Goal: Task Accomplishment & Management: Manage account settings

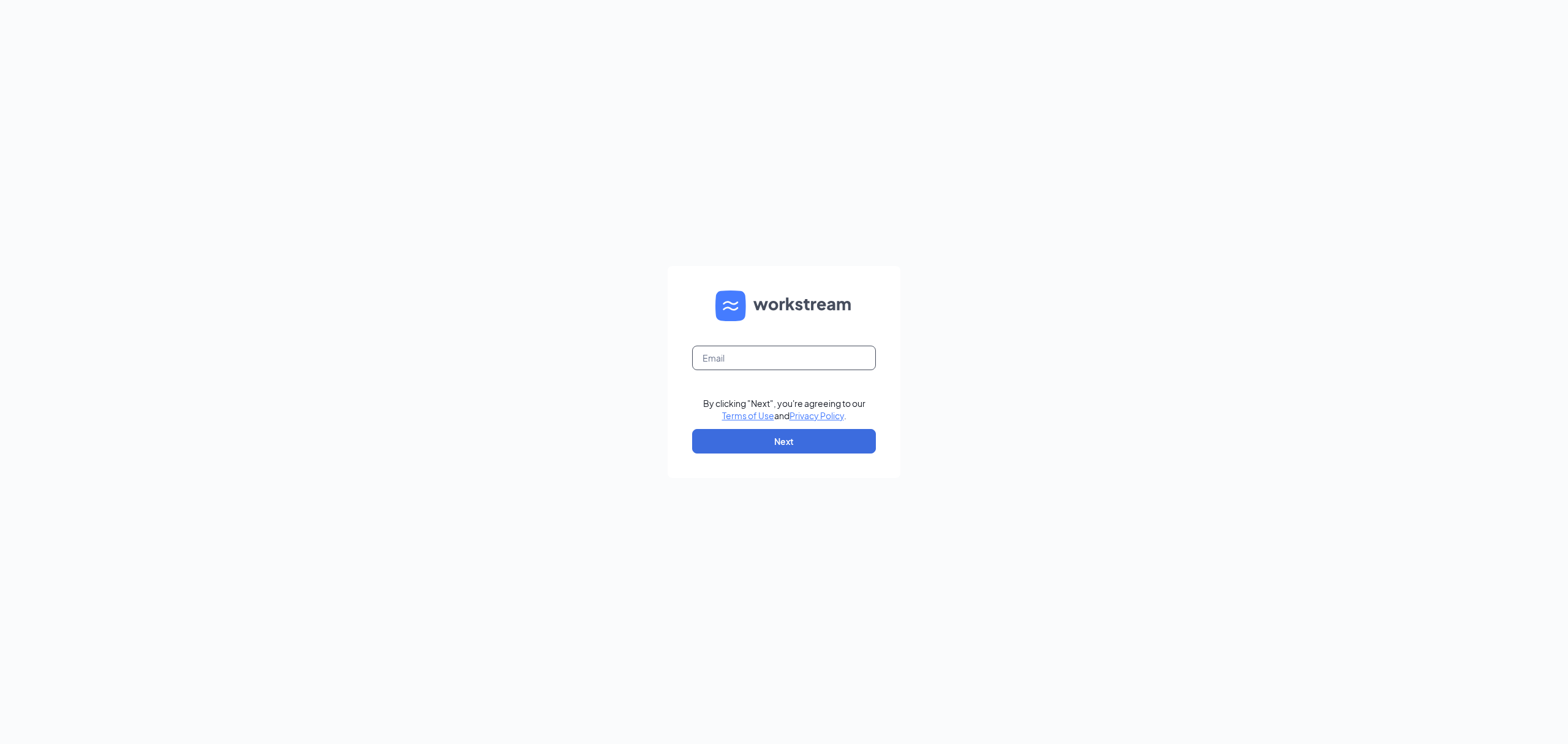
drag, startPoint x: 740, startPoint y: 366, endPoint x: 719, endPoint y: 345, distance: 29.7
click at [730, 354] on input "text" at bounding box center [784, 357] width 184 height 24
type input "[PERSON_NAME][EMAIL_ADDRESS][PERSON_NAME][DOMAIN_NAME]"
click at [828, 444] on button "Next" at bounding box center [784, 440] width 184 height 24
click at [692, 430] on button "Sign In" at bounding box center [784, 442] width 184 height 24
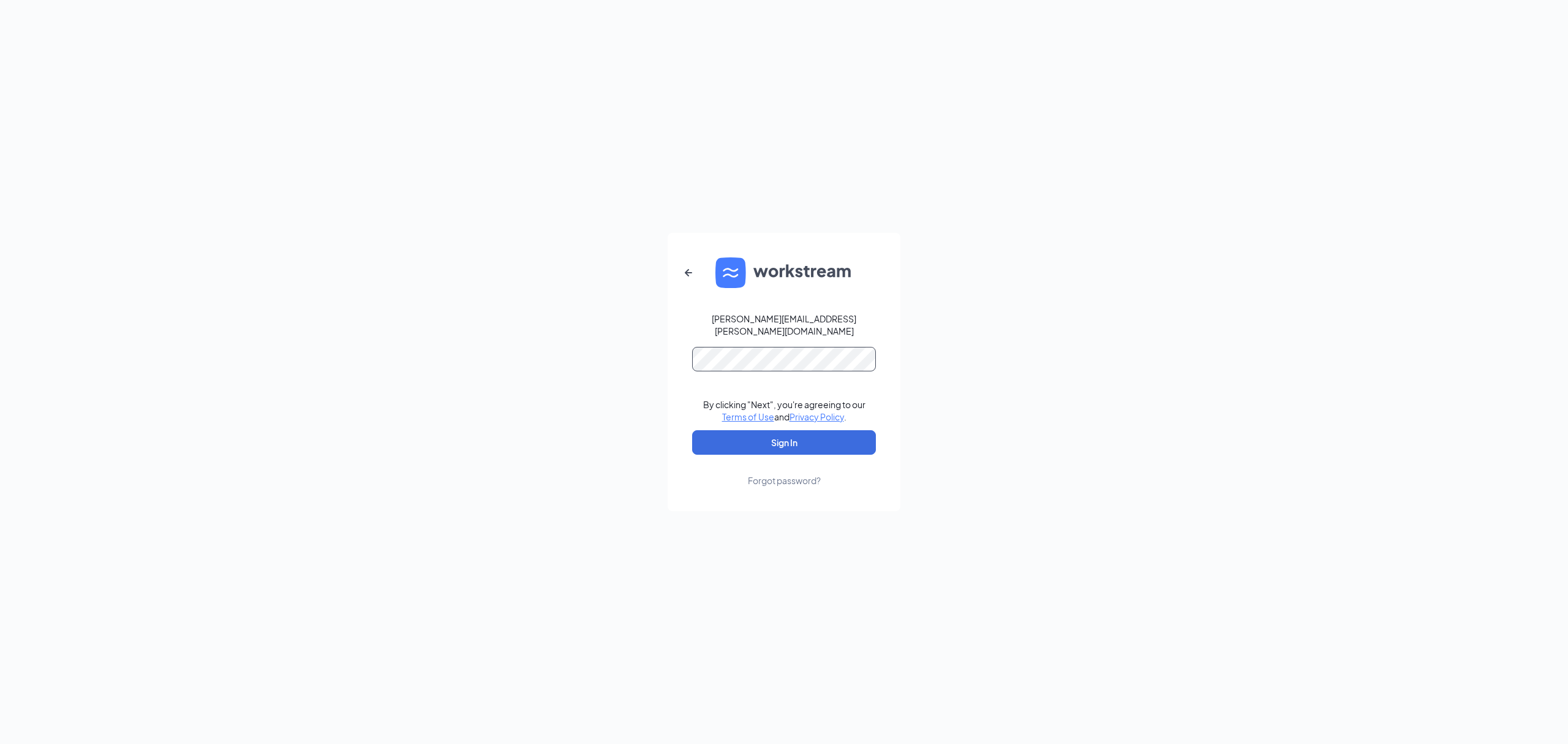
click at [692, 430] on button "Sign In" at bounding box center [784, 442] width 184 height 24
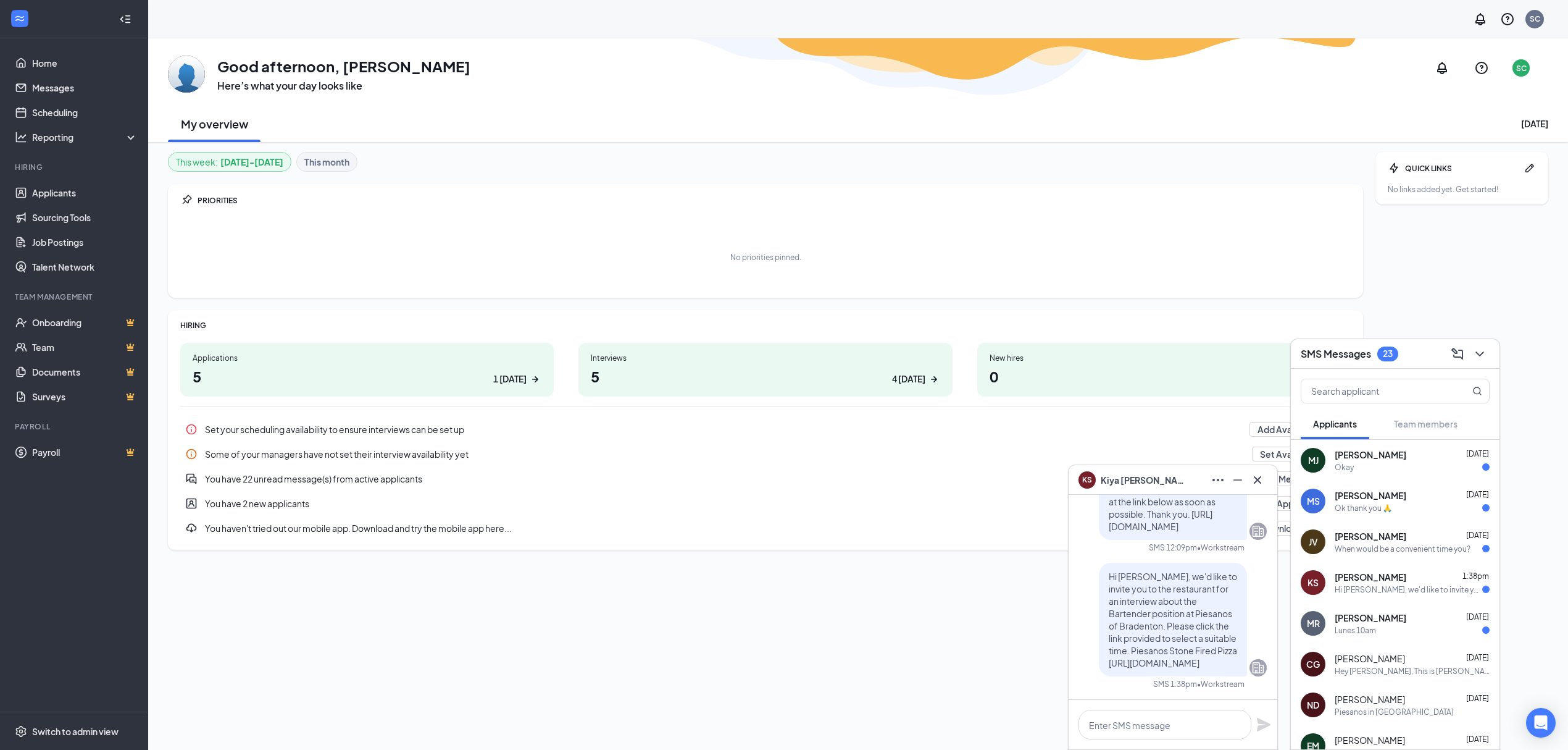
click at [1388, 500] on span "Mesut Selcuk" at bounding box center [1371, 495] width 71 height 13
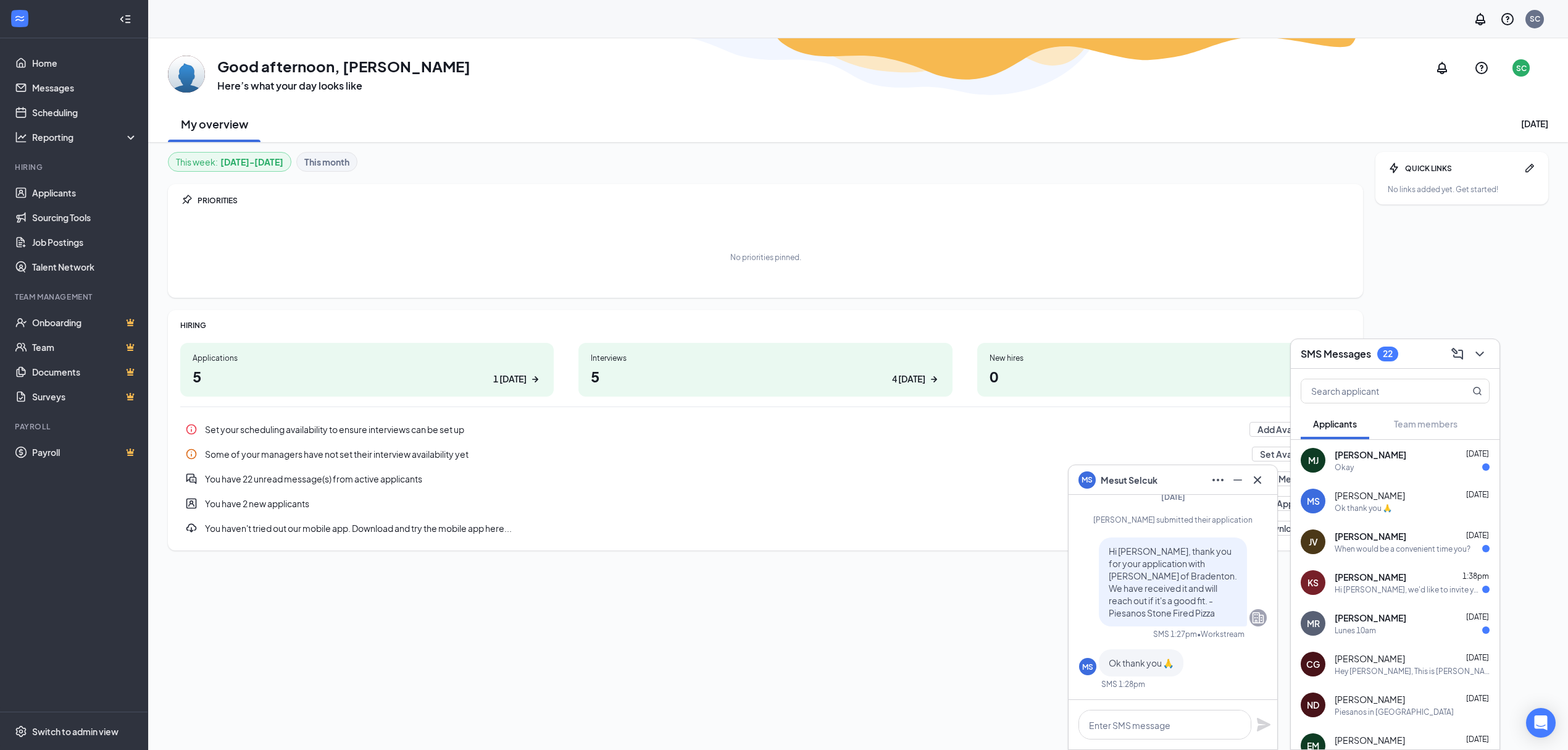
click at [1367, 460] on div "Maxo Jasmin Sep 15 Okay" at bounding box center [1413, 460] width 155 height 24
click at [1349, 542] on span "John vizo" at bounding box center [1371, 536] width 71 height 13
click at [1152, 729] on textarea at bounding box center [1164, 724] width 173 height 29
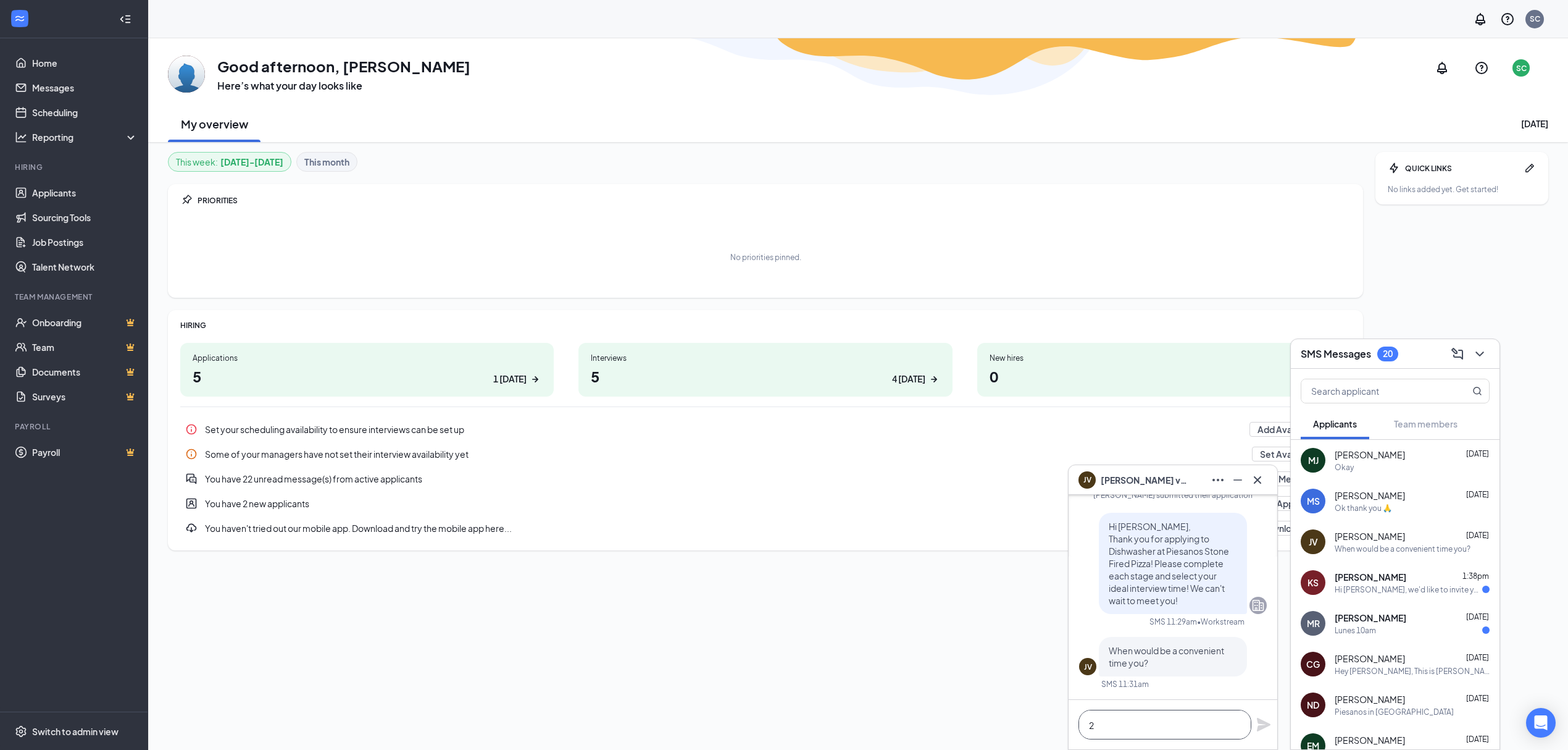
scroll to position [1, 0]
click at [1119, 727] on textarea "2-4pm Mon-Friday" at bounding box center [1164, 724] width 173 height 29
type textarea "2-4pm Mon-[DATE]"
click at [1265, 727] on icon "Plane" at bounding box center [1263, 724] width 14 height 14
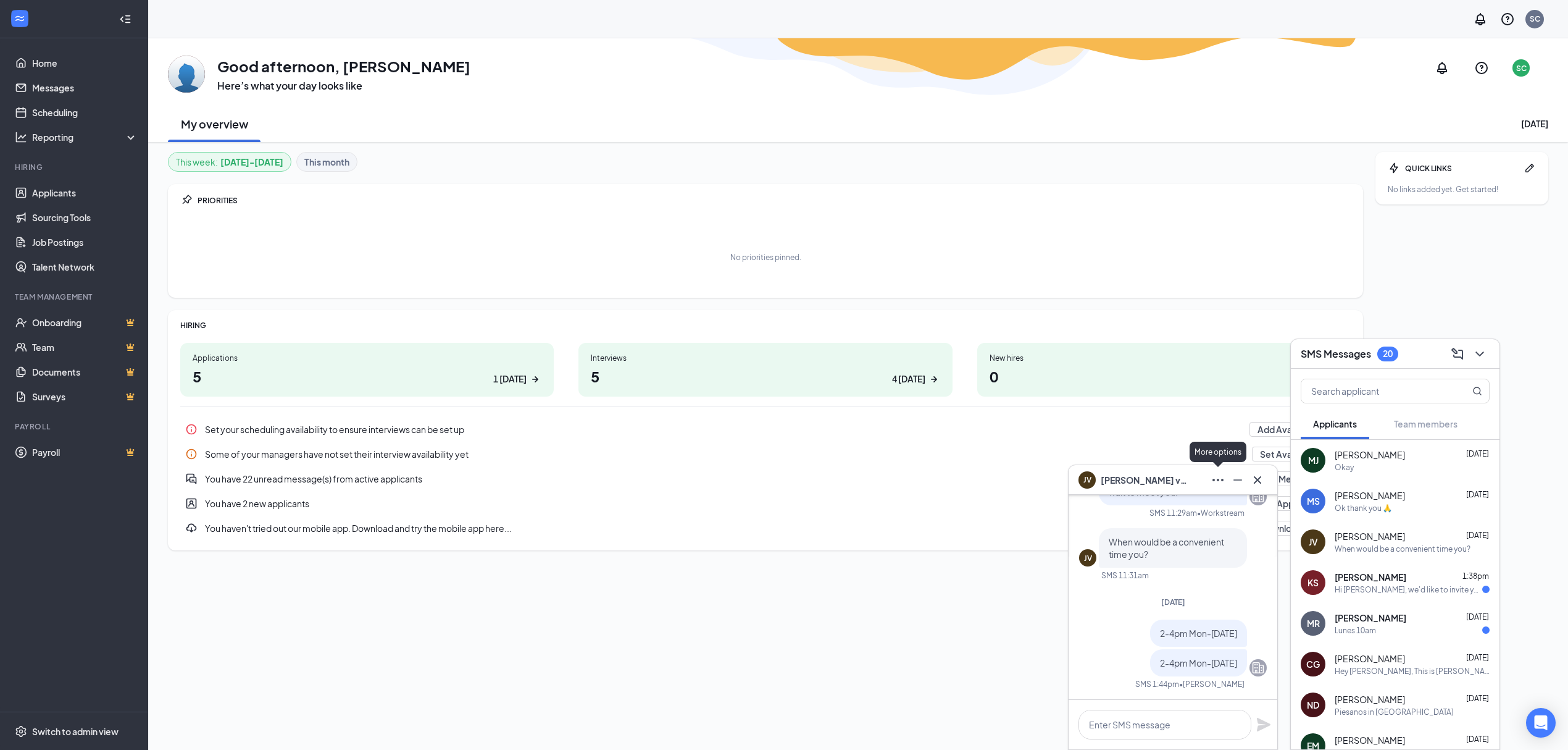
click at [1213, 484] on icon "Ellipses" at bounding box center [1218, 480] width 15 height 15
click at [1037, 607] on div "This week : Sep 15 - Sep 21 This month PRIORITIES No priorities pinned. HIRING …" at bounding box center [765, 445] width 1195 height 586
click at [1251, 670] on icon "Company" at bounding box center [1258, 668] width 15 height 15
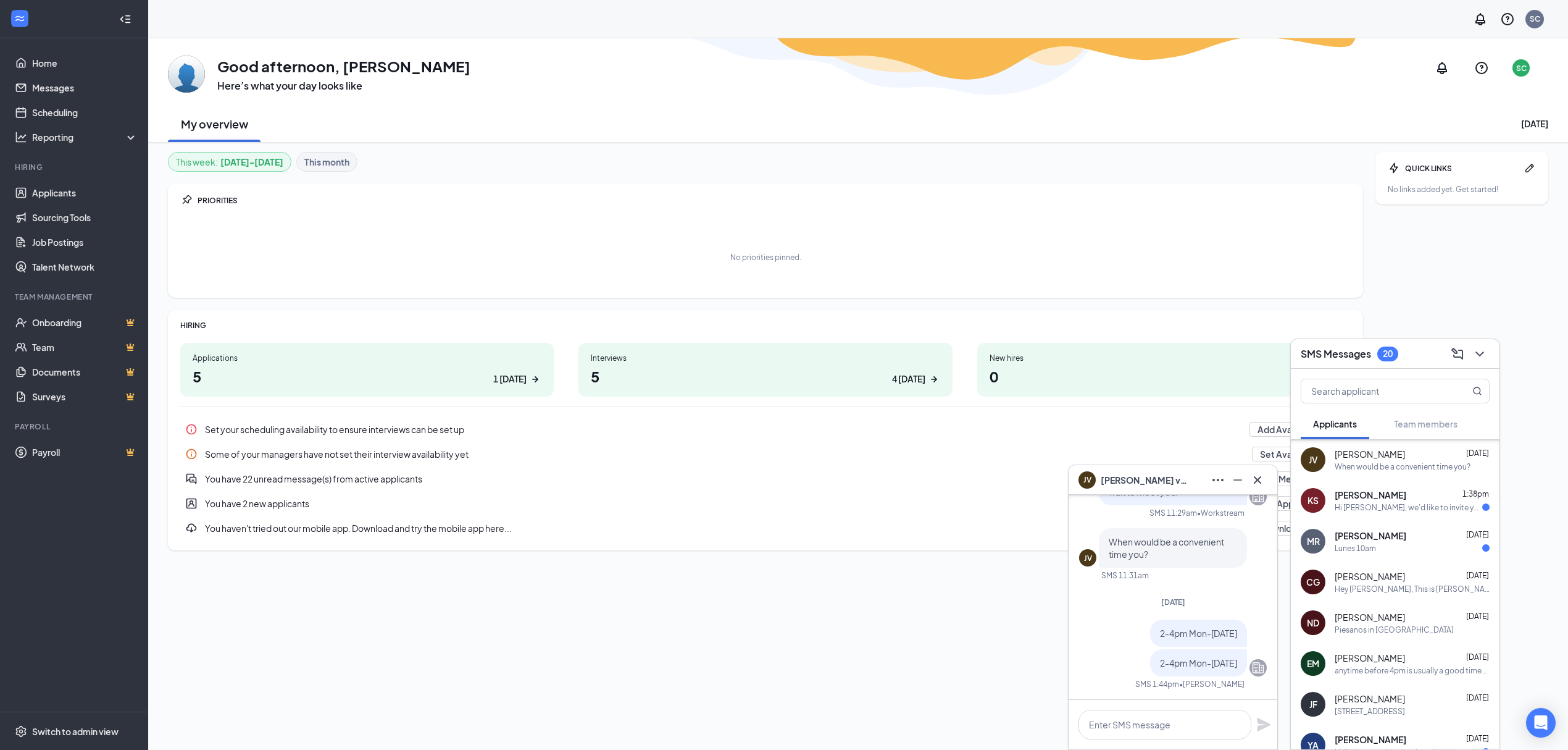
click at [1377, 509] on div "Hi [PERSON_NAME], we'd like to invite you to the restaurant for an interview ab…" at bounding box center [1409, 507] width 148 height 10
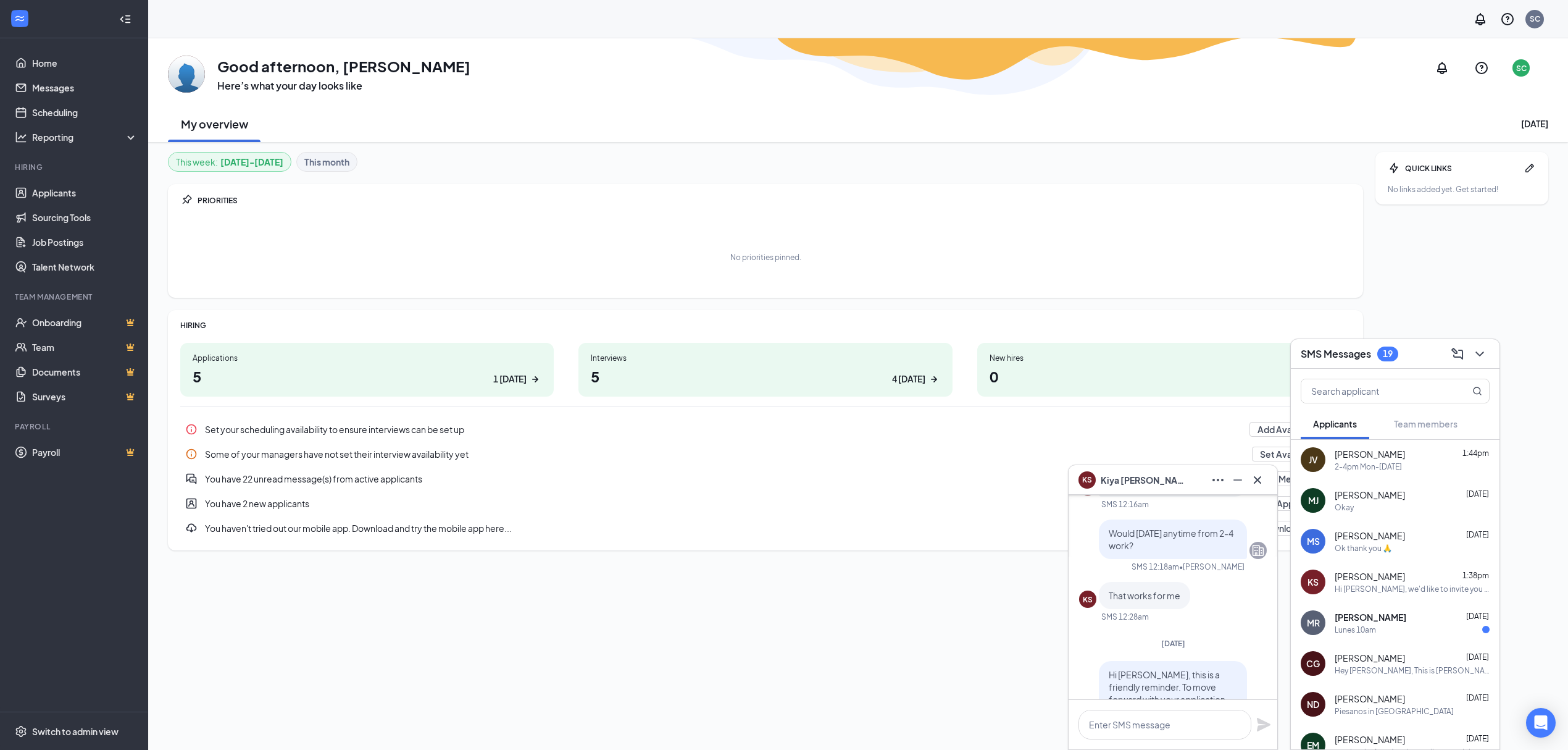
scroll to position [0, 0]
click at [1346, 625] on div "Lunes 10am" at bounding box center [1355, 629] width 41 height 10
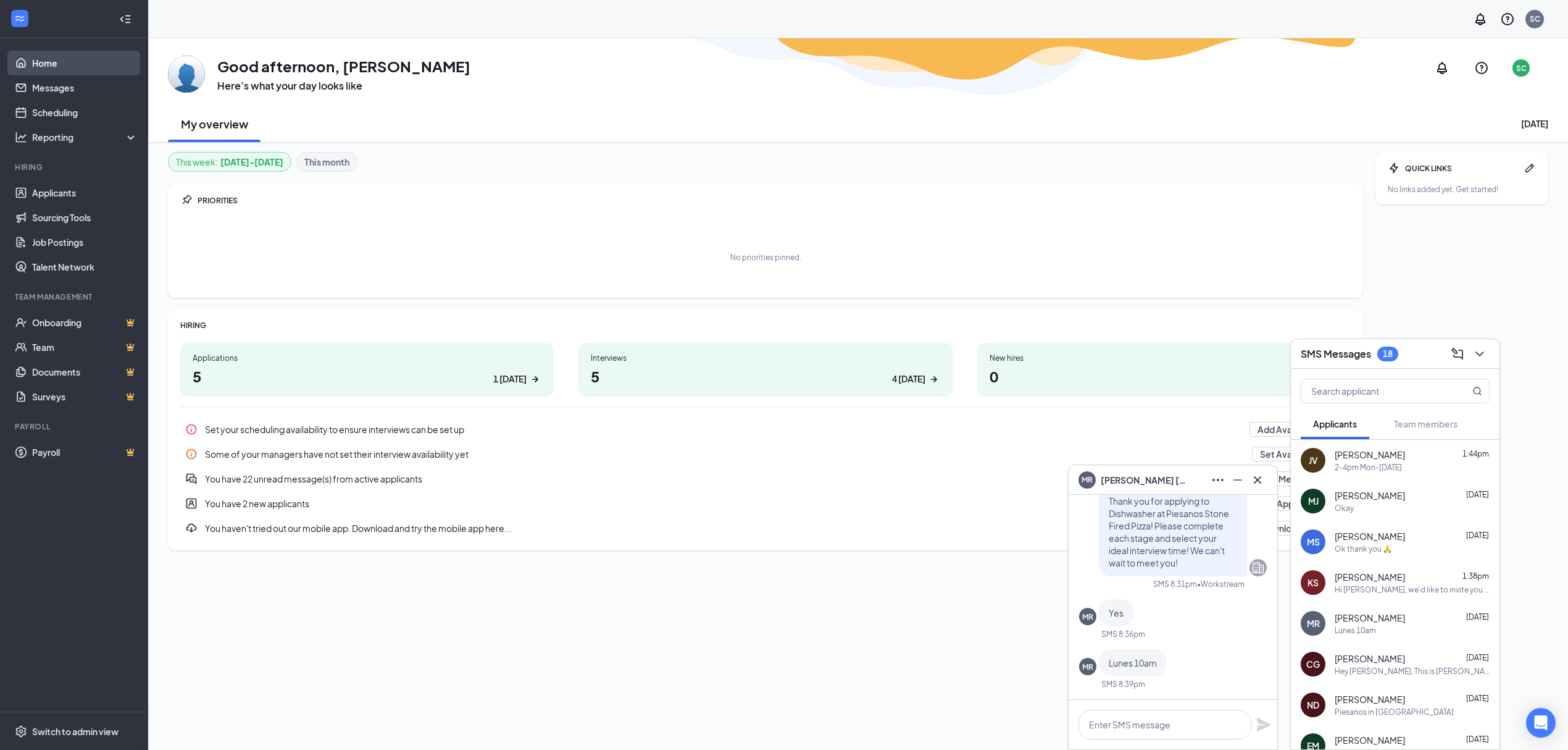
click at [37, 63] on link "Home" at bounding box center [85, 62] width 106 height 25
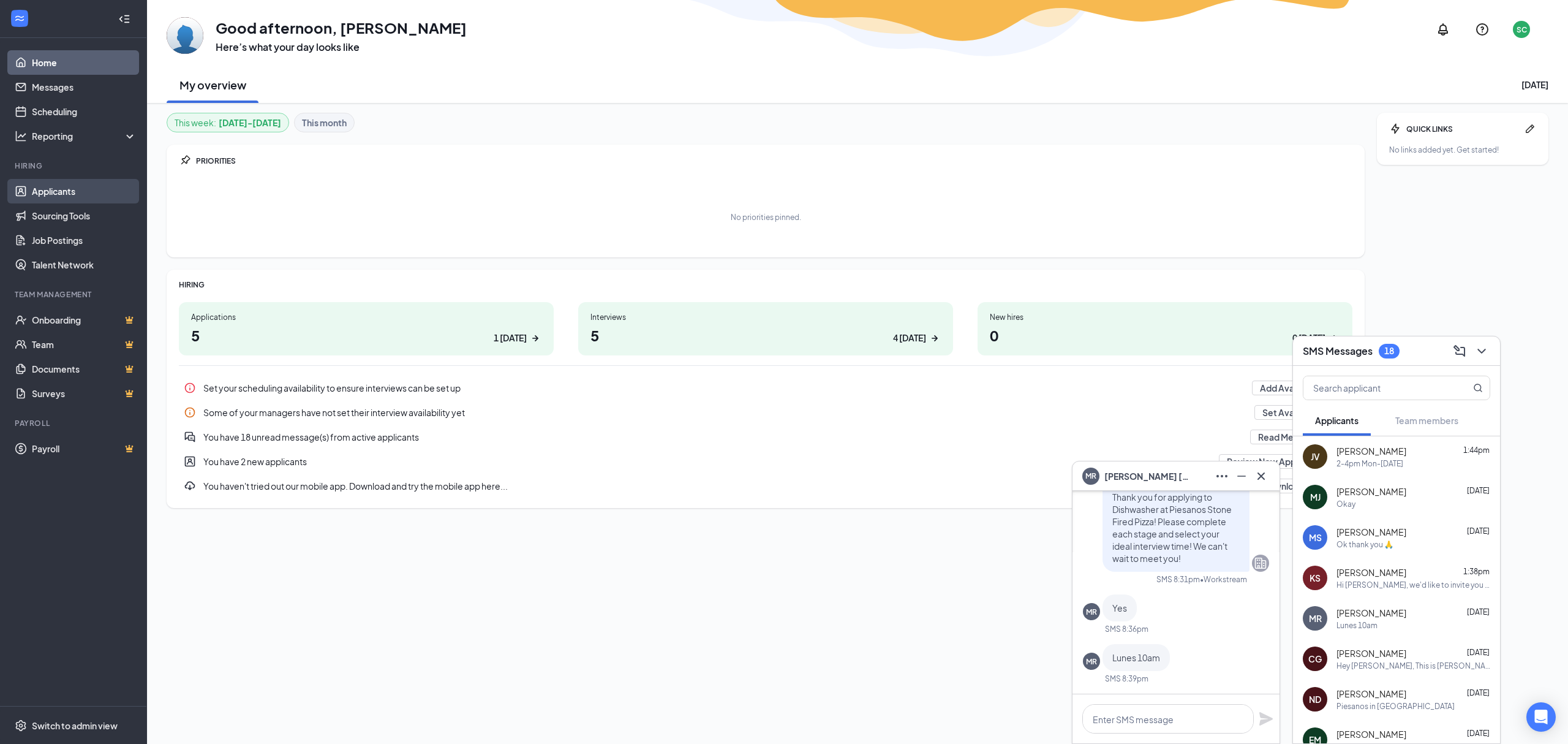
click at [57, 190] on link "Applicants" at bounding box center [84, 190] width 105 height 24
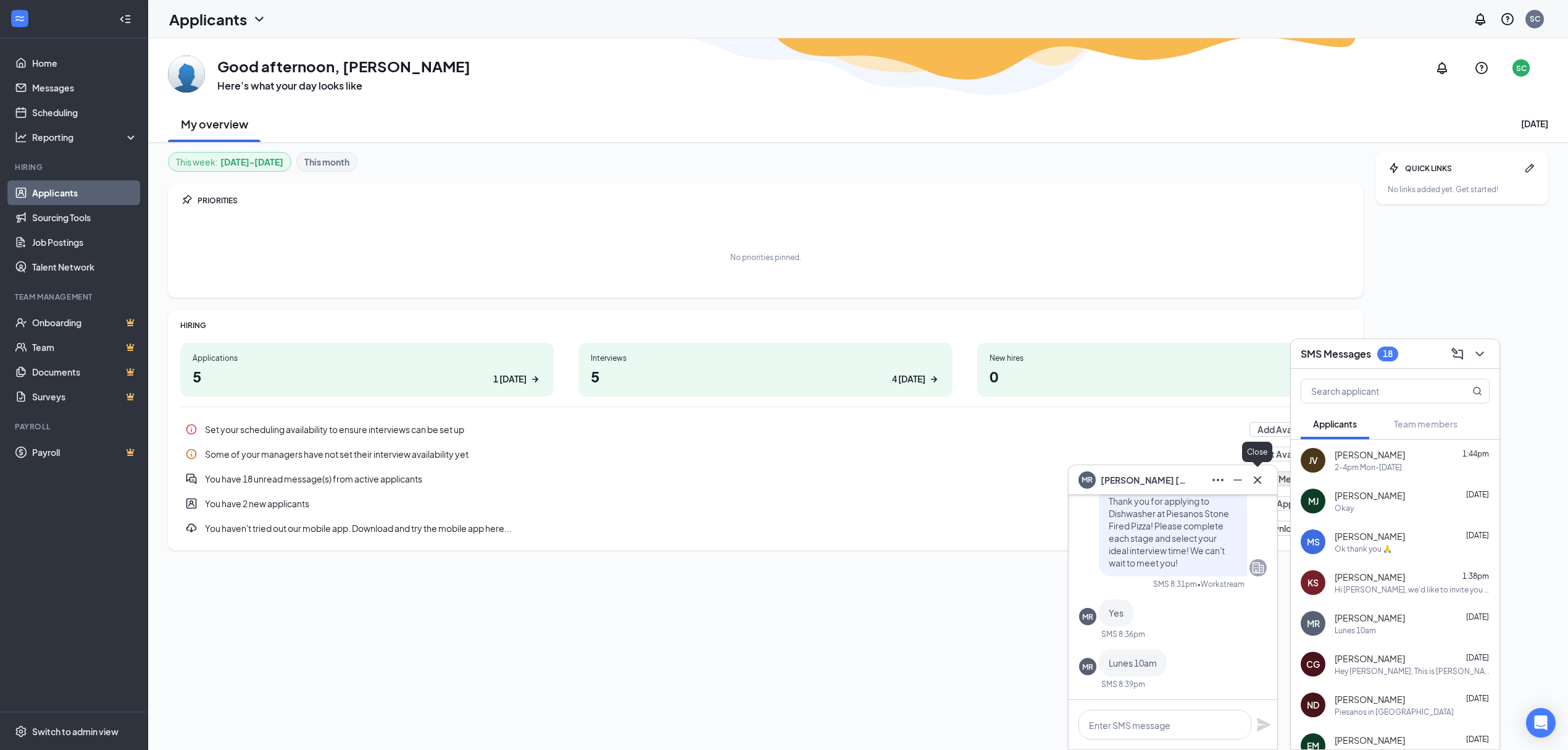
click at [1260, 475] on icon "Cross" at bounding box center [1258, 480] width 15 height 15
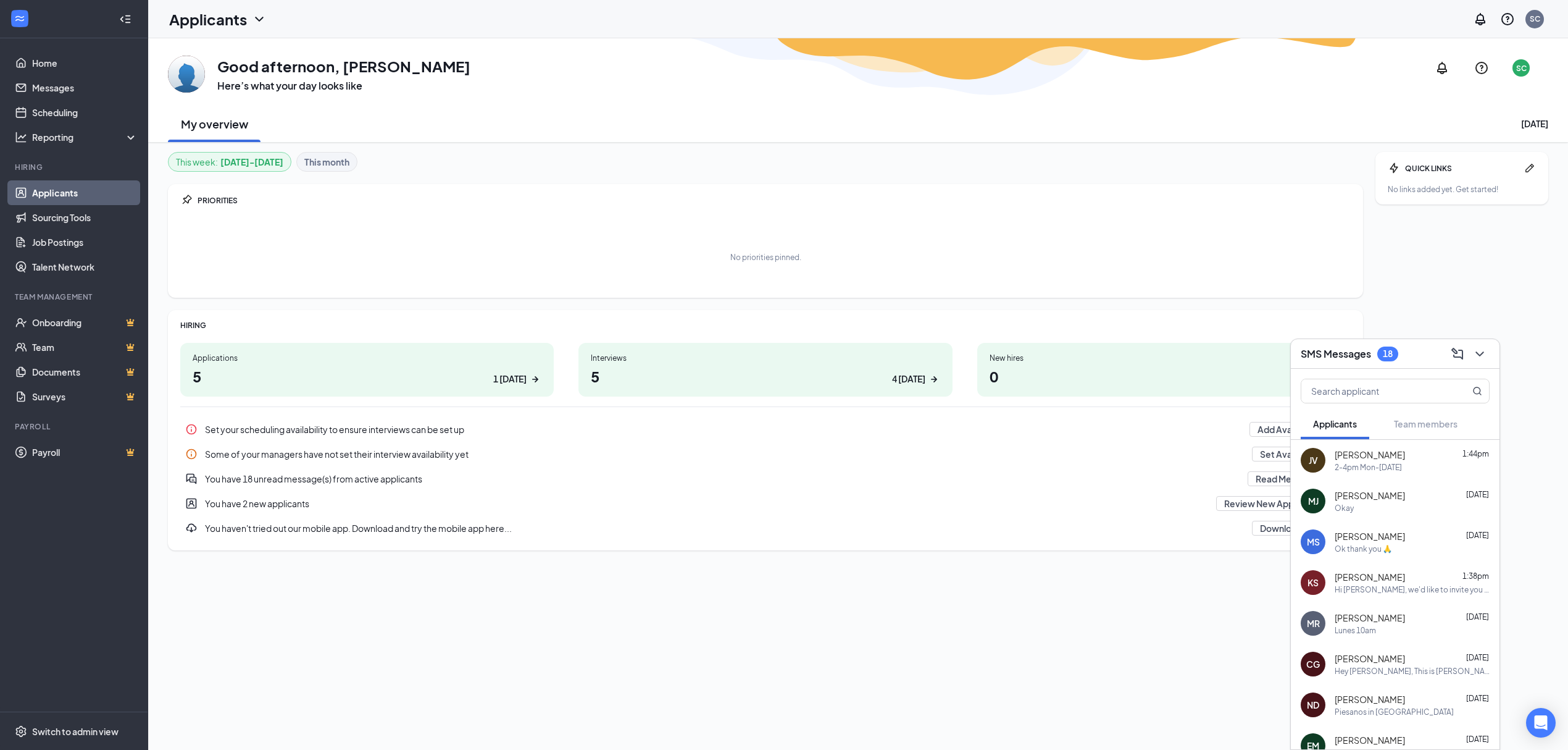
click at [10, 11] on div at bounding box center [19, 19] width 22 height 22
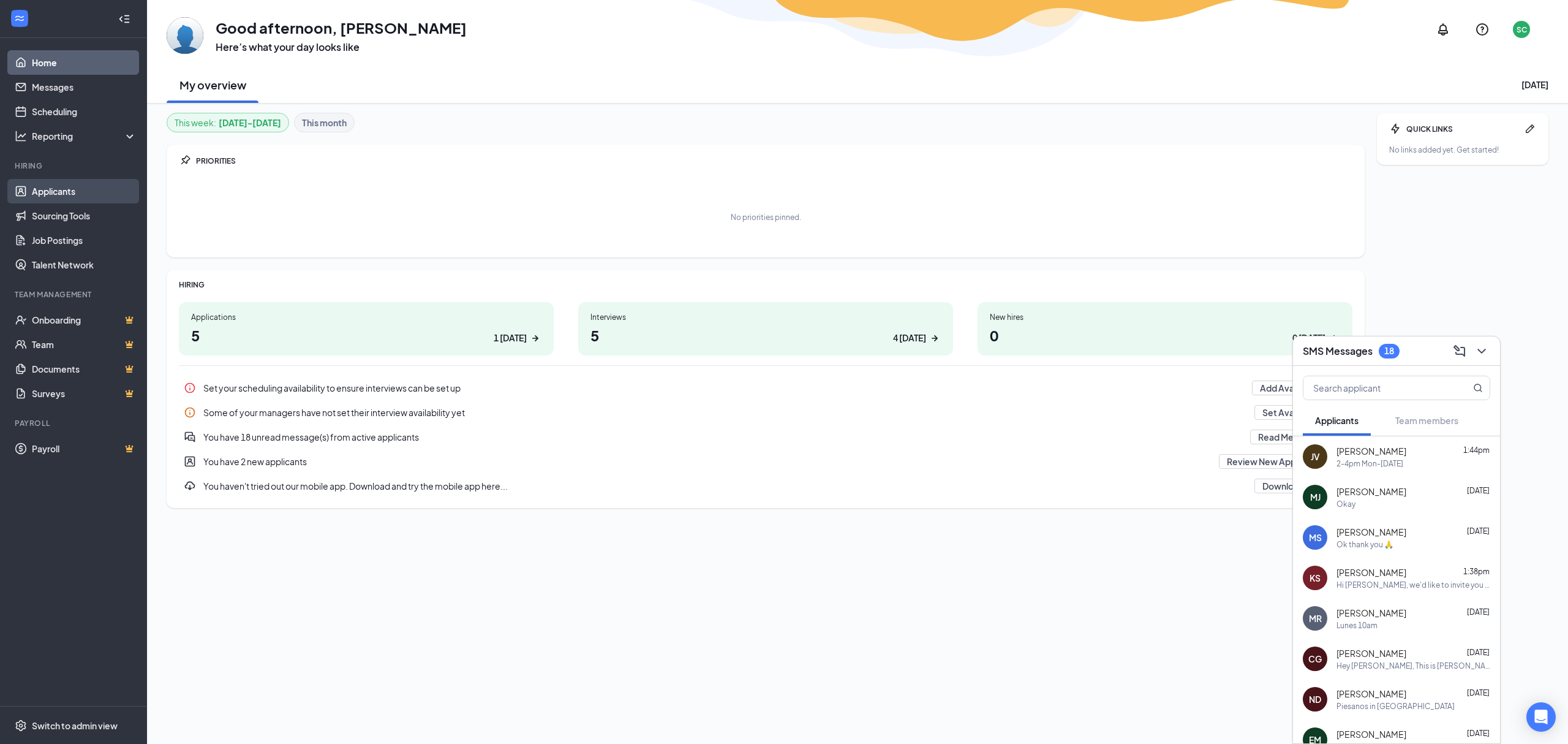
click at [37, 185] on link "Applicants" at bounding box center [84, 190] width 105 height 24
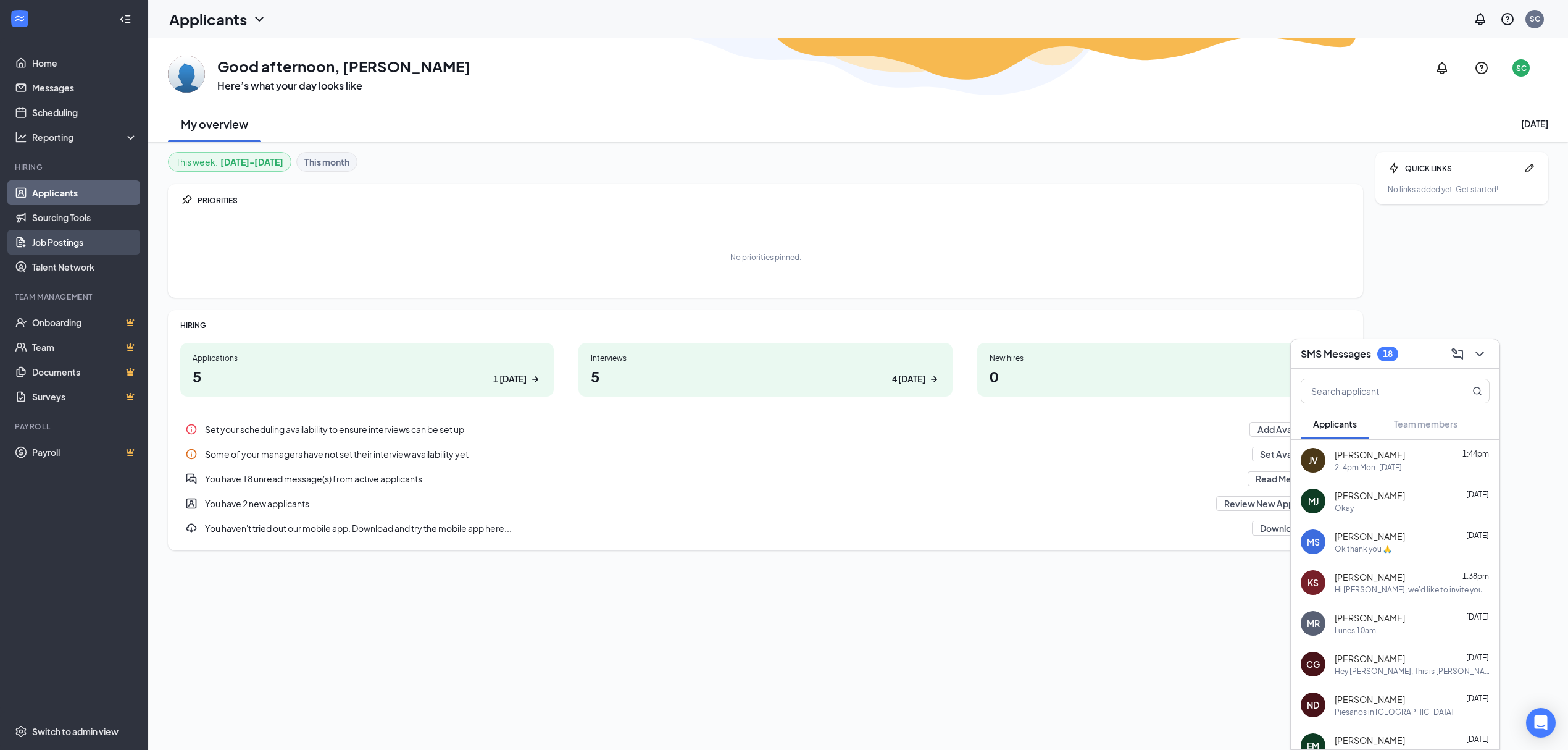
click at [89, 238] on link "Job Postings" at bounding box center [85, 241] width 106 height 25
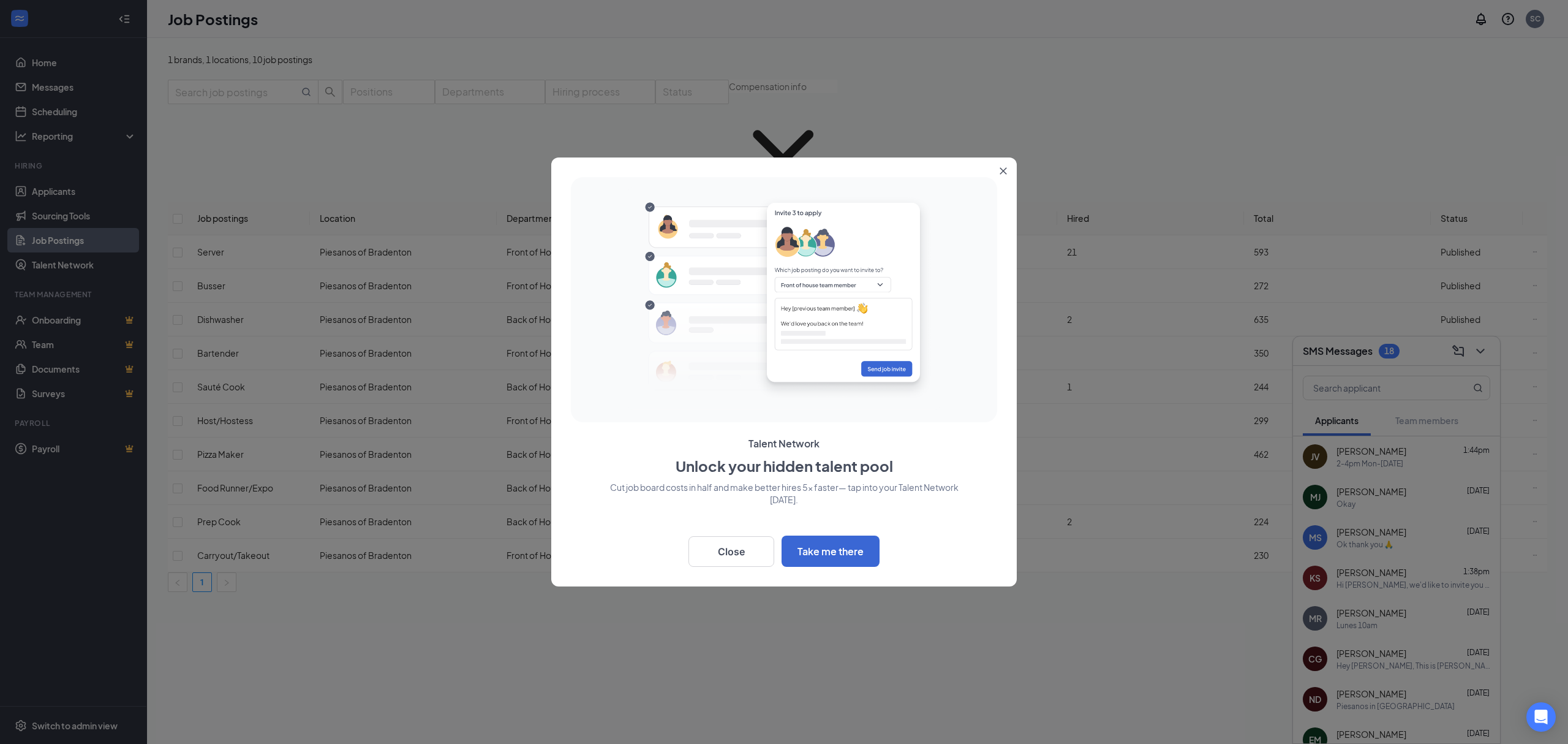
click at [1001, 162] on button "Close" at bounding box center [1005, 169] width 22 height 22
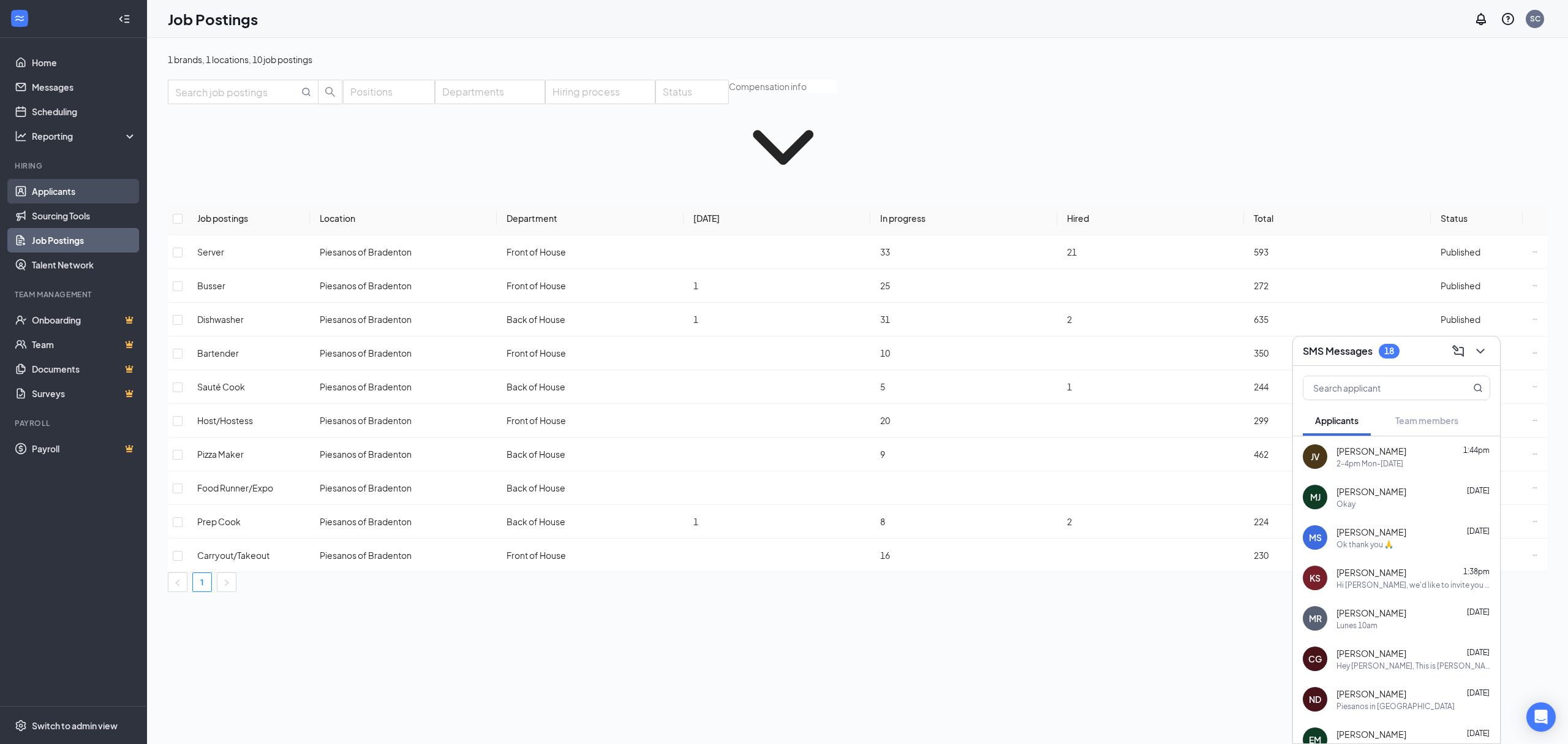
click at [69, 198] on link "Applicants" at bounding box center [84, 190] width 105 height 24
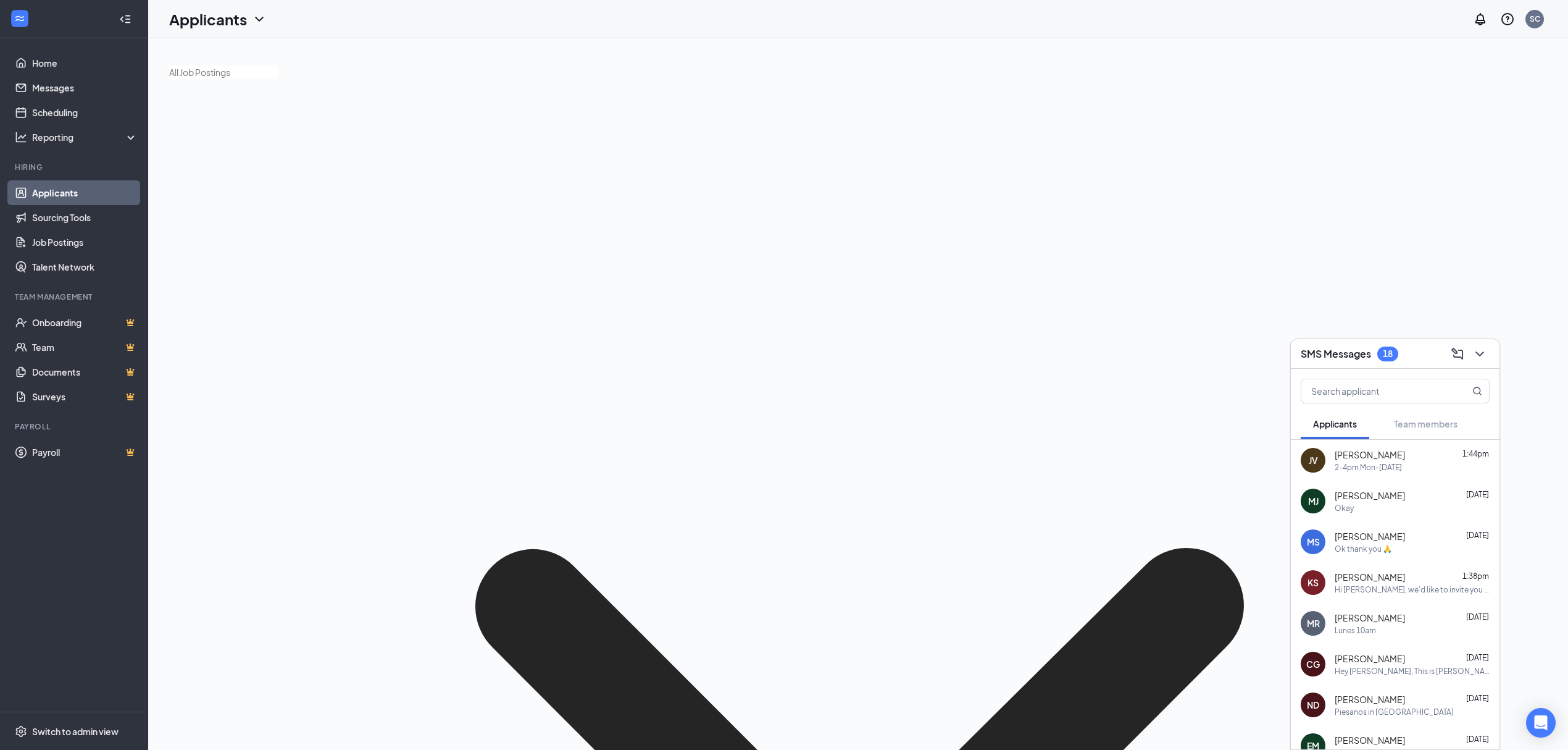
click at [59, 194] on link "Applicants" at bounding box center [85, 192] width 106 height 25
click at [201, 29] on div "Applicants SC" at bounding box center [858, 19] width 1420 height 38
click at [204, 26] on h1 "Applicants" at bounding box center [207, 18] width 78 height 21
click at [100, 62] on link "Home" at bounding box center [85, 62] width 106 height 25
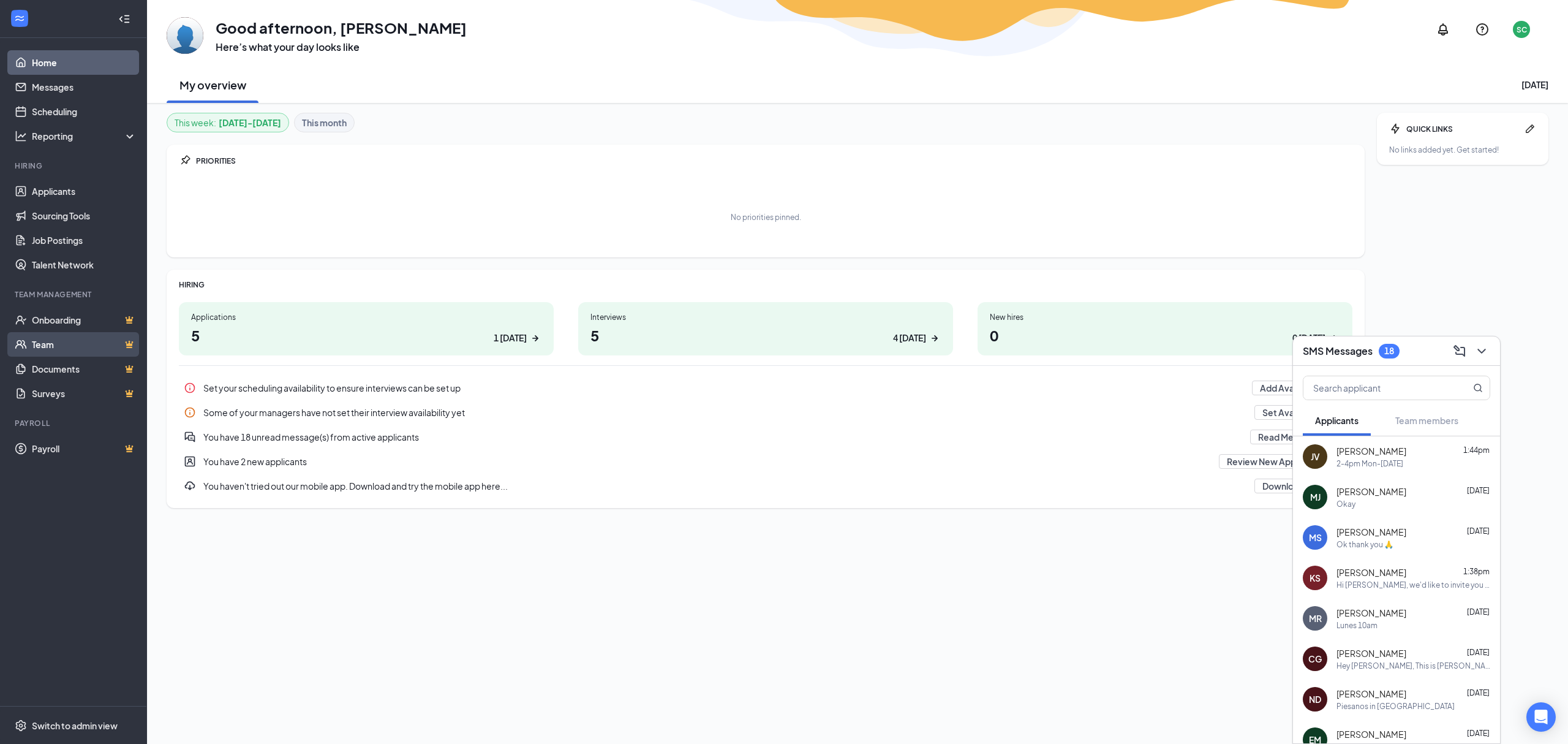
click at [67, 333] on link "Team" at bounding box center [84, 343] width 105 height 24
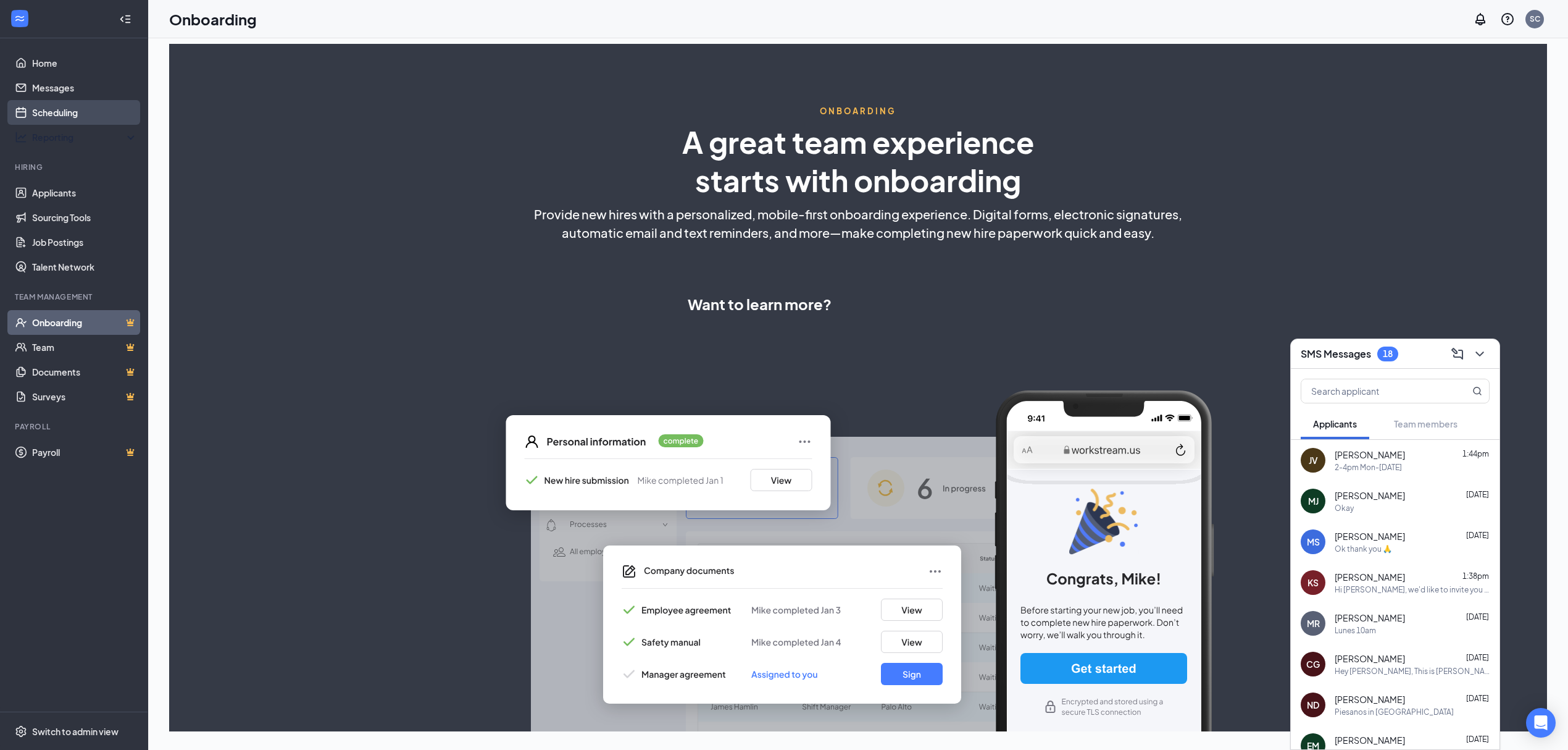
select select "US"
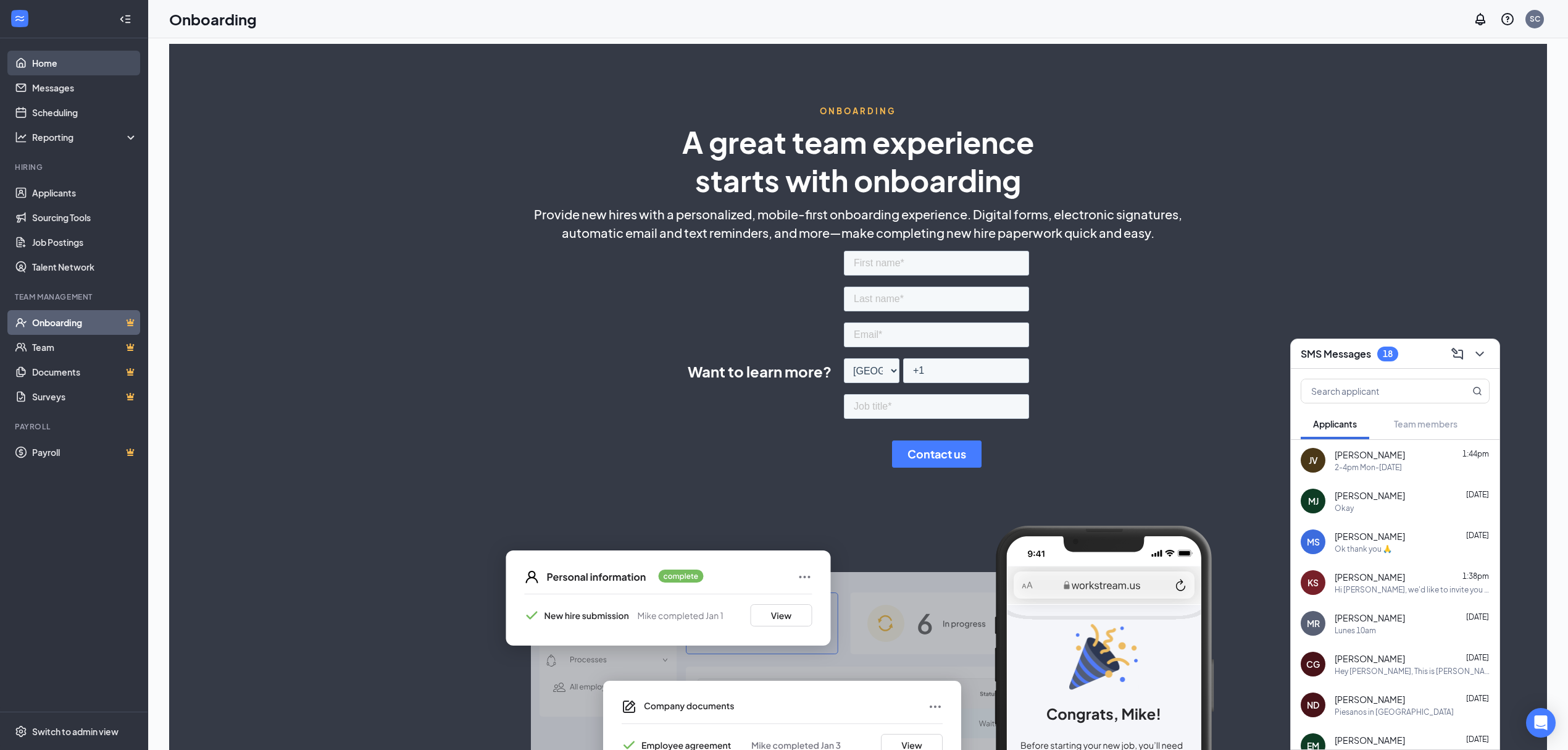
click at [53, 63] on link "Home" at bounding box center [85, 62] width 106 height 25
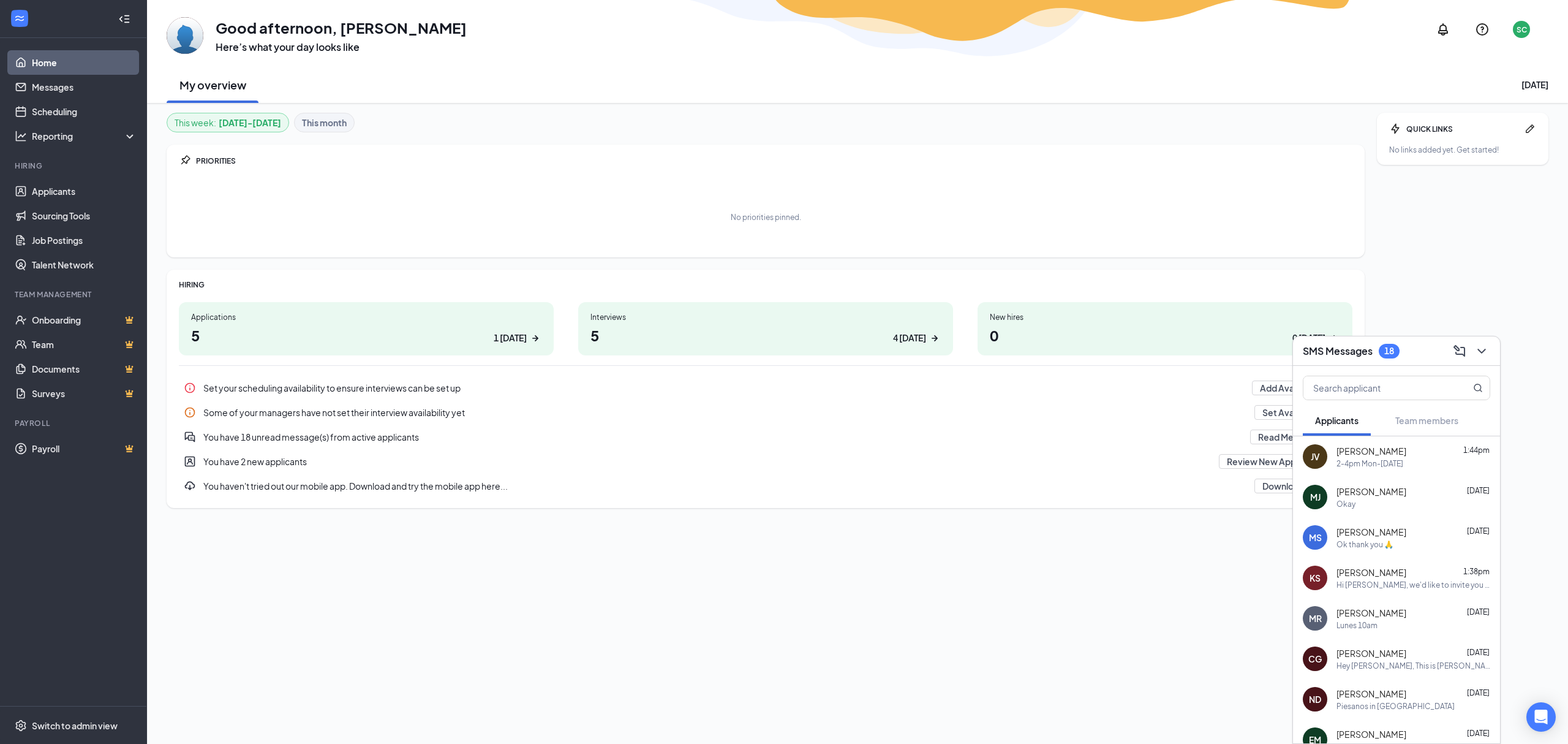
click at [319, 330] on h1 "5 1 today" at bounding box center [366, 334] width 351 height 21
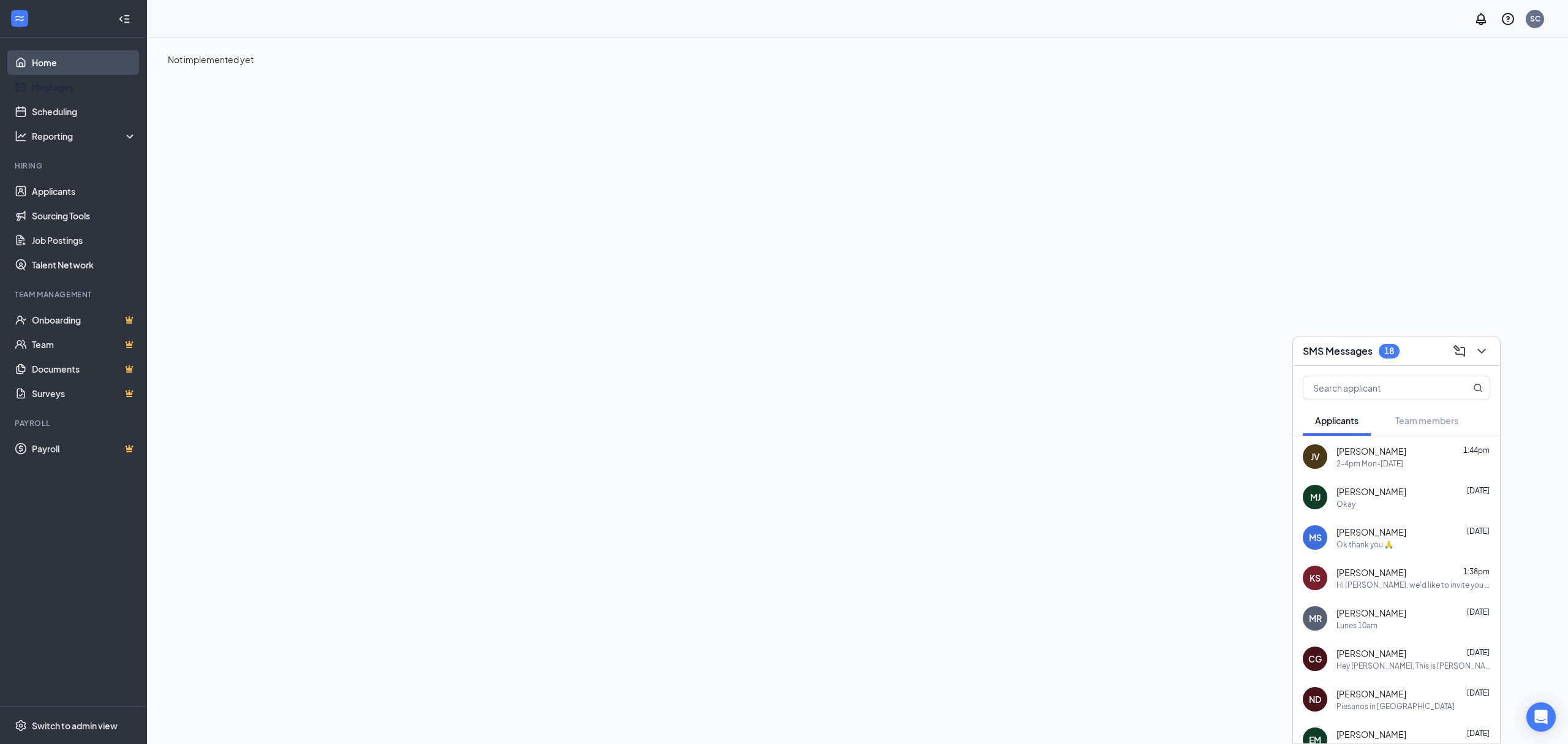
click at [62, 66] on link "Home" at bounding box center [84, 62] width 105 height 24
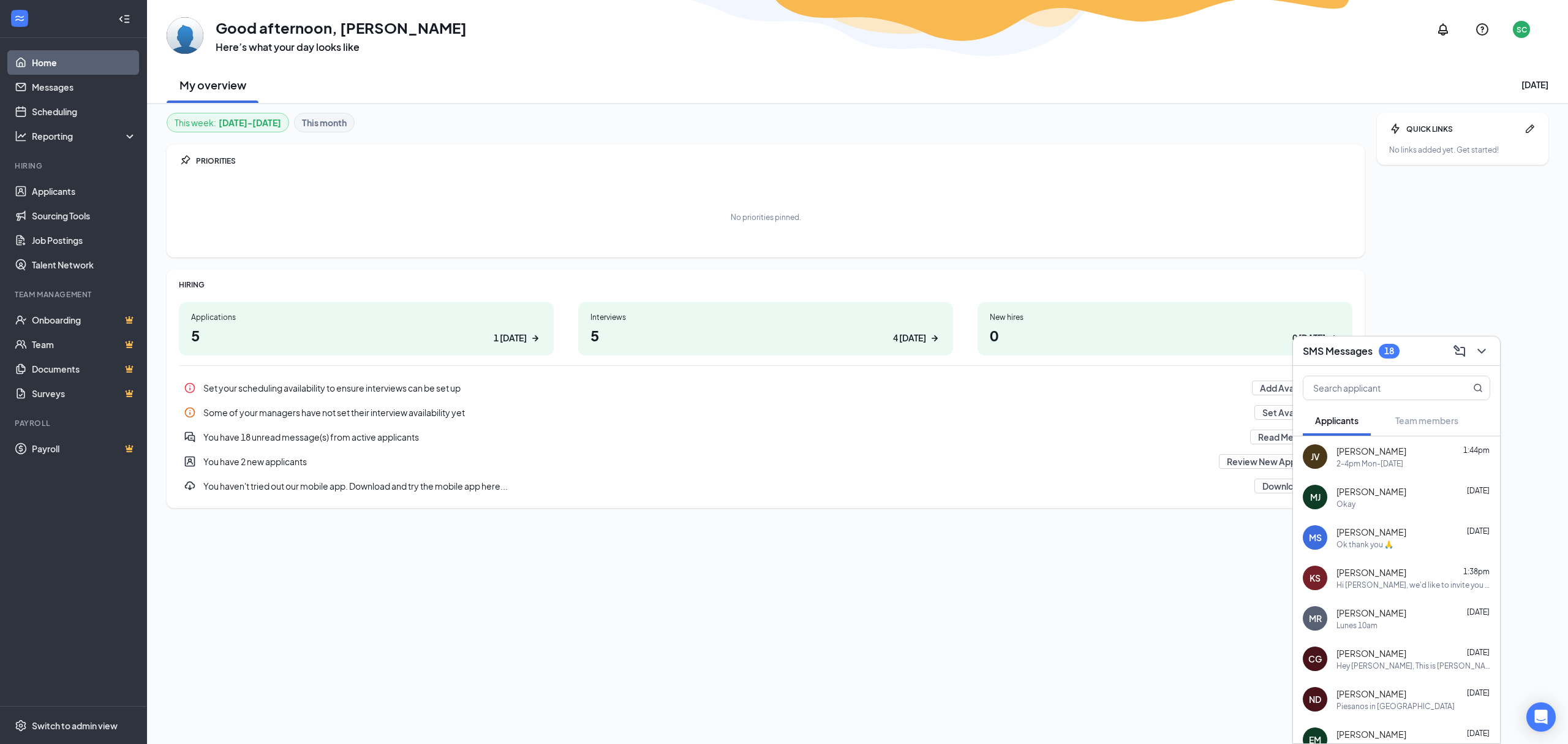
click at [647, 326] on h1 "5 4 today" at bounding box center [765, 334] width 351 height 21
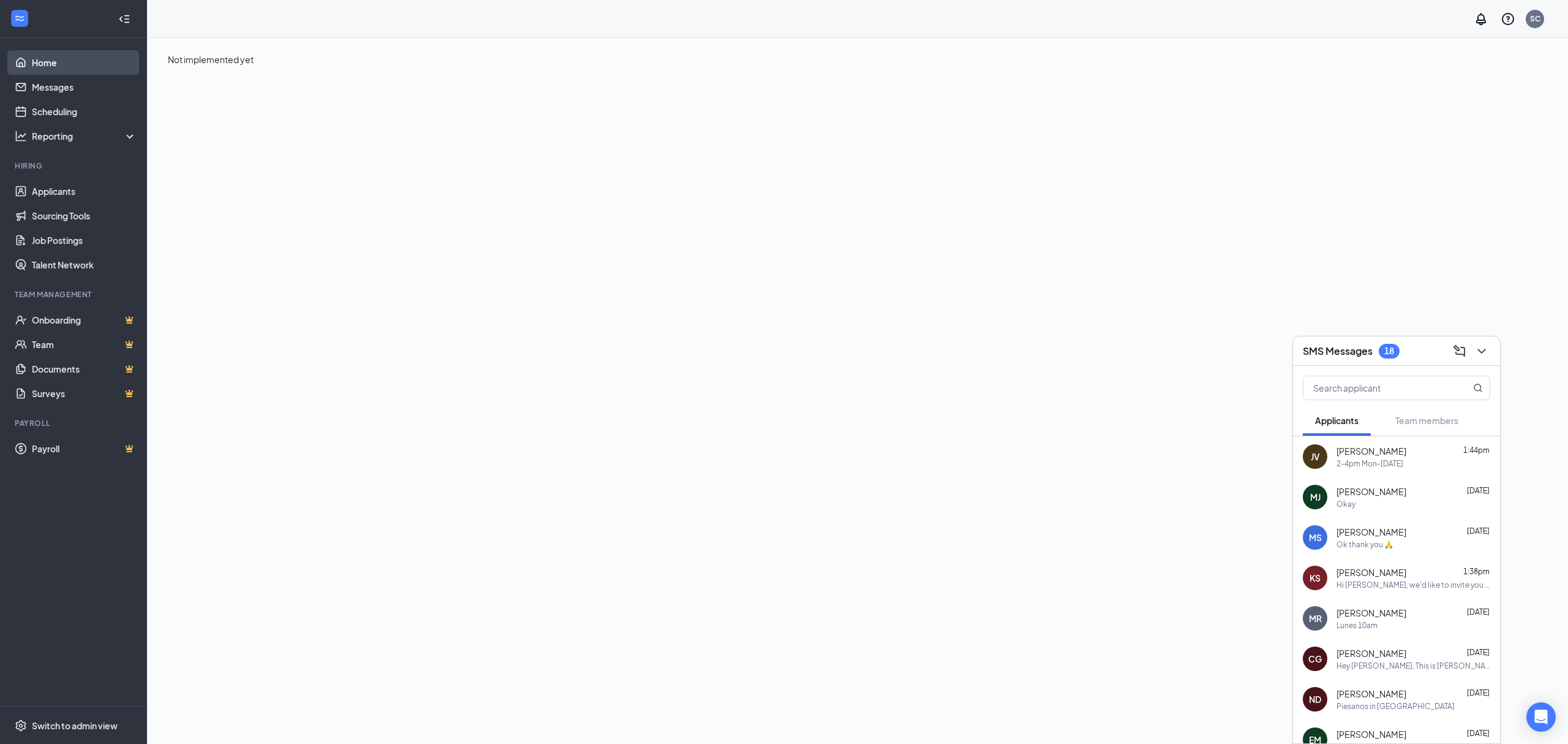
click at [42, 67] on link "Home" at bounding box center [84, 62] width 105 height 24
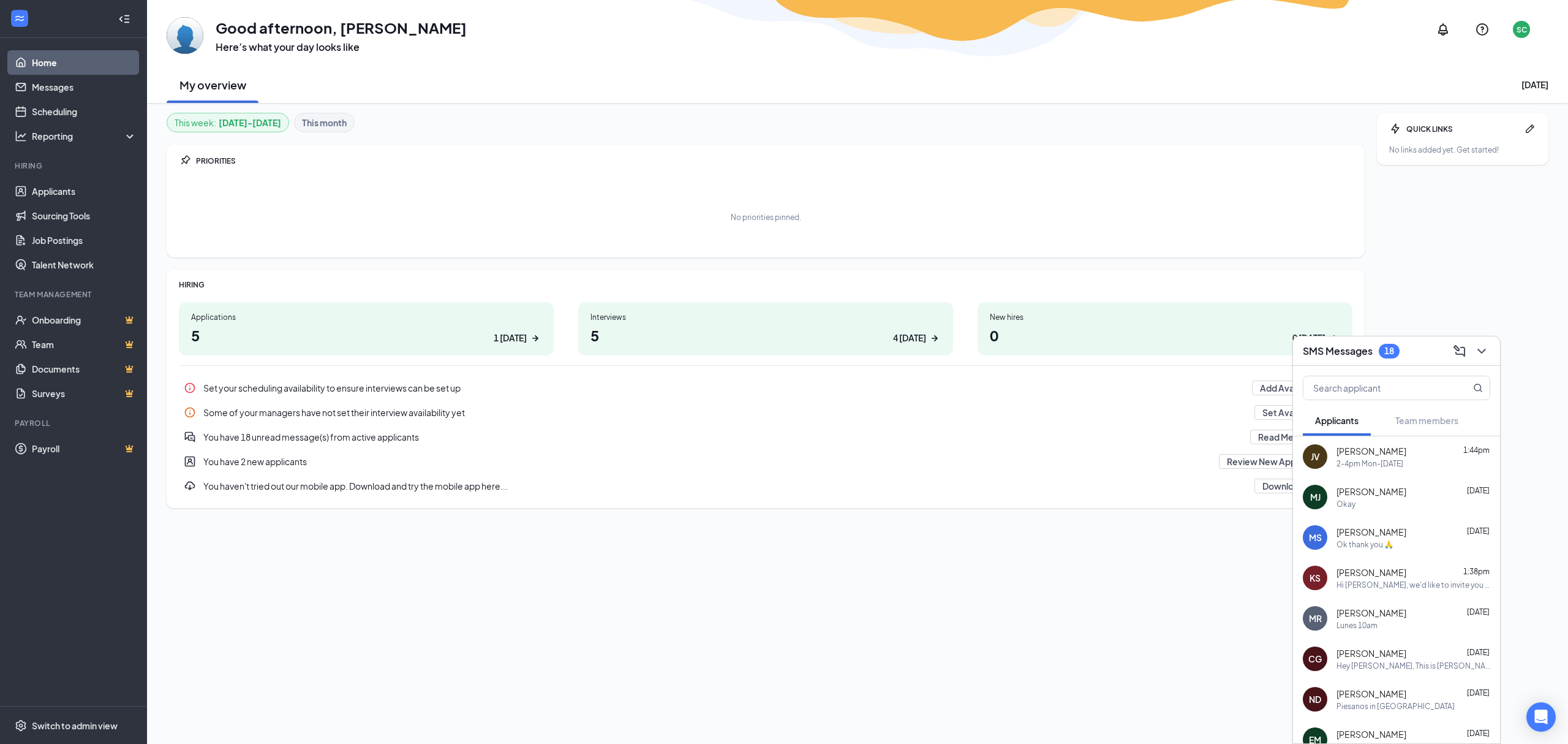
click at [42, 67] on link "Home" at bounding box center [84, 62] width 105 height 24
click at [265, 460] on div "You have 2 new applicants" at bounding box center [707, 461] width 1008 height 13
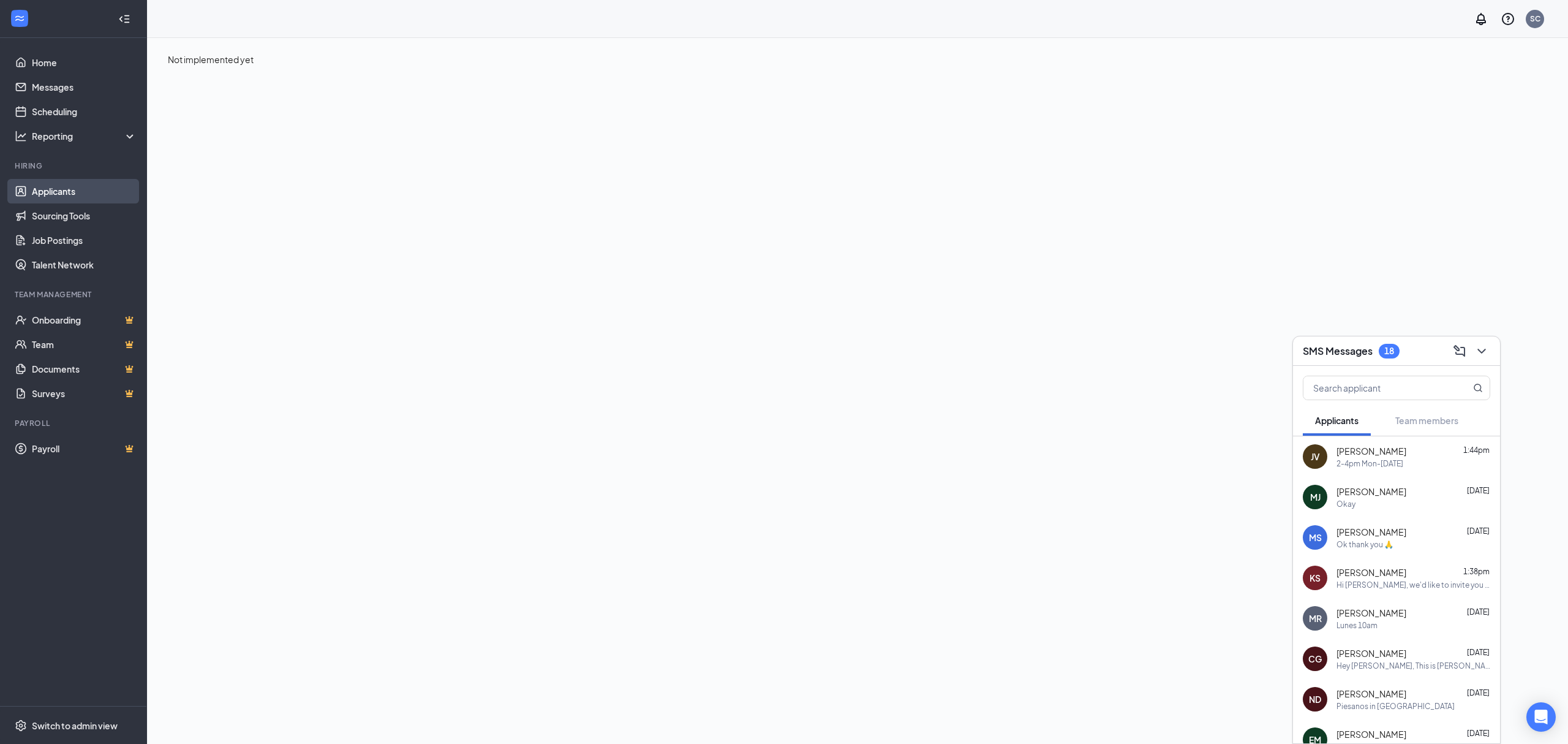
click at [63, 189] on link "Applicants" at bounding box center [84, 190] width 105 height 24
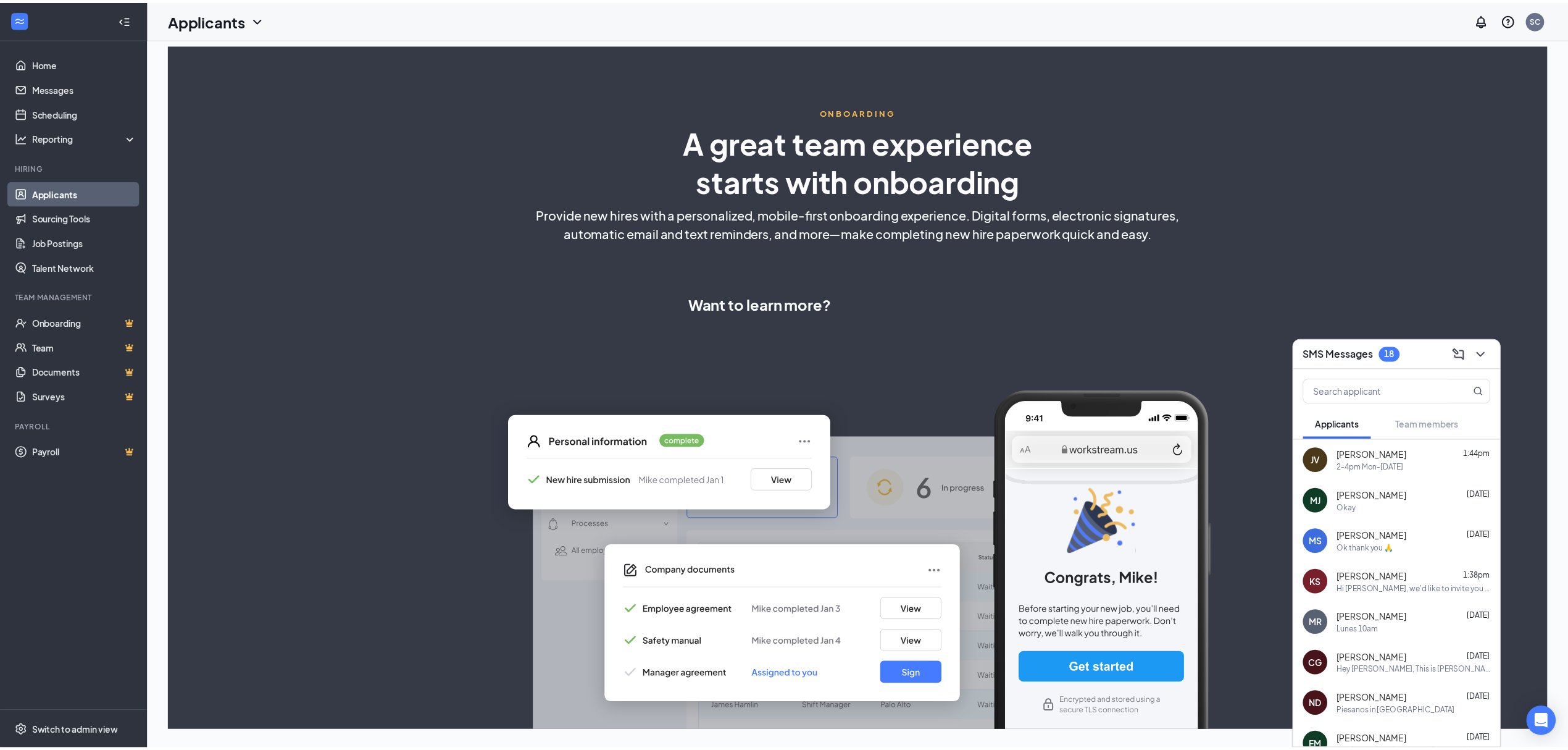
select select "US"
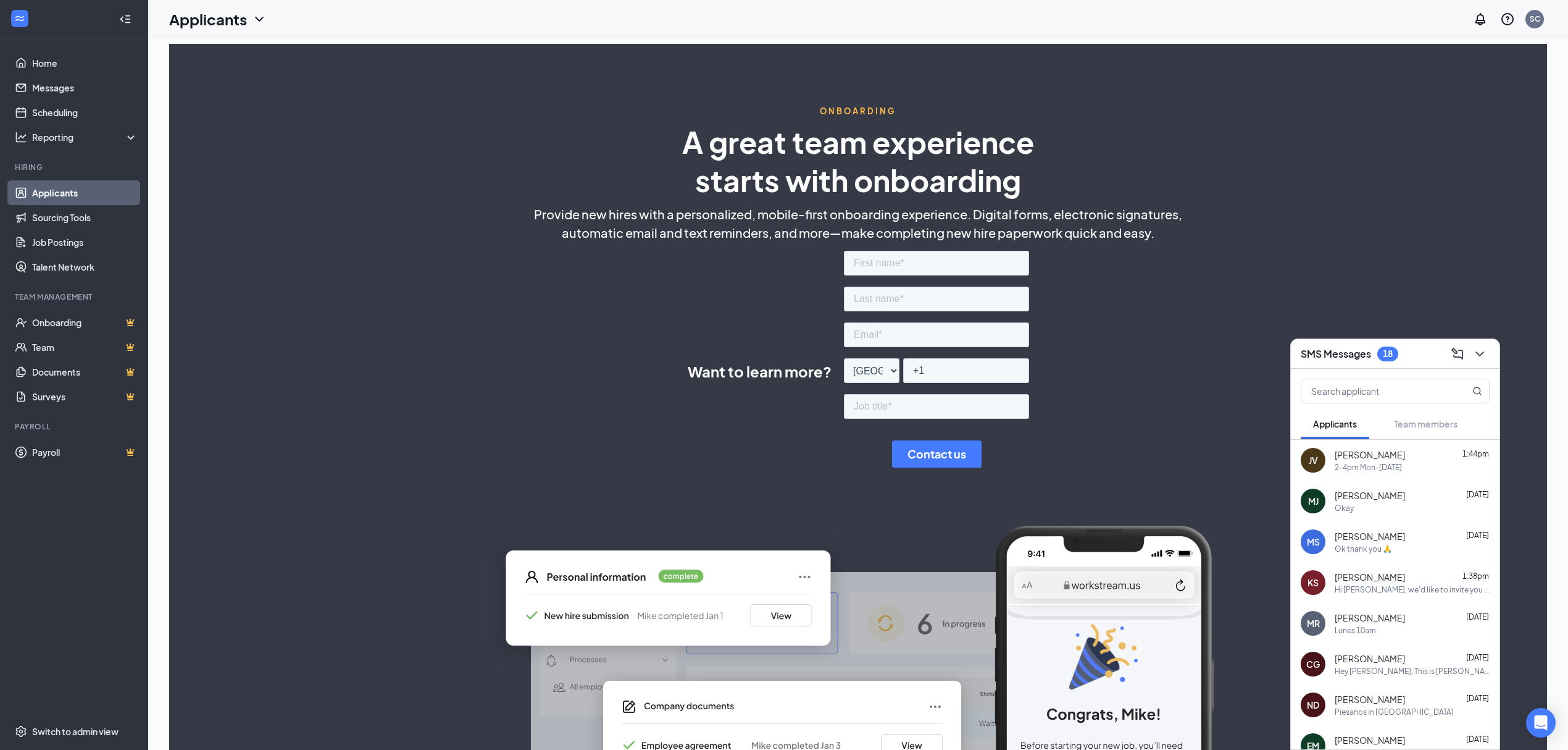
click at [58, 192] on link "Applicants" at bounding box center [85, 192] width 106 height 25
click at [1530, 18] on div "SC" at bounding box center [1534, 18] width 10 height 10
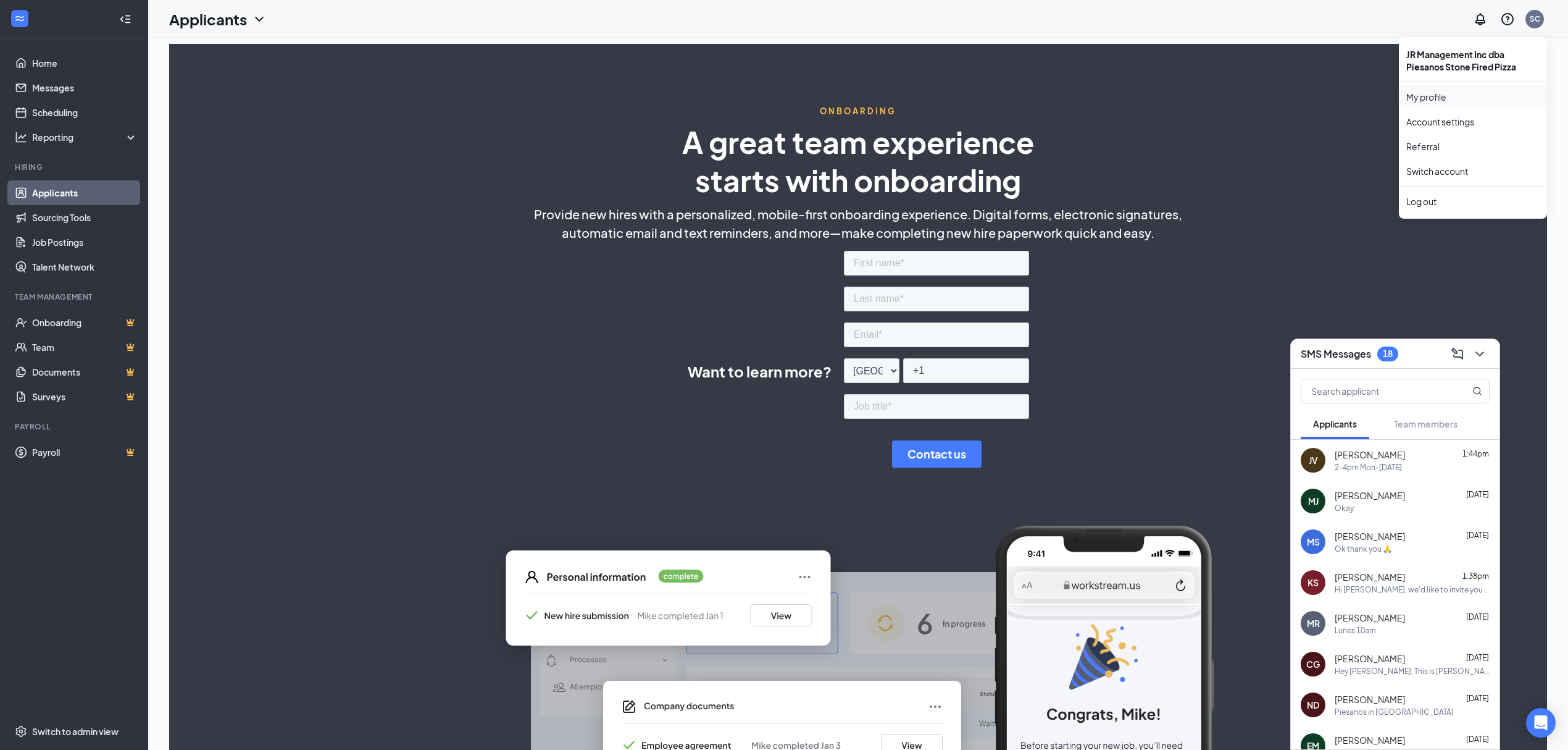
click at [1453, 103] on link "My profile" at bounding box center [1473, 97] width 133 height 13
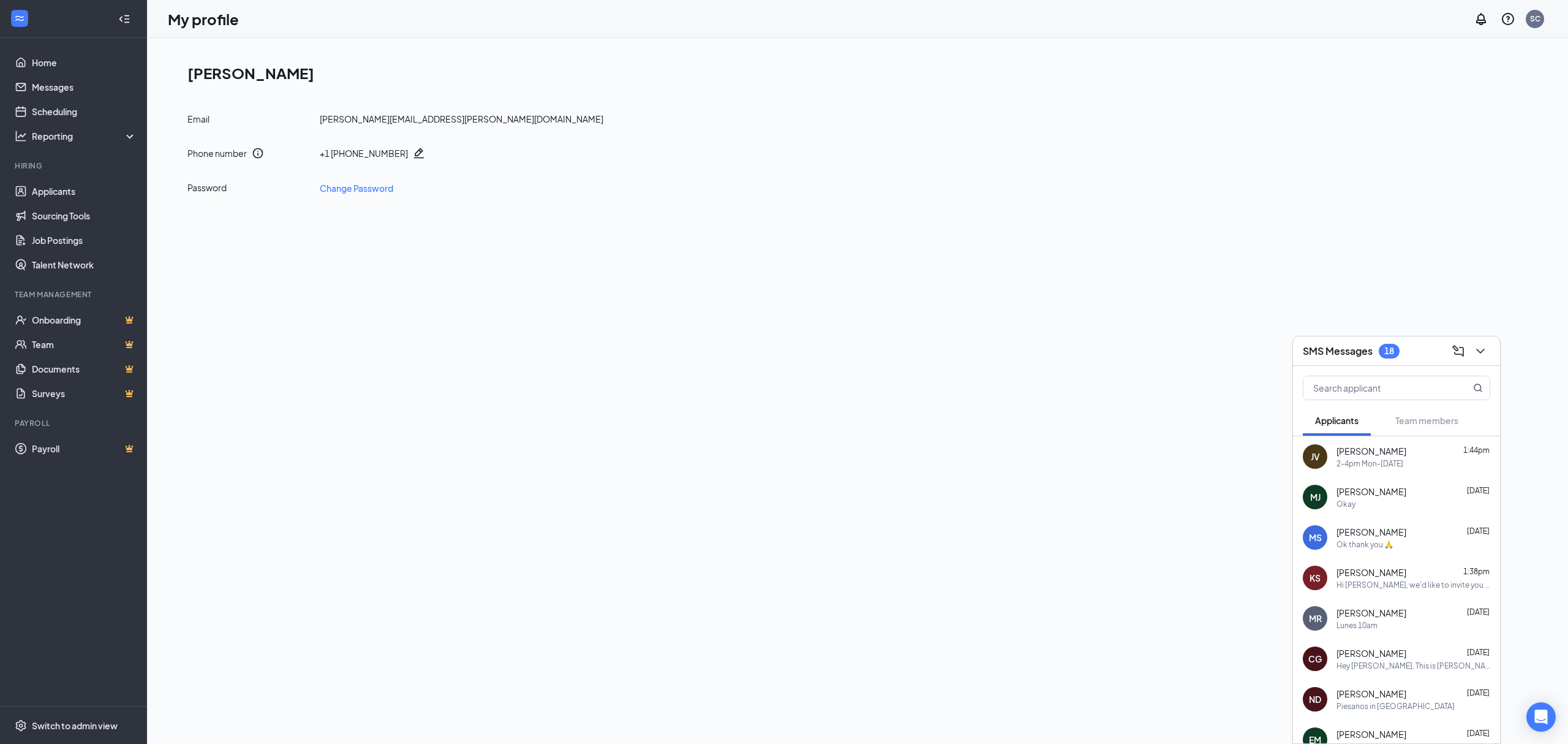
click at [91, 46] on ul "Home Messages Scheduling Reporting Hiring Applicants Sourcing Tools Job Posting…" at bounding box center [73, 372] width 147 height 668
click at [91, 57] on link "Home" at bounding box center [84, 62] width 105 height 24
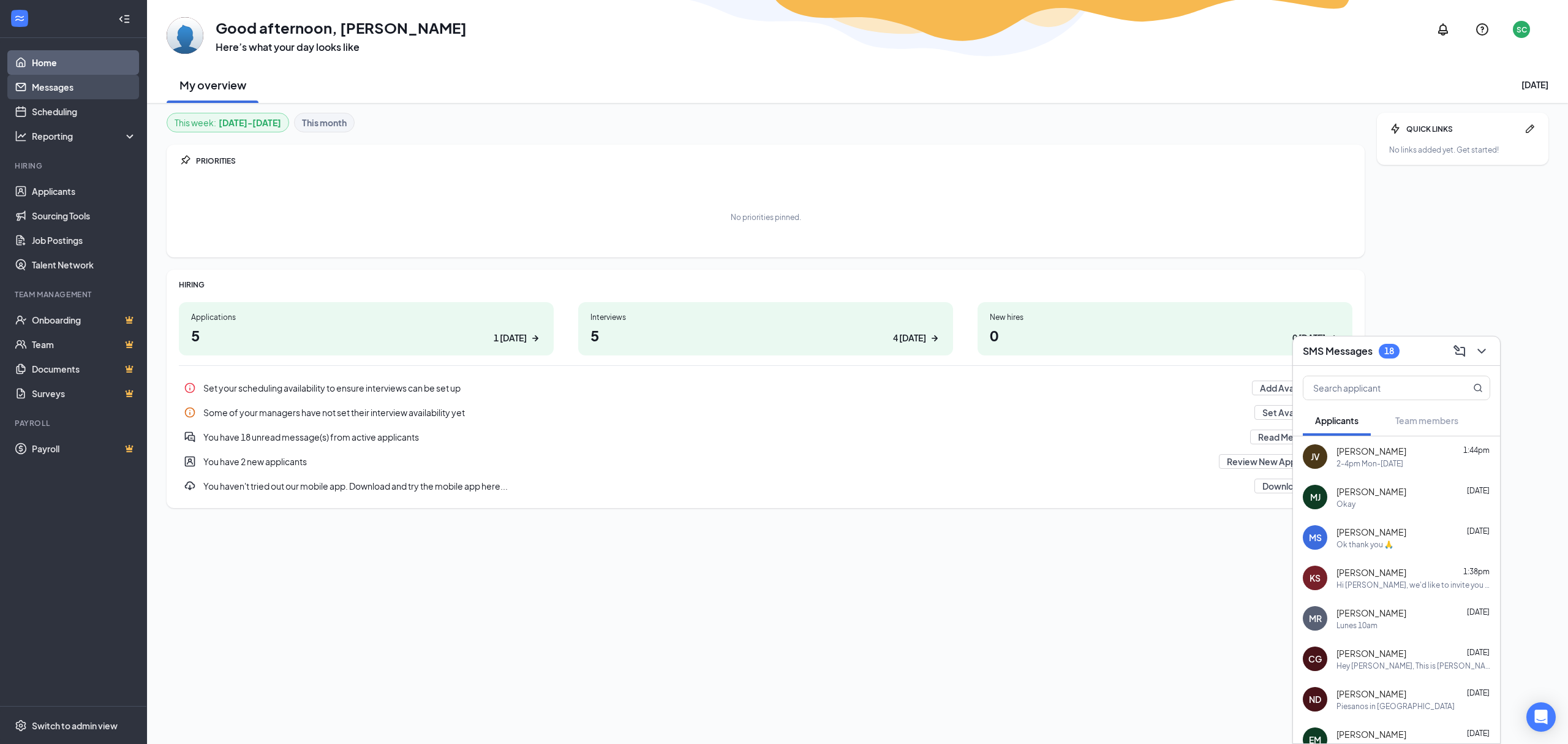
click at [41, 88] on link "Messages" at bounding box center [84, 86] width 105 height 24
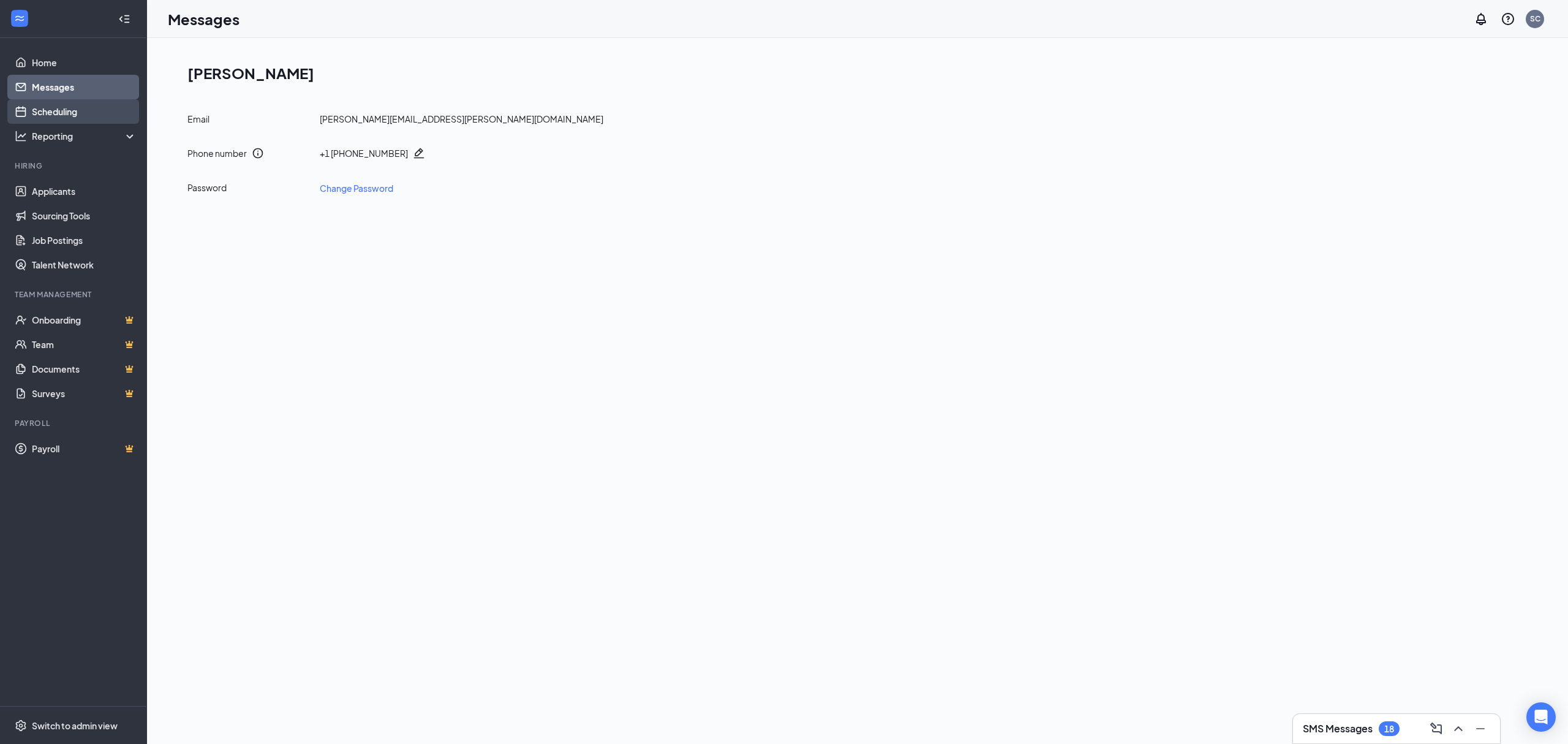
click at [52, 115] on link "Scheduling" at bounding box center [84, 111] width 105 height 24
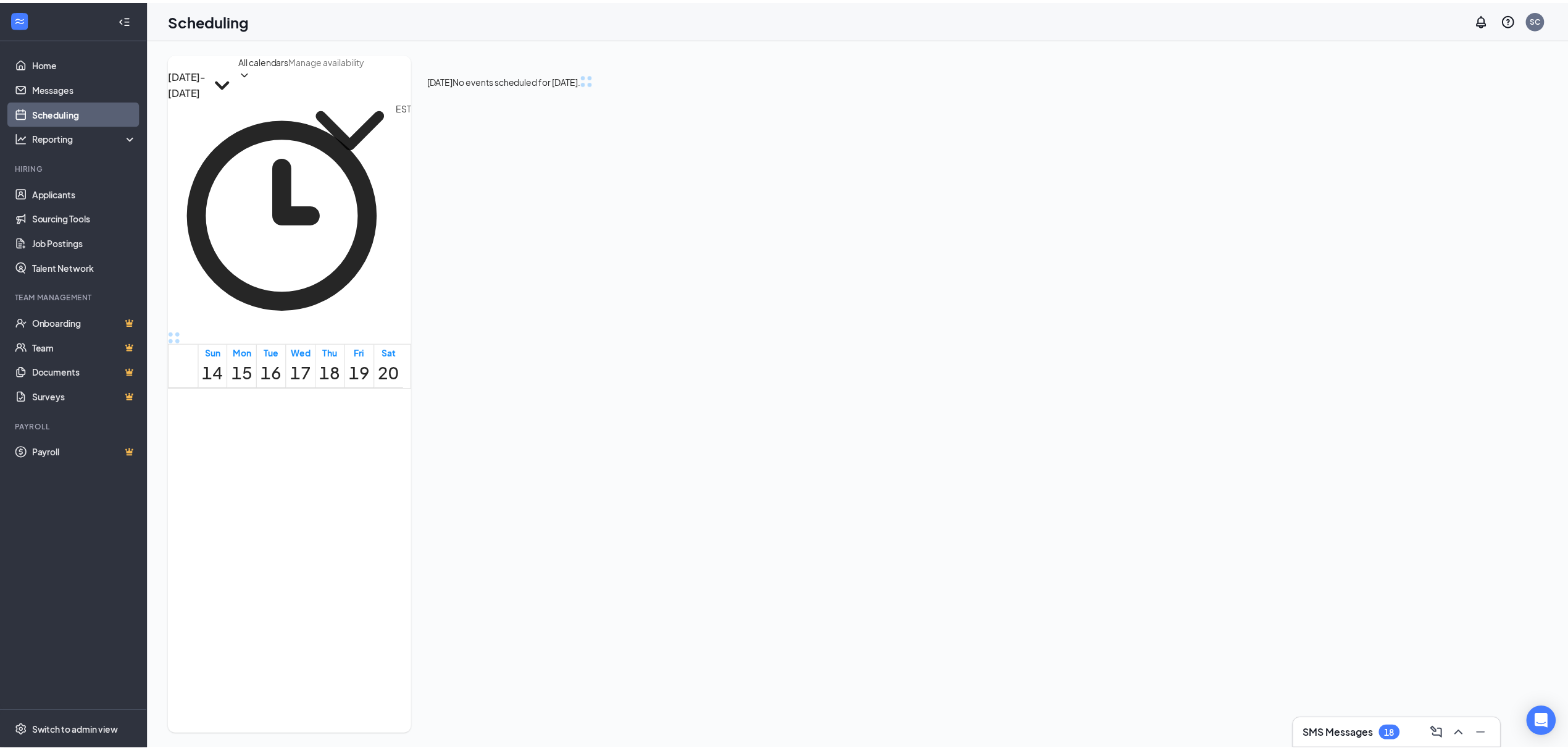
scroll to position [442, 0]
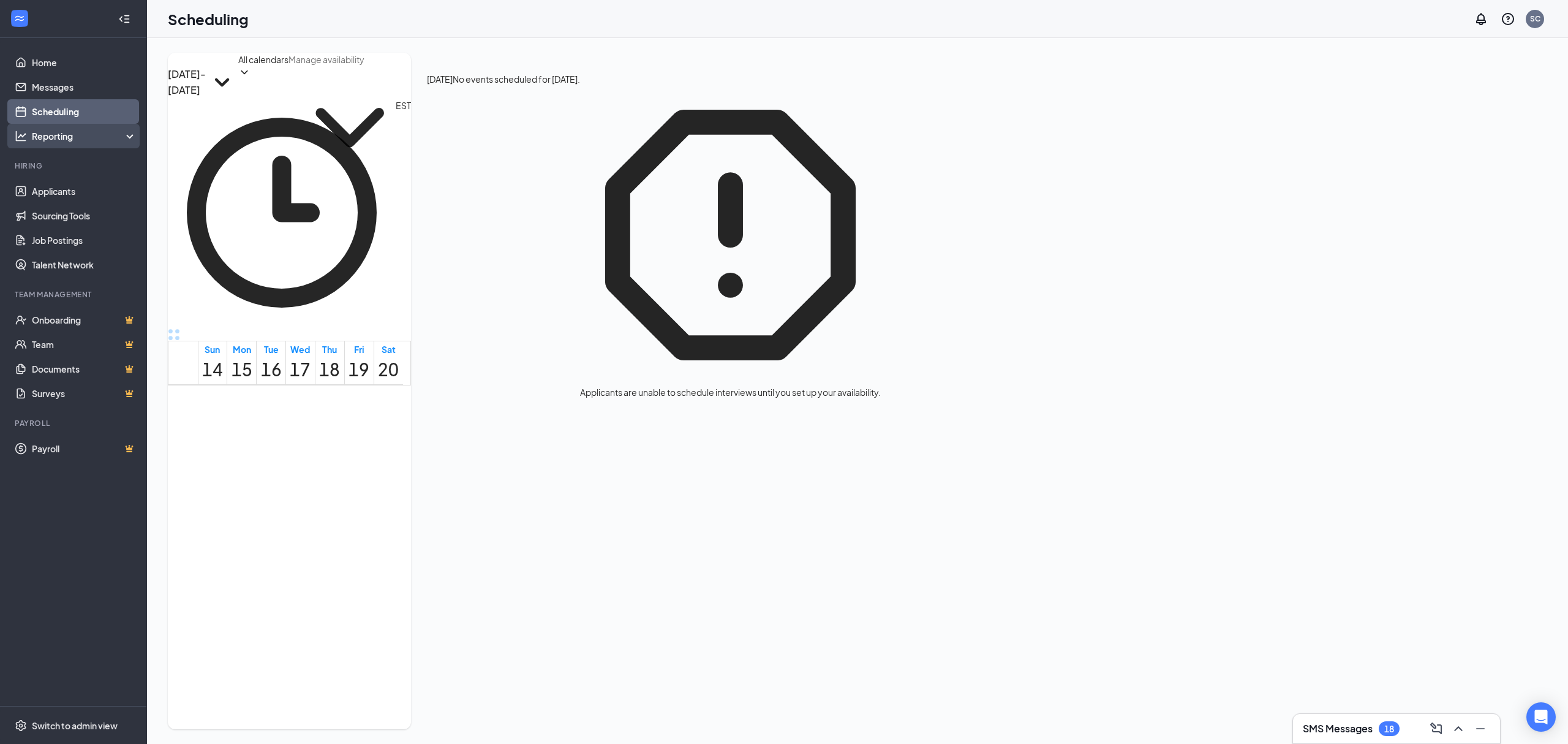
click at [53, 135] on div "Reporting" at bounding box center [84, 136] width 105 height 13
click at [59, 158] on link "Dashboards" at bounding box center [84, 160] width 105 height 24
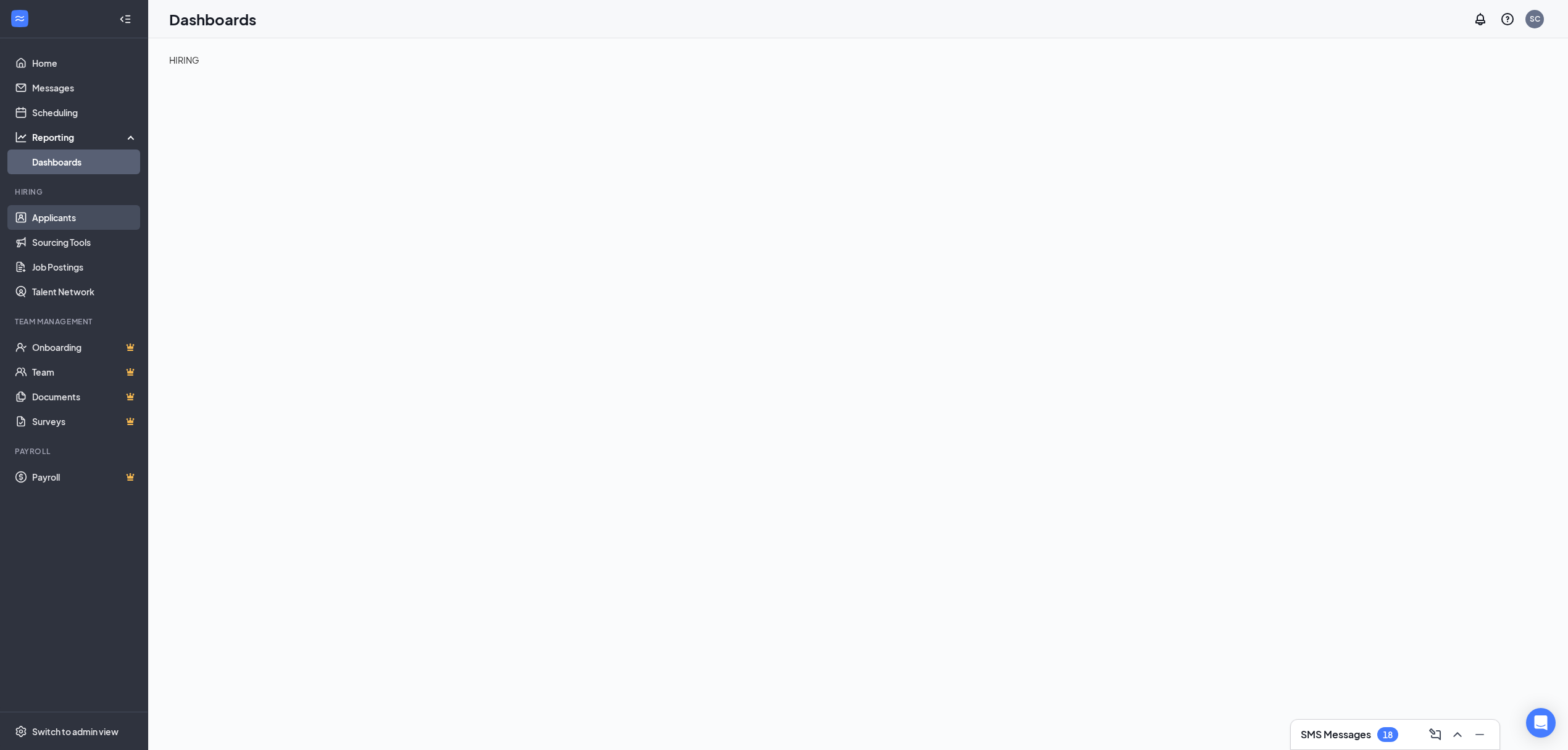
click at [64, 217] on link "Applicants" at bounding box center [85, 217] width 106 height 25
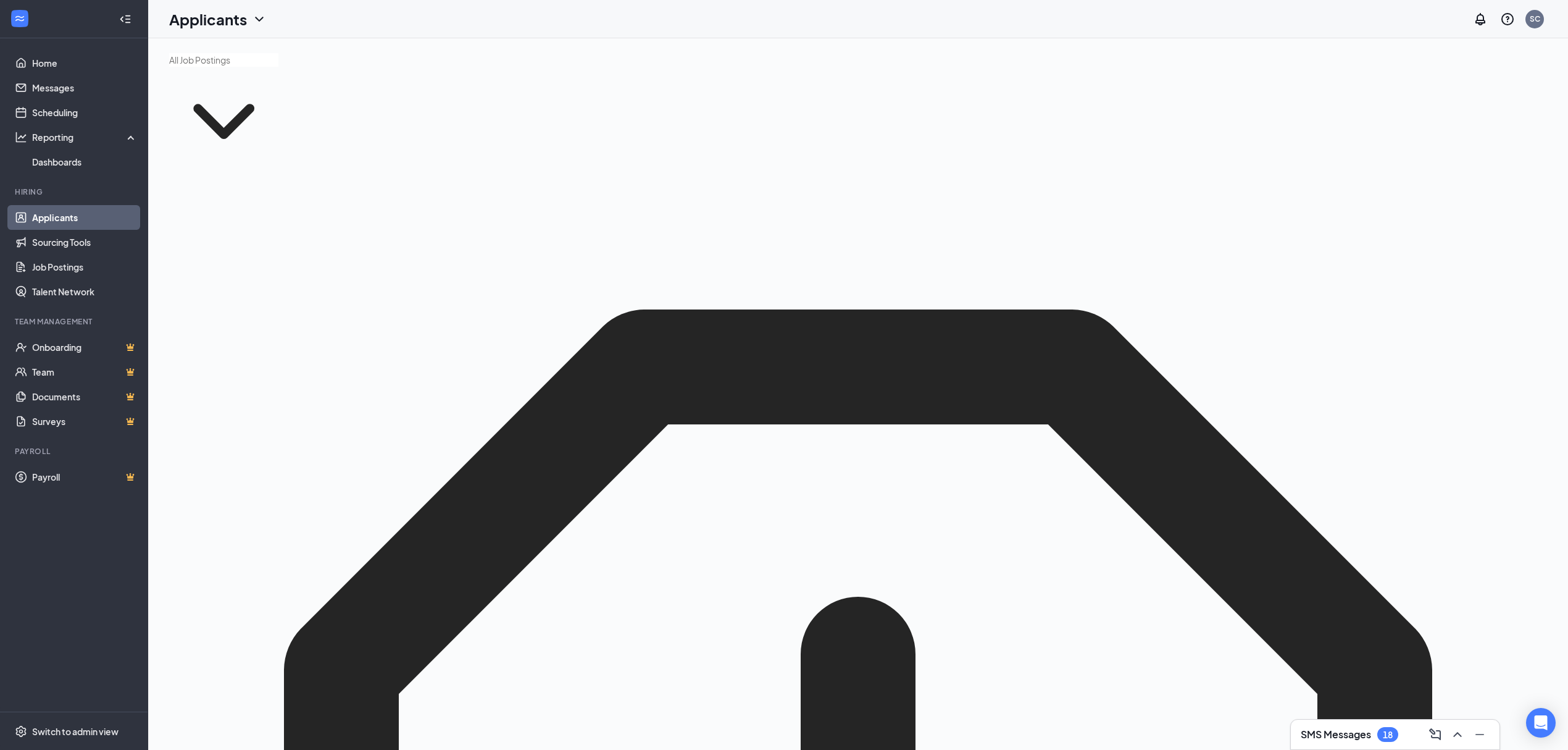
click at [67, 217] on link "Applicants" at bounding box center [85, 217] width 106 height 25
click at [65, 217] on link "Applicants" at bounding box center [85, 217] width 106 height 25
click at [64, 217] on link "Applicants" at bounding box center [85, 217] width 106 height 25
click at [220, 106] on icon "ChevronDown" at bounding box center [224, 121] width 110 height 110
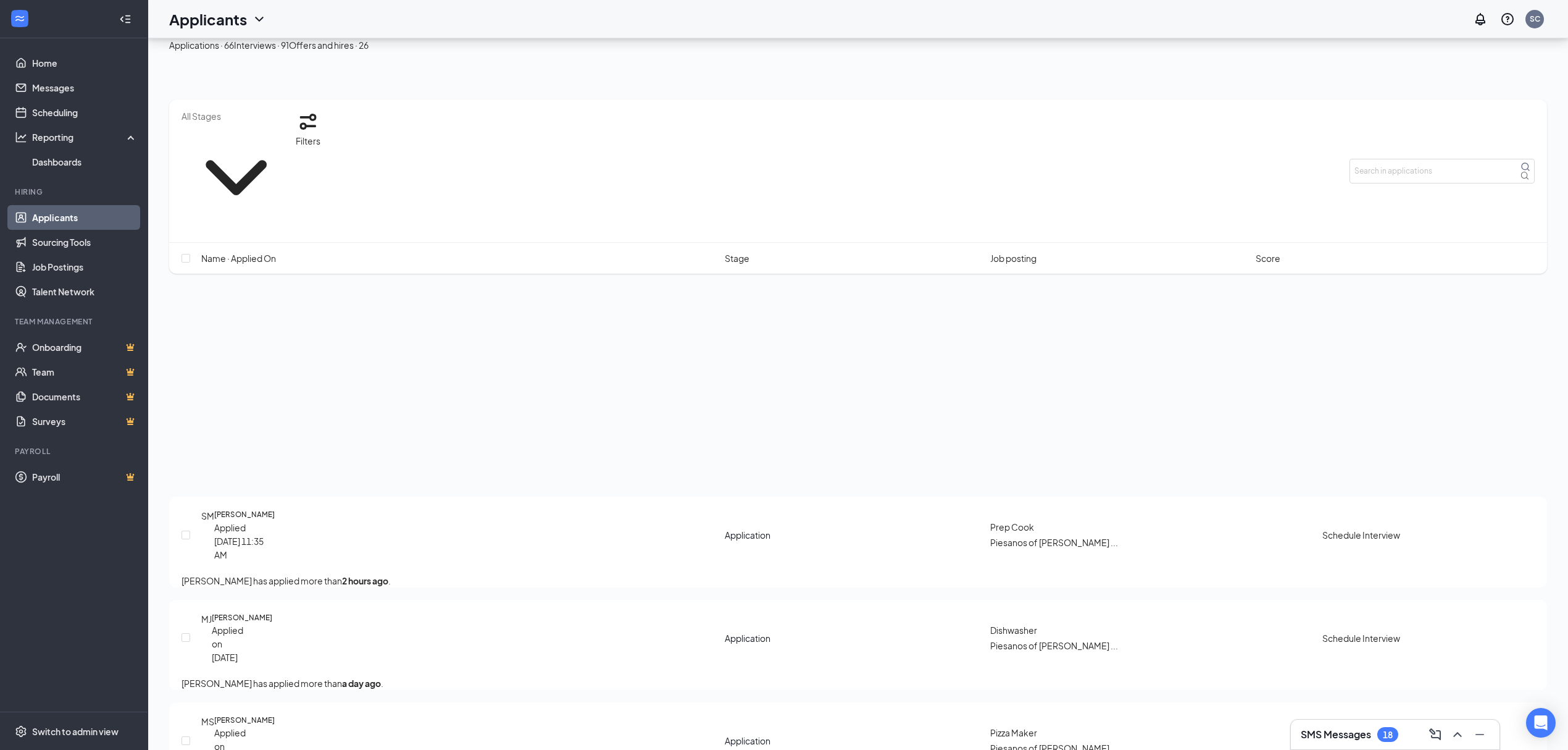
scroll to position [3129, 0]
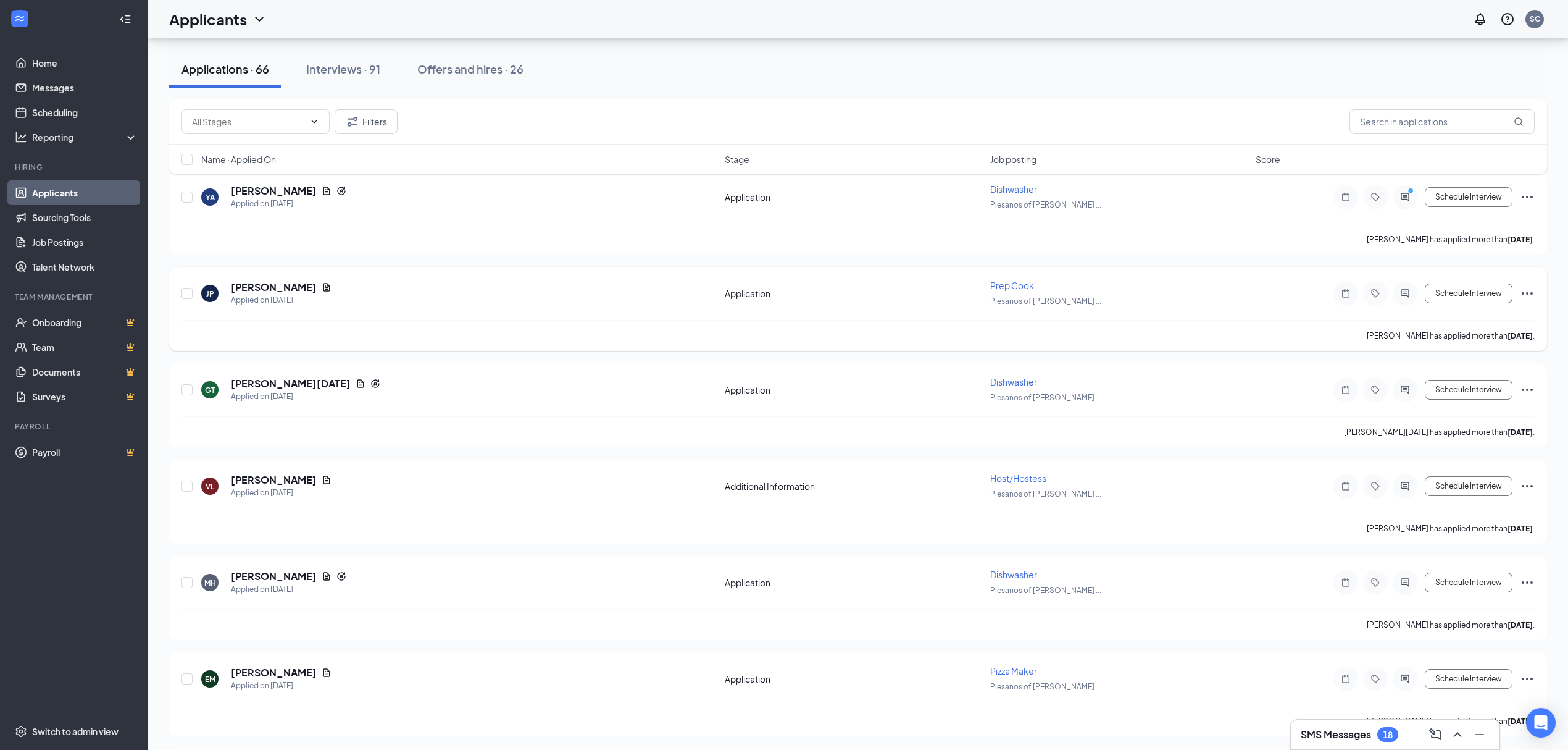
scroll to position [576, 0]
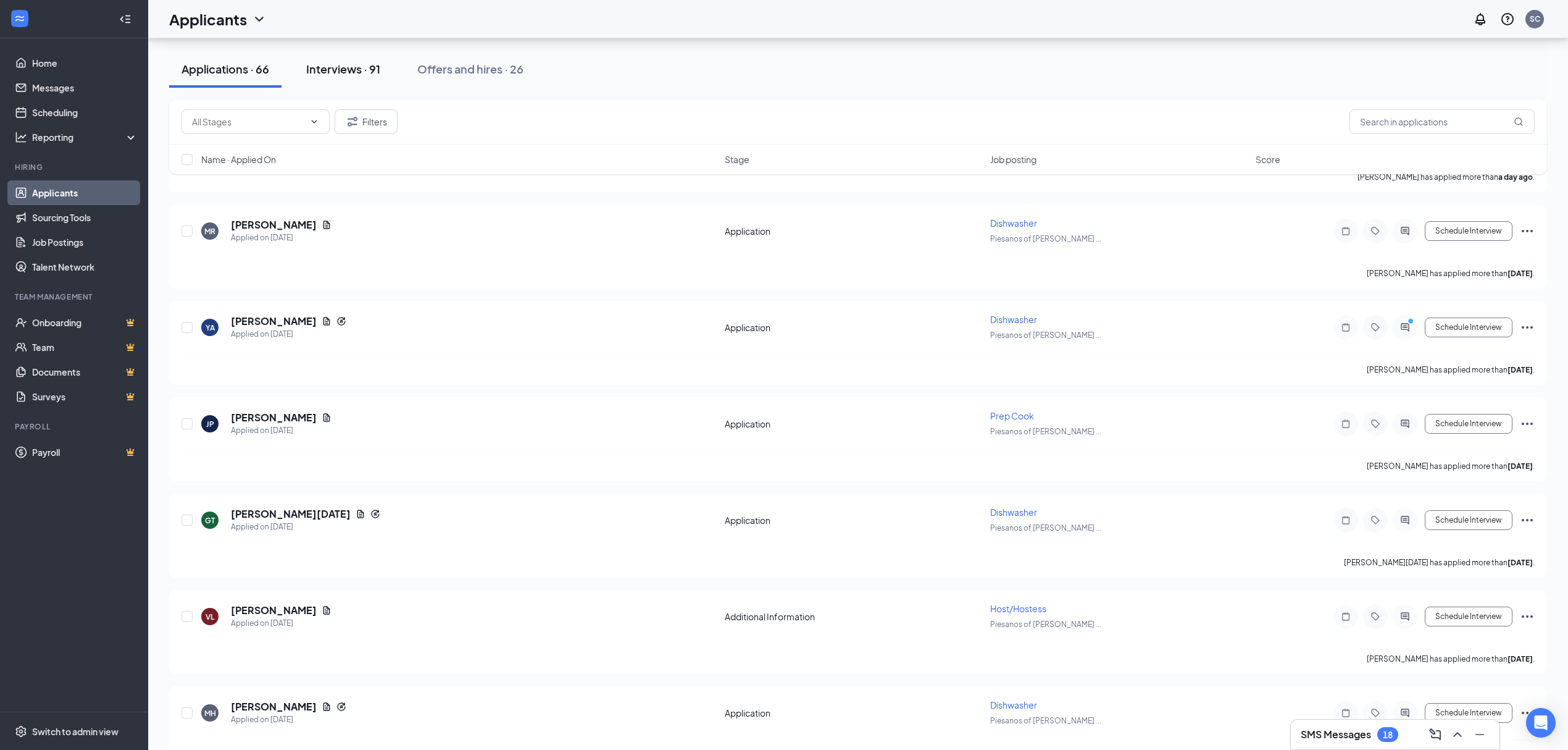
click at [320, 78] on button "Interviews · 91" at bounding box center [343, 69] width 99 height 37
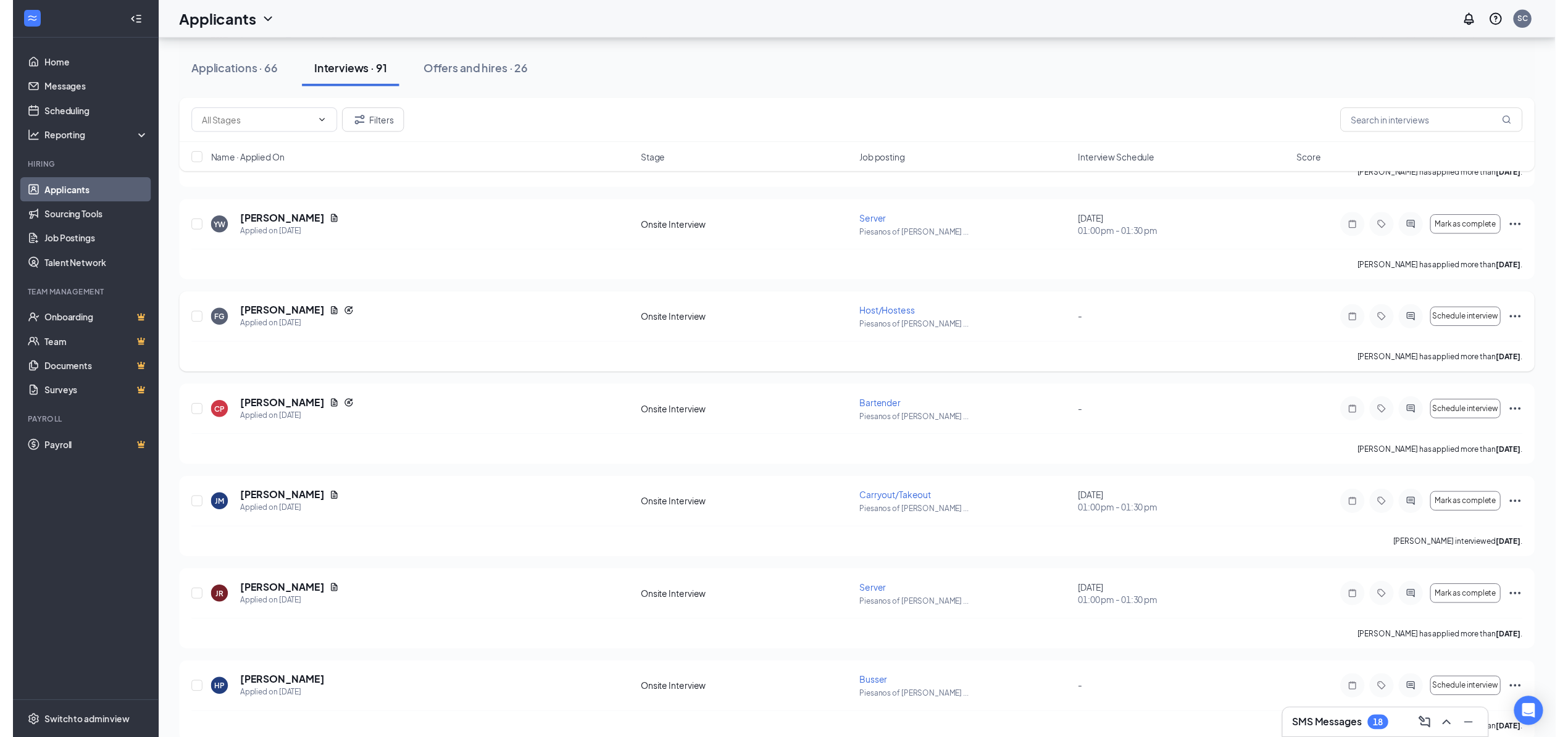
scroll to position [1317, 0]
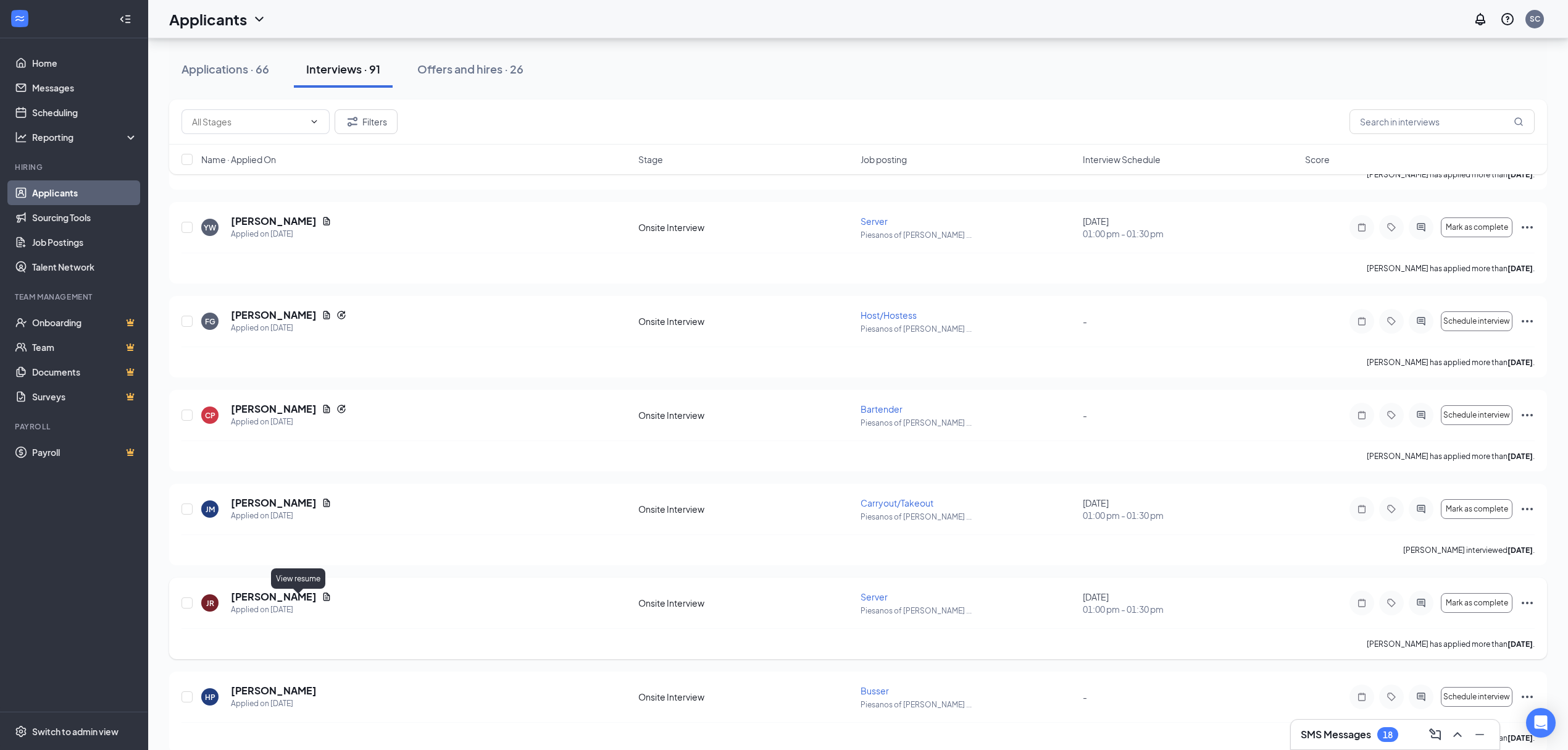
click at [321, 599] on icon "Document" at bounding box center [326, 597] width 10 height 10
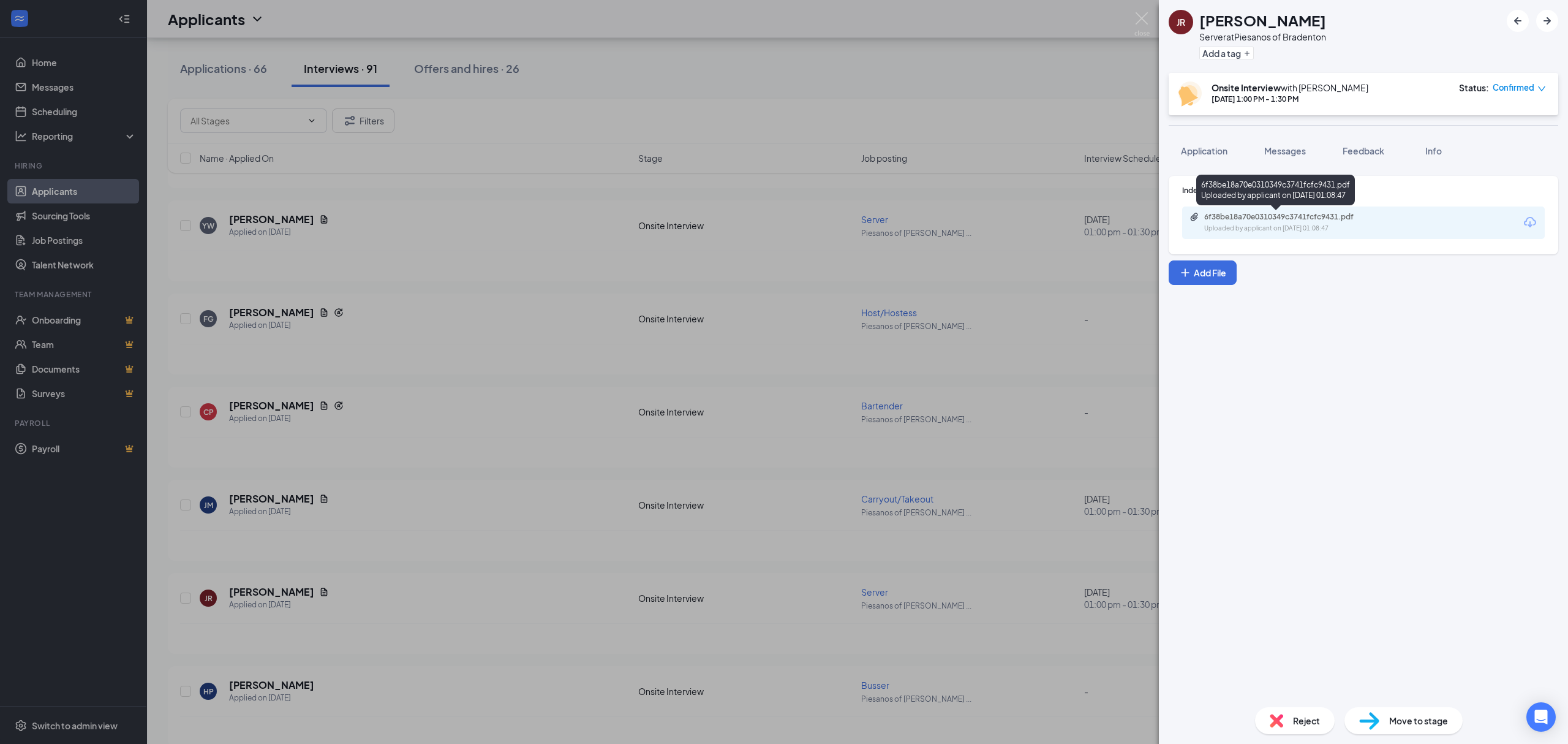
click at [1282, 218] on div "6f38be18a70e0310349c3741fcfc9431.pdf" at bounding box center [1289, 217] width 171 height 10
click at [562, 460] on div "JR [PERSON_NAME] Server at Piesanos of Bradenton Add a tag Onsite Interview wit…" at bounding box center [784, 372] width 1568 height 744
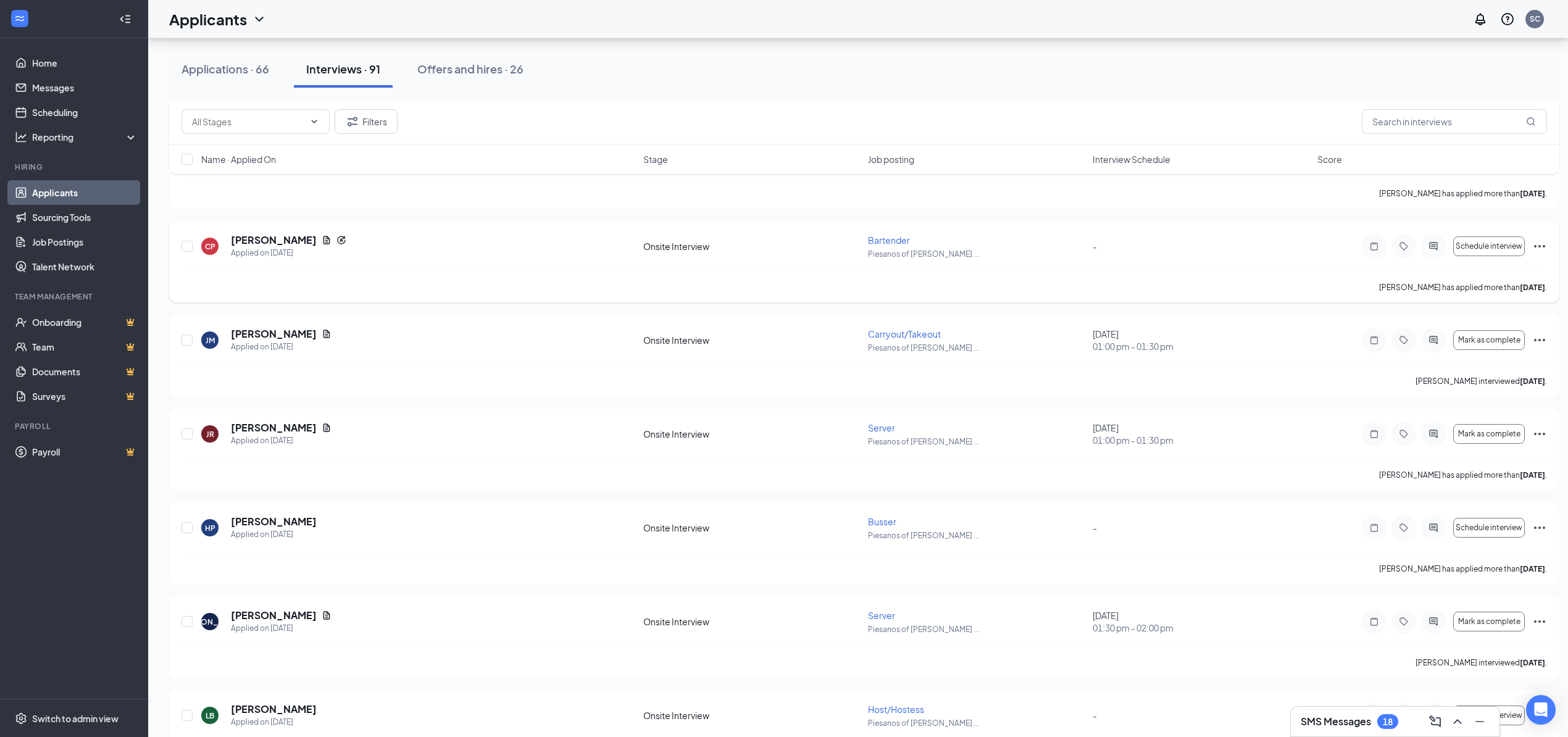
scroll to position [1317, 0]
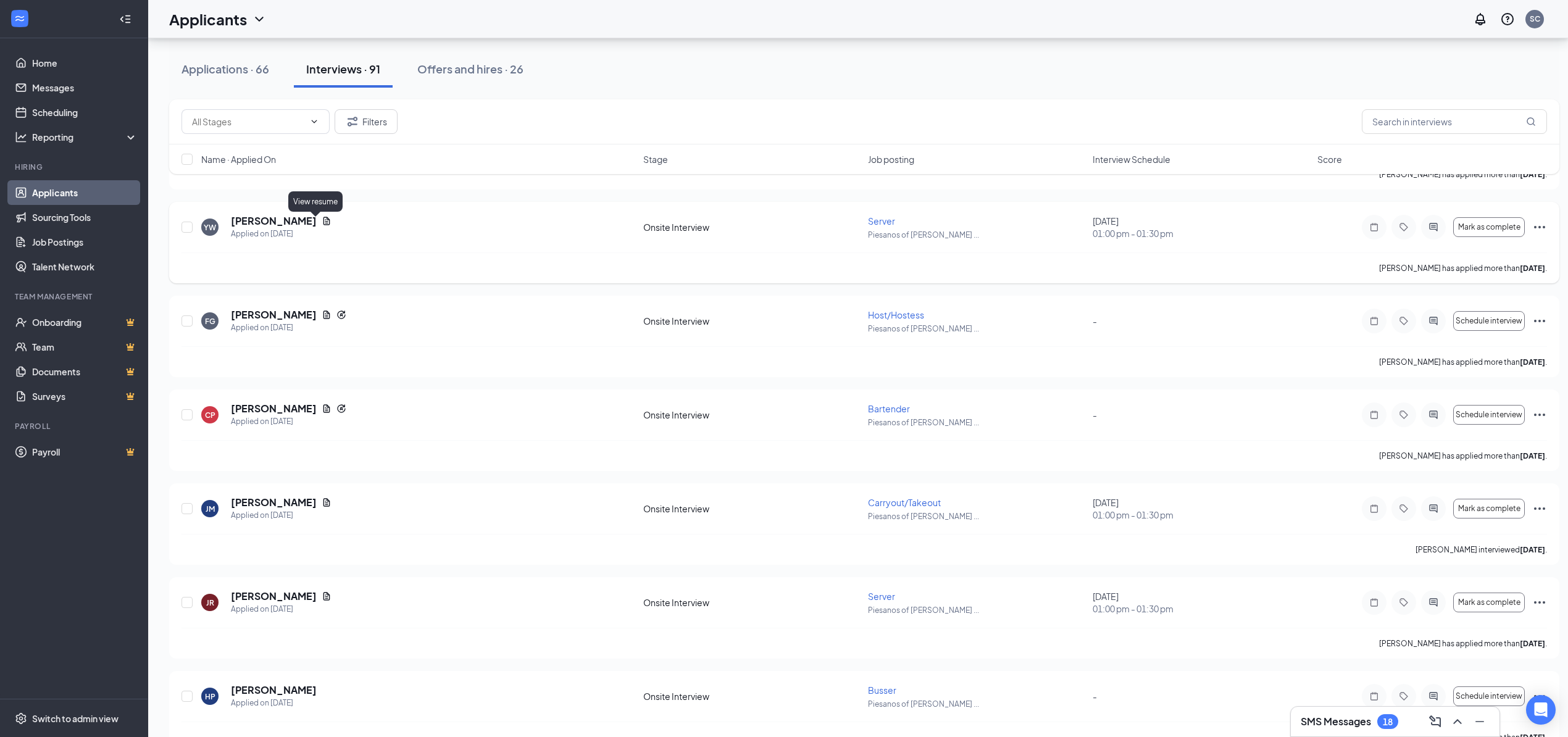
click at [321, 224] on icon "Document" at bounding box center [326, 221] width 10 height 10
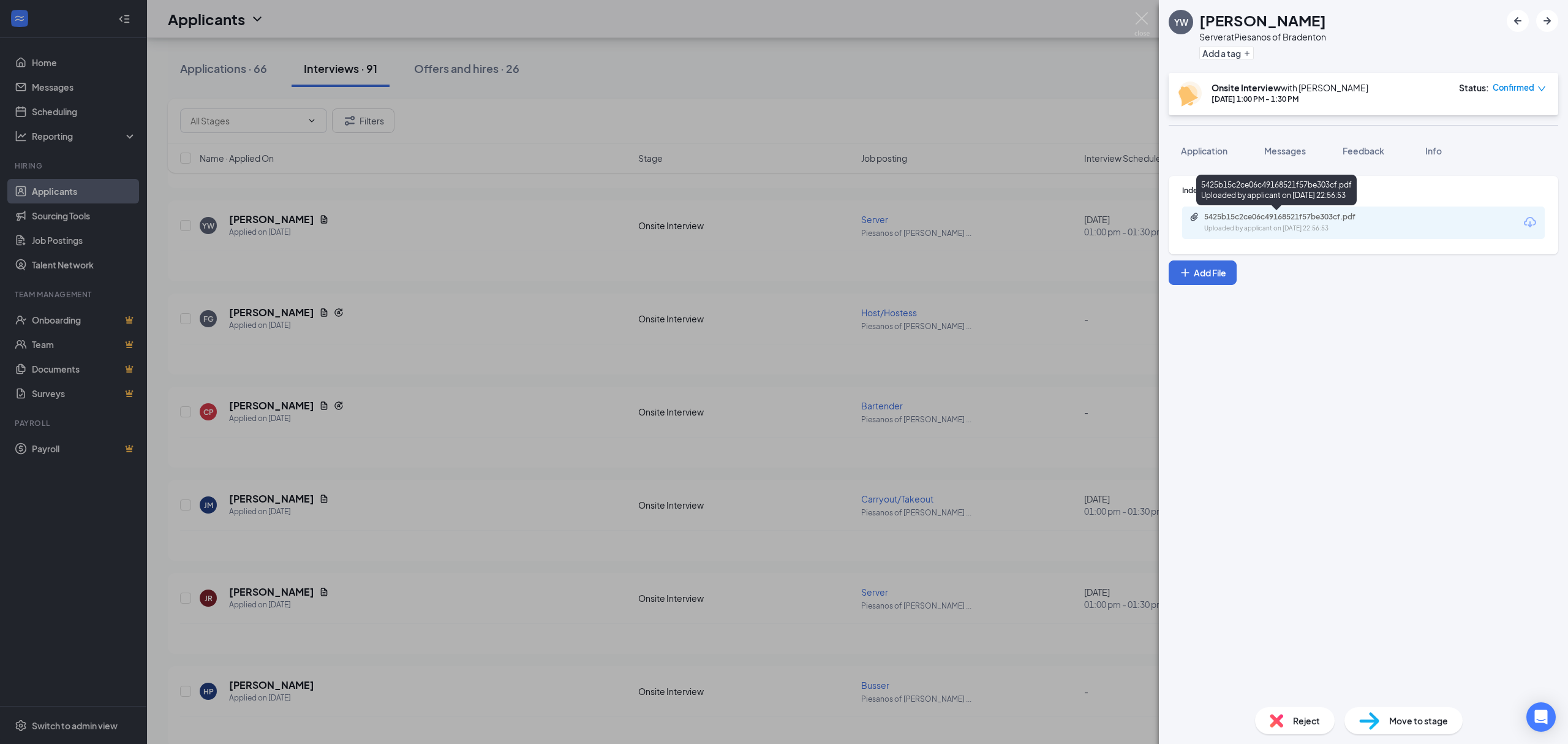
click at [1282, 226] on div "Uploaded by applicant on [DATE] 22:56:53" at bounding box center [1295, 228] width 184 height 10
click at [523, 222] on div "YW [PERSON_NAME] Server at Piesanos of Bradenton Add a tag Onsite Interview wit…" at bounding box center [784, 372] width 1568 height 744
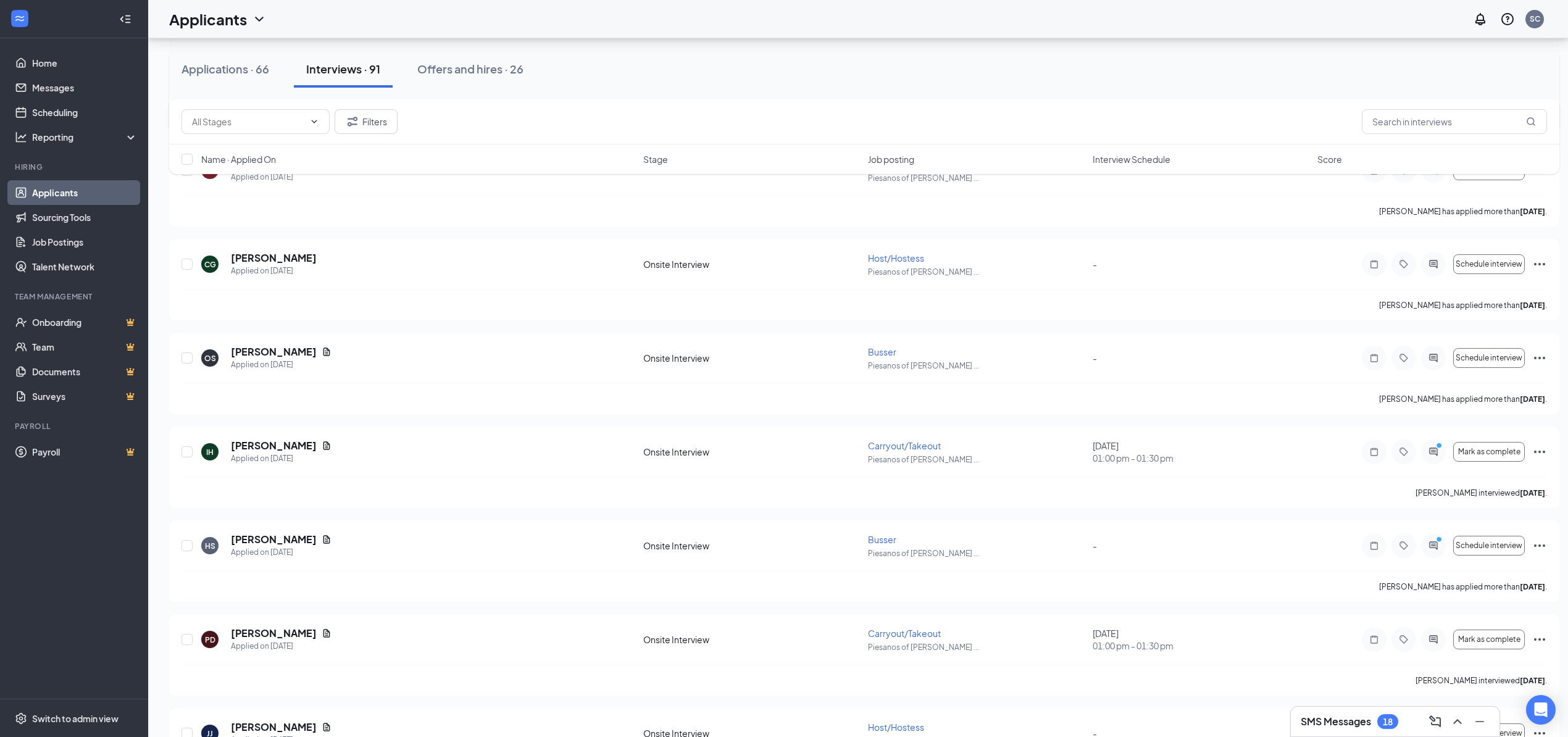
scroll to position [4994, 0]
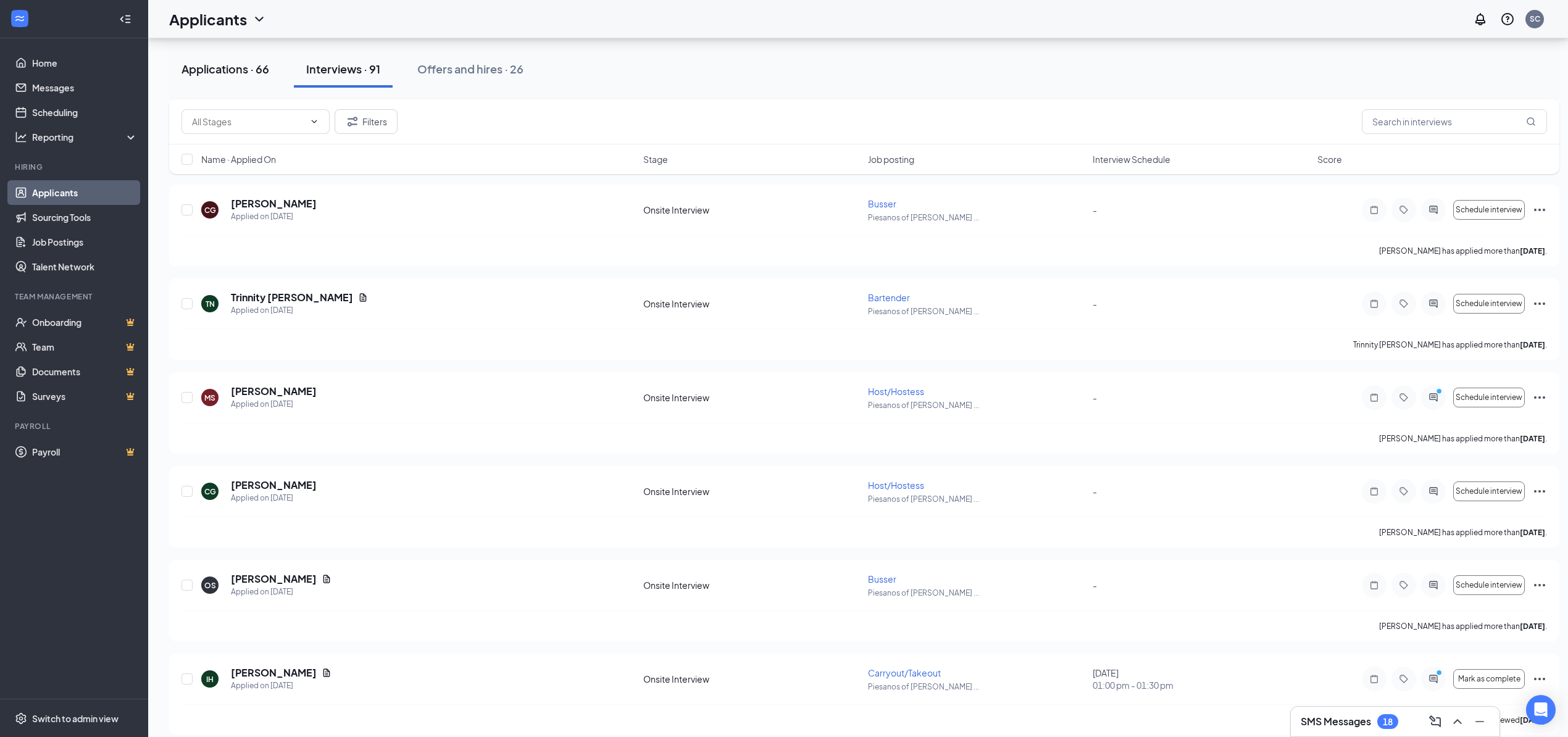
click at [227, 66] on div "Applications · 66" at bounding box center [226, 68] width 88 height 16
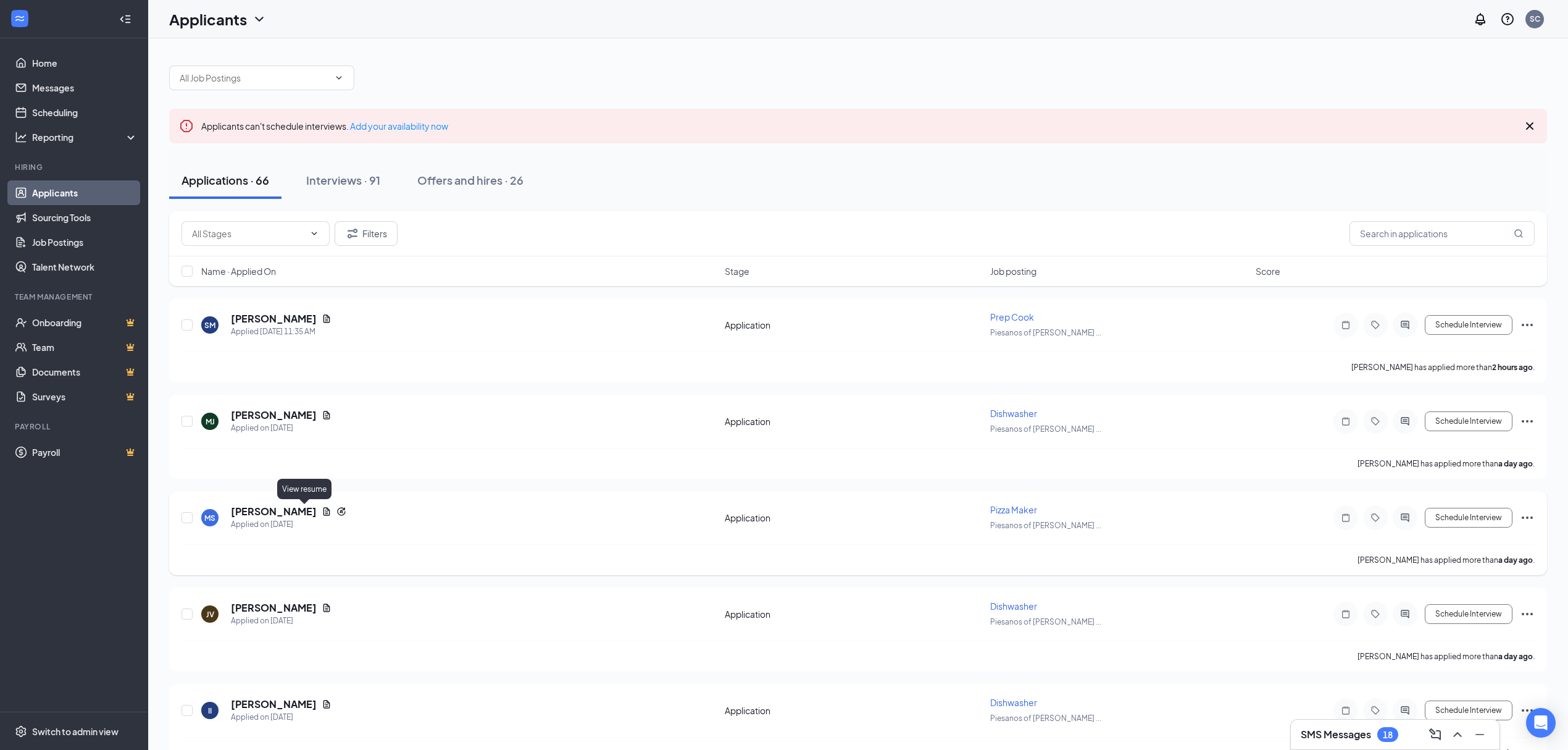
click at [323, 512] on icon "Document" at bounding box center [326, 511] width 6 height 8
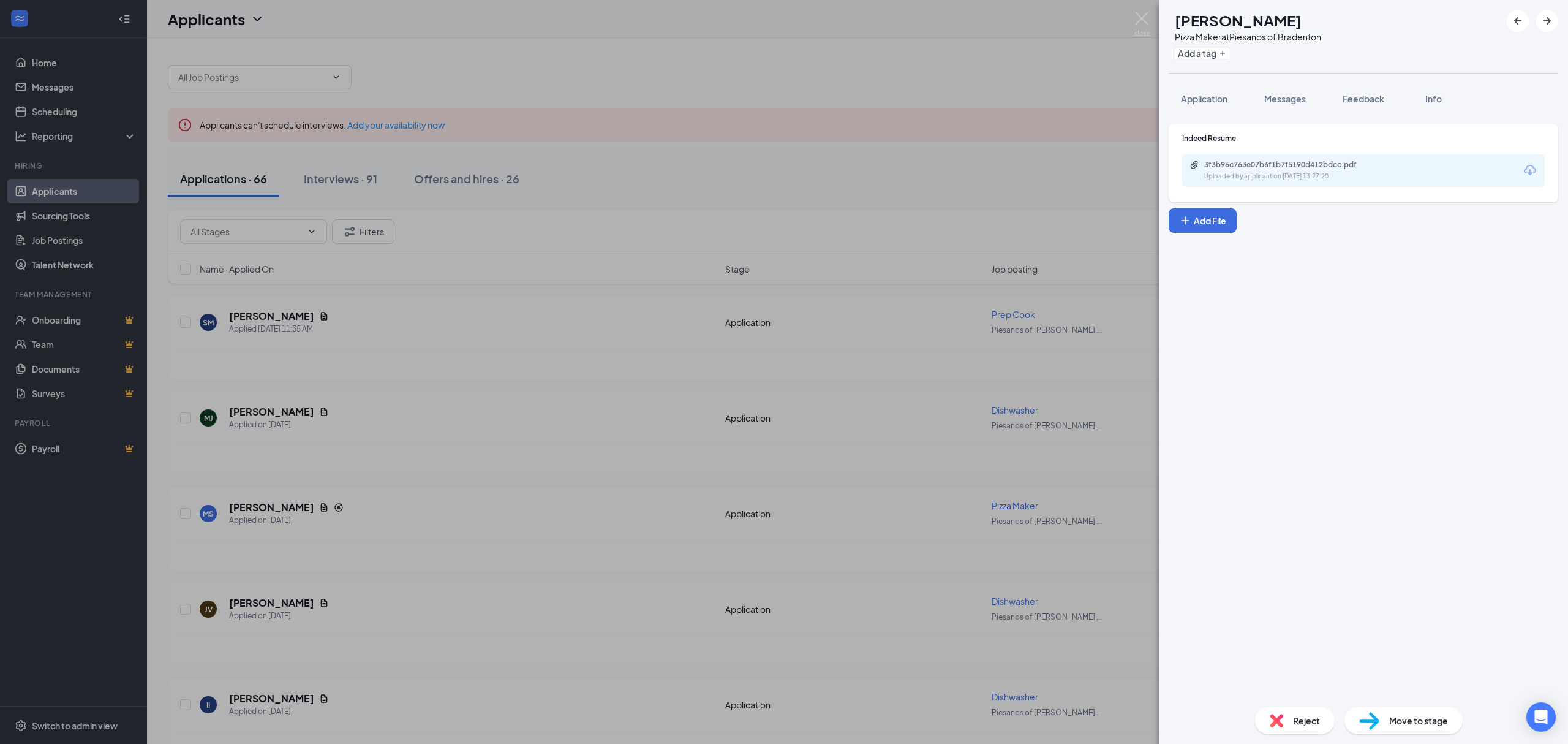
click at [1304, 187] on div "Indeed Resume 3f3b96c763e07b6f1b7f5190d412bdcc.pdf Uploaded by applicant on [DA…" at bounding box center [1363, 163] width 390 height 79
click at [1302, 179] on div "Uploaded by applicant on [DATE] 13:27:20" at bounding box center [1295, 176] width 184 height 10
click at [512, 296] on div "MS [PERSON_NAME] Pizza Maker at Piesanos of Bradenton Add a tag Application Mes…" at bounding box center [784, 372] width 1568 height 744
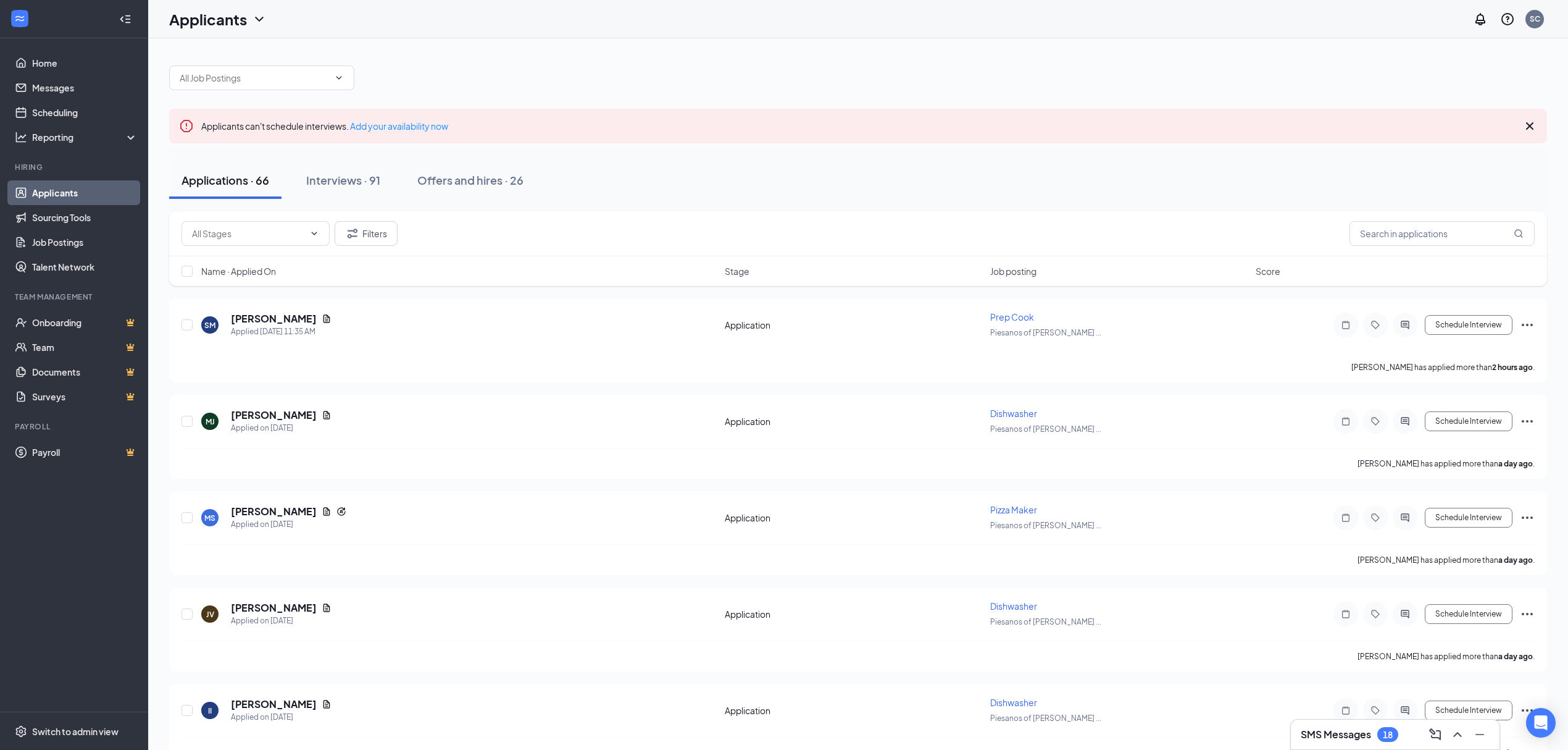
click at [1007, 269] on span "Job posting" at bounding box center [1013, 271] width 47 height 13
click at [1021, 272] on span "Job posting" at bounding box center [1013, 271] width 47 height 13
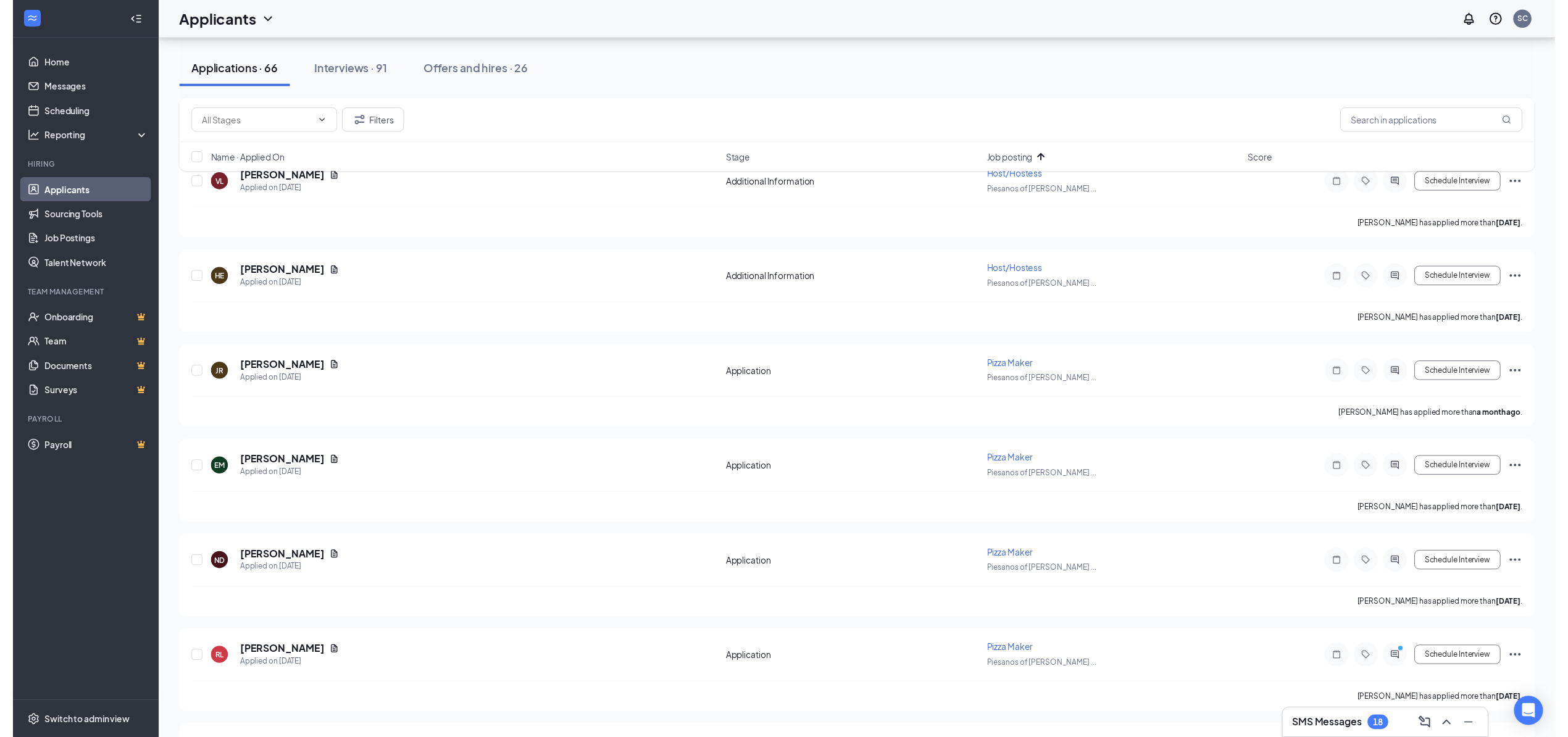
scroll to position [3458, 0]
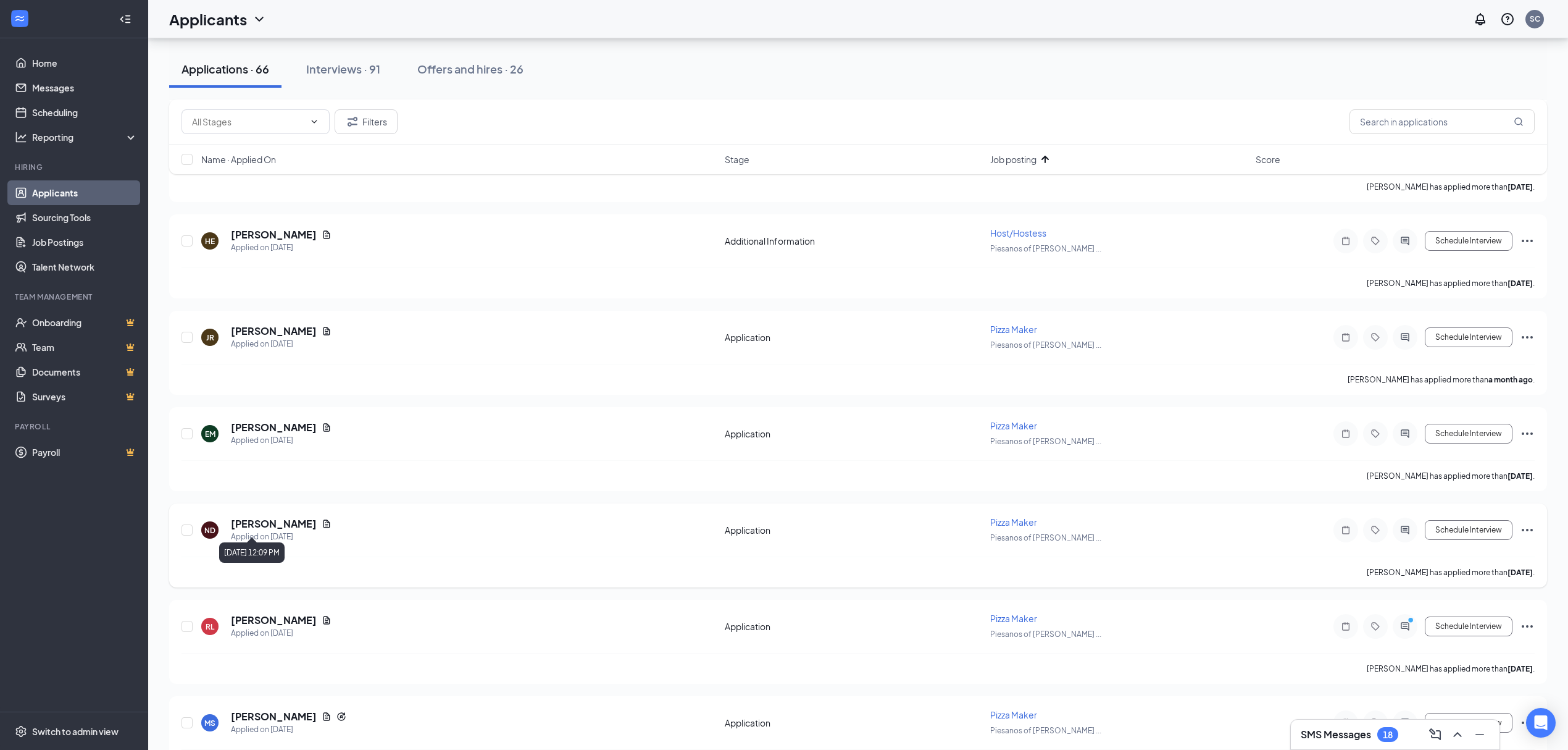
click at [323, 520] on icon "Document" at bounding box center [326, 523] width 6 height 8
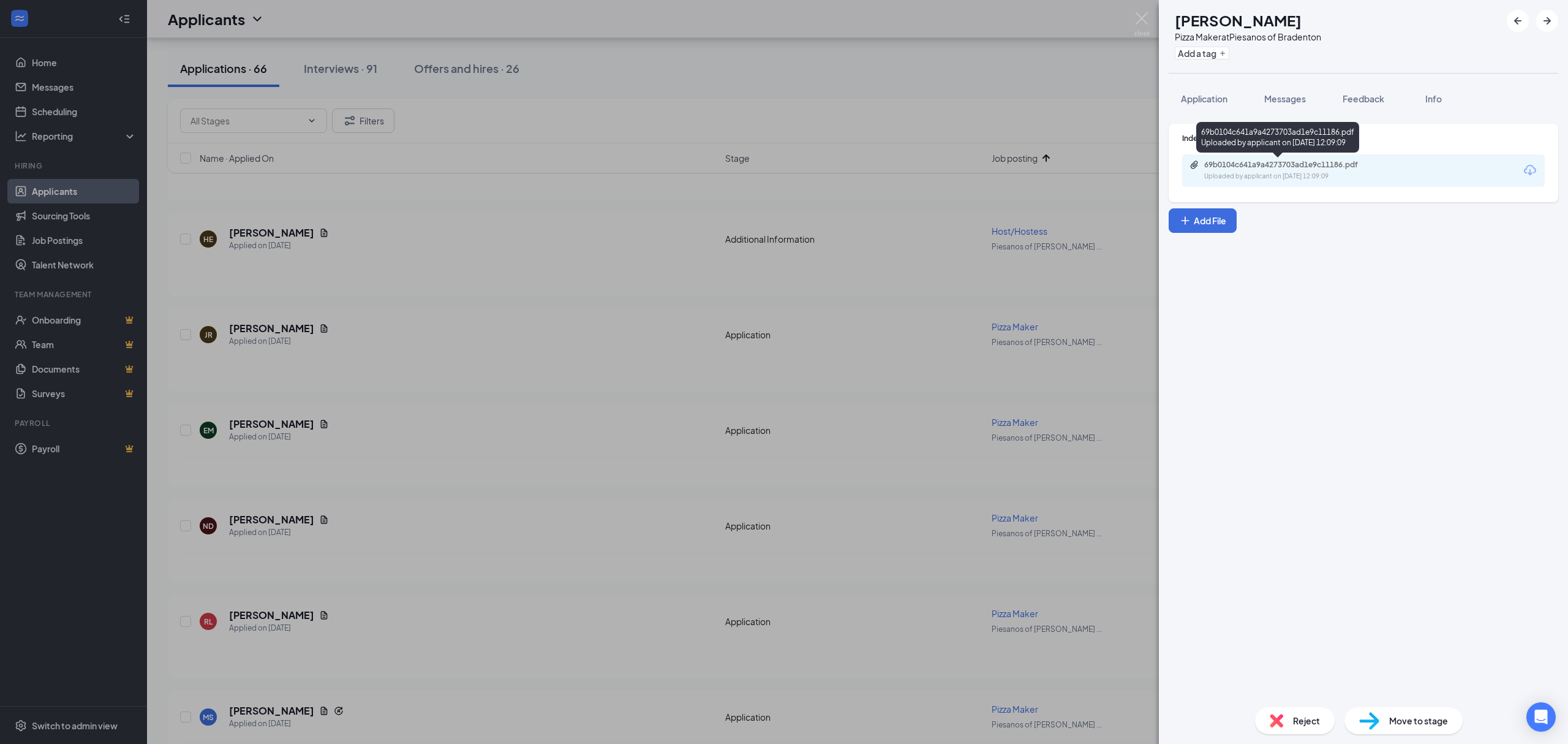
click at [1279, 167] on div "69b0104c641a9a4273703ad1e9c11186.pdf" at bounding box center [1289, 164] width 171 height 10
drag, startPoint x: 591, startPoint y: 267, endPoint x: 592, endPoint y: 260, distance: 7.1
click at [591, 266] on div "ND [PERSON_NAME] Pizza Maker at Piesanos of Bradenton Add a tag Application Mes…" at bounding box center [784, 372] width 1568 height 744
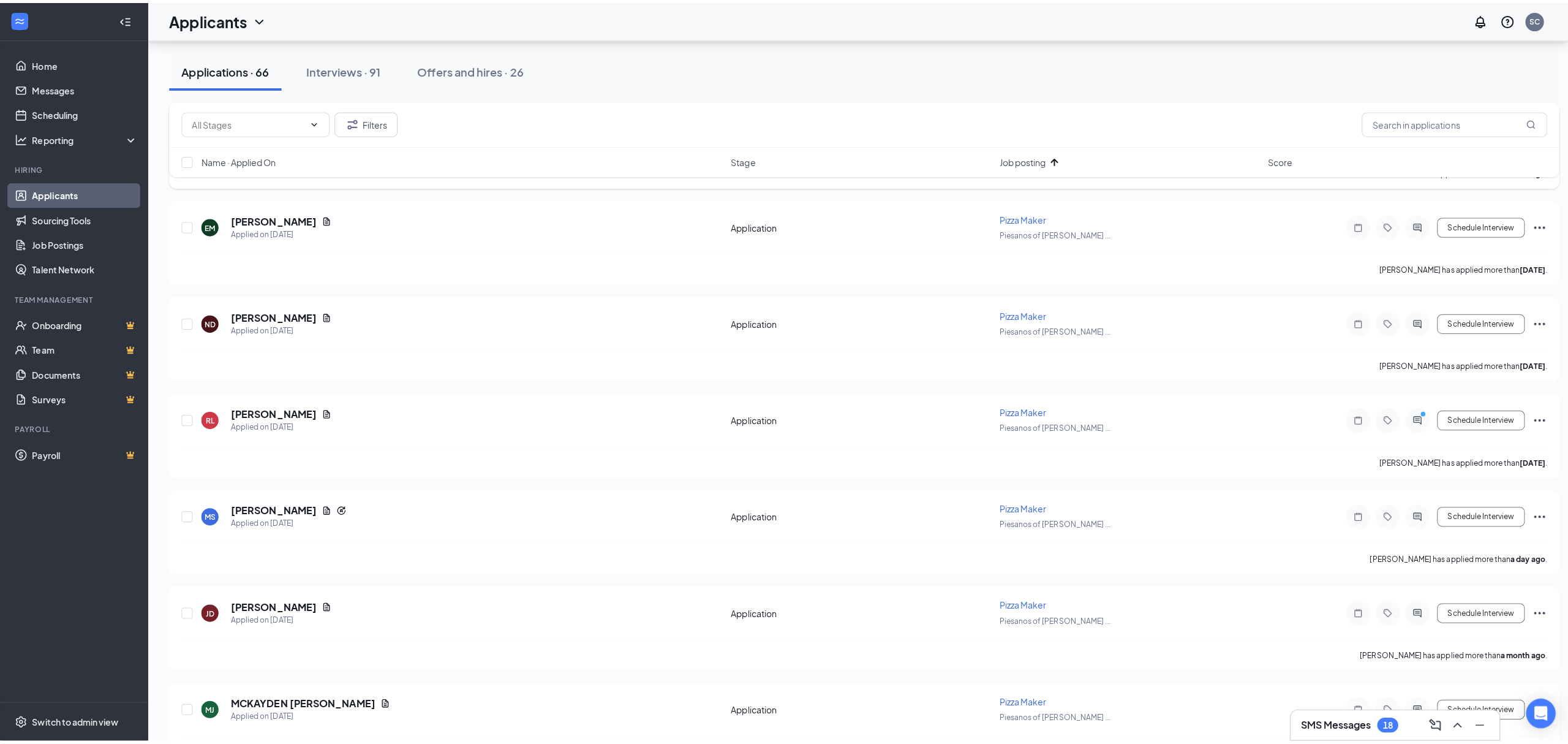
scroll to position [3676, 0]
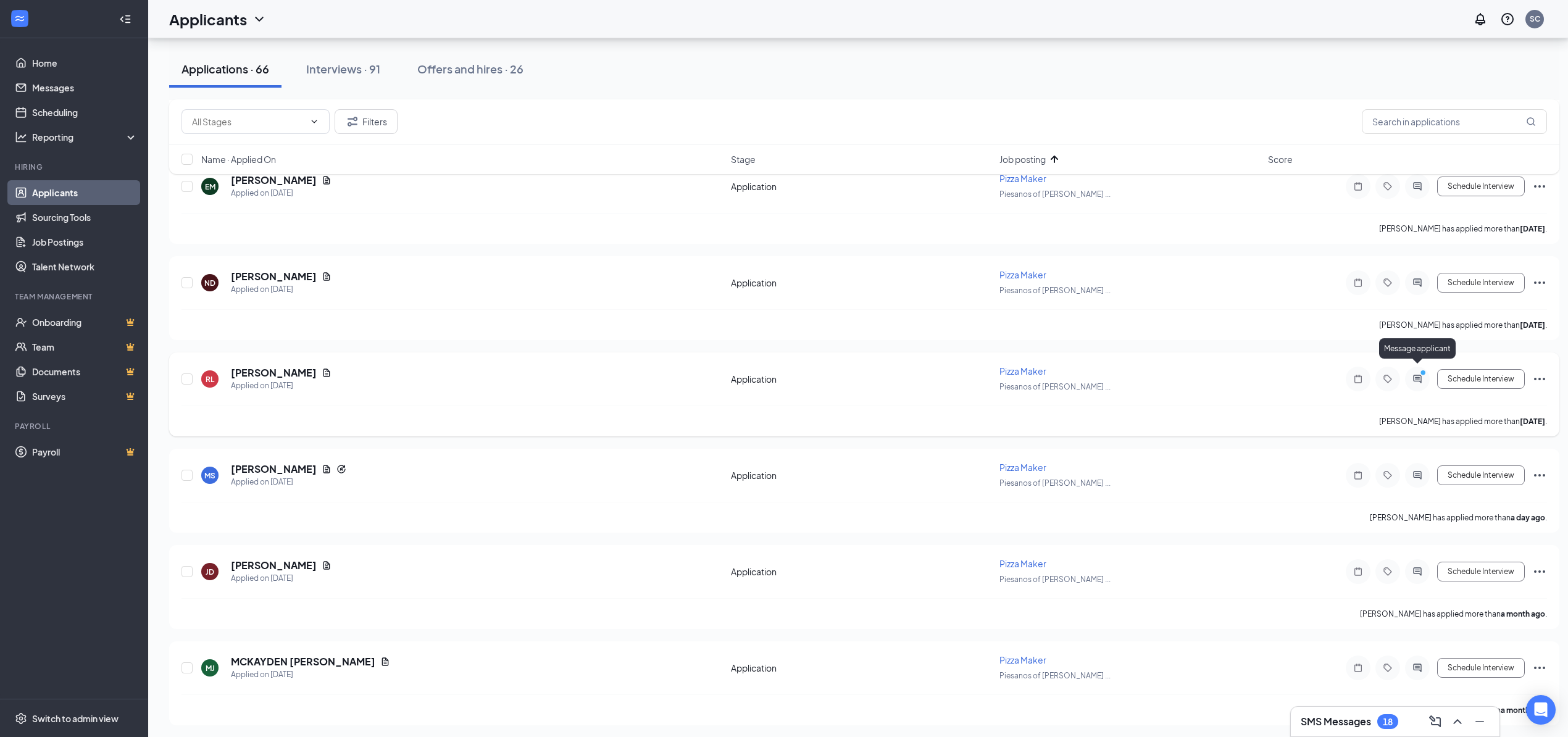
click at [1420, 374] on icon "ActiveChat" at bounding box center [1417, 379] width 15 height 10
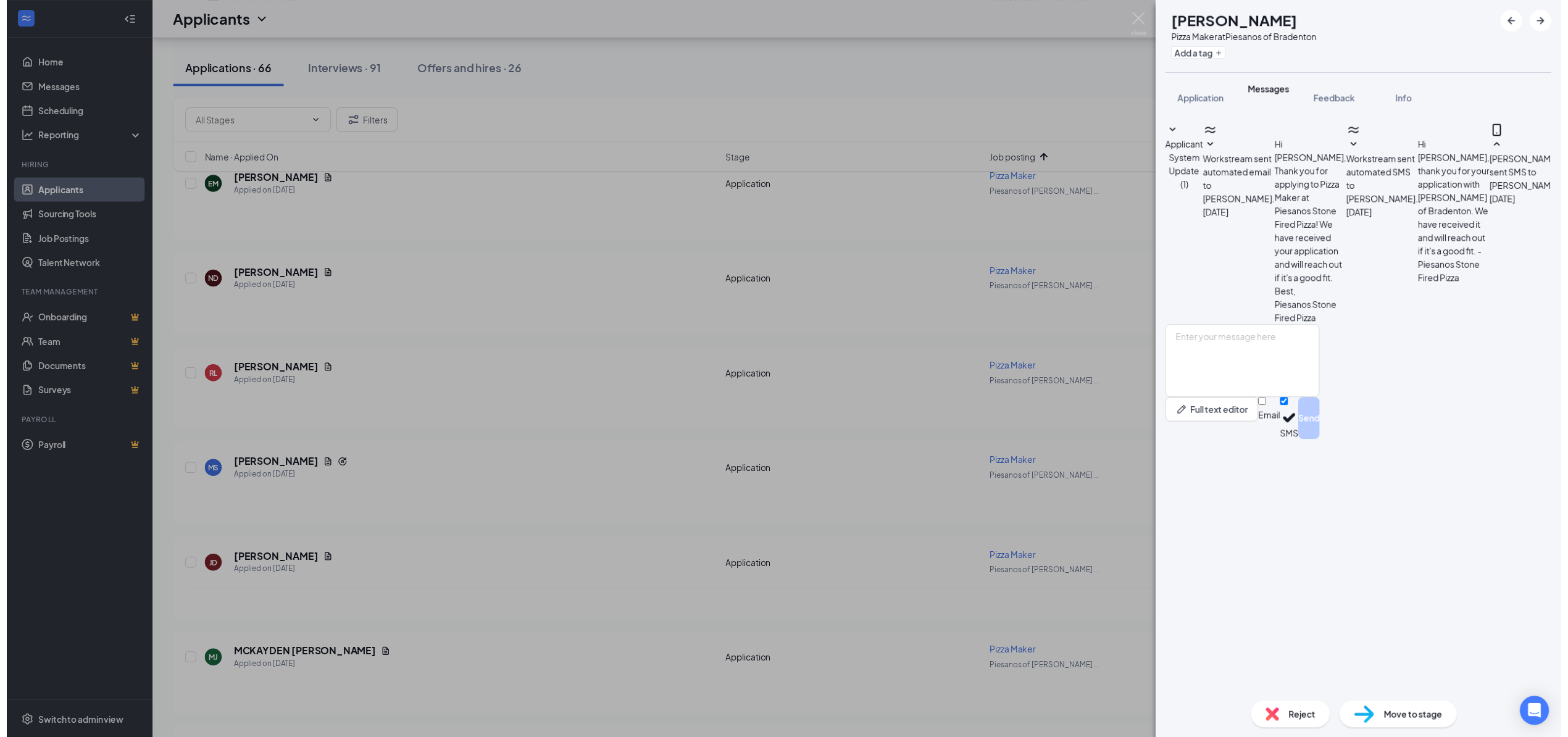
scroll to position [75, 0]
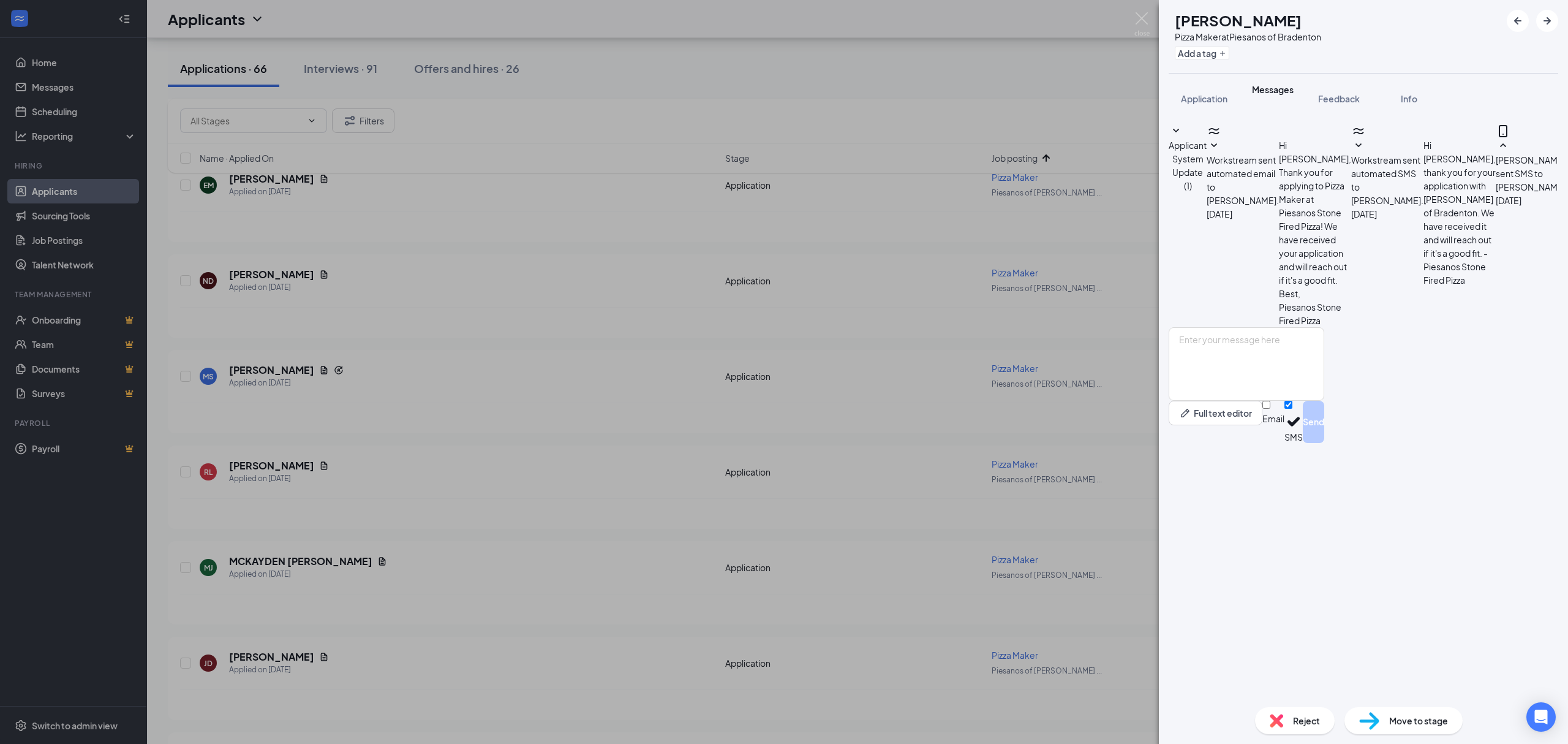
click at [707, 131] on div "[PERSON_NAME] Pizza Maker at Piesanos of Bradenton Add a tag Application Messag…" at bounding box center [784, 372] width 1568 height 744
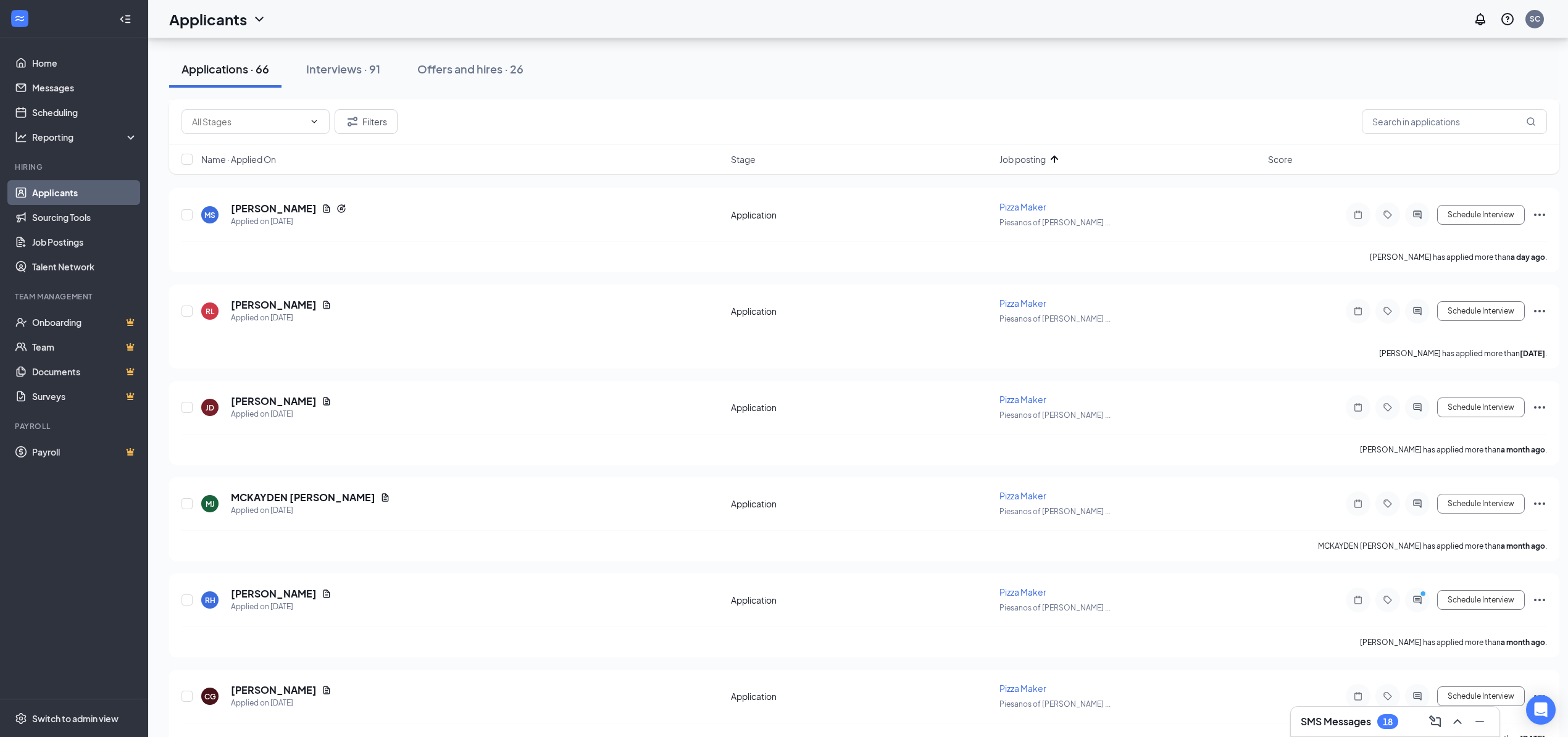
scroll to position [3786, 0]
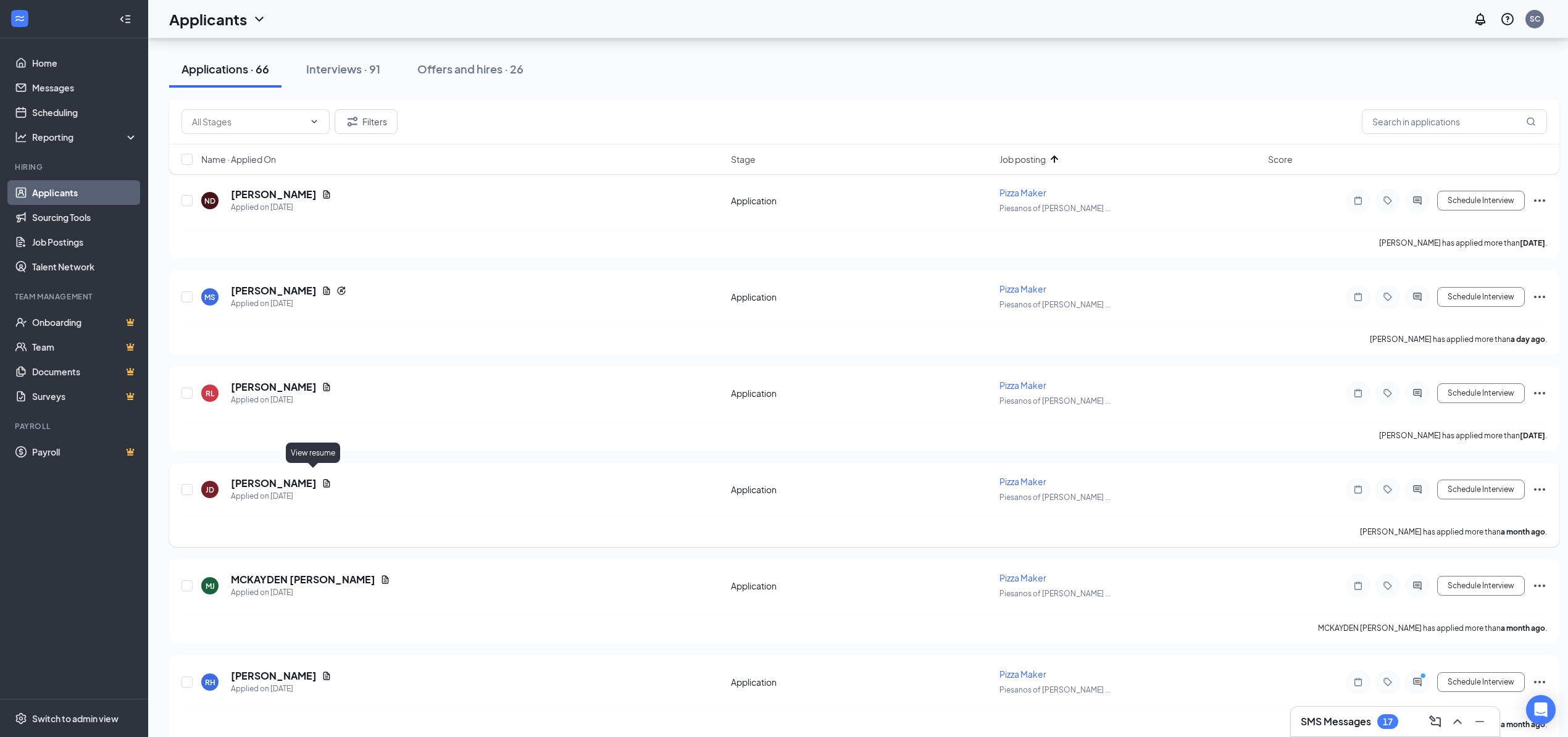
click at [323, 479] on icon "Document" at bounding box center [326, 483] width 6 height 8
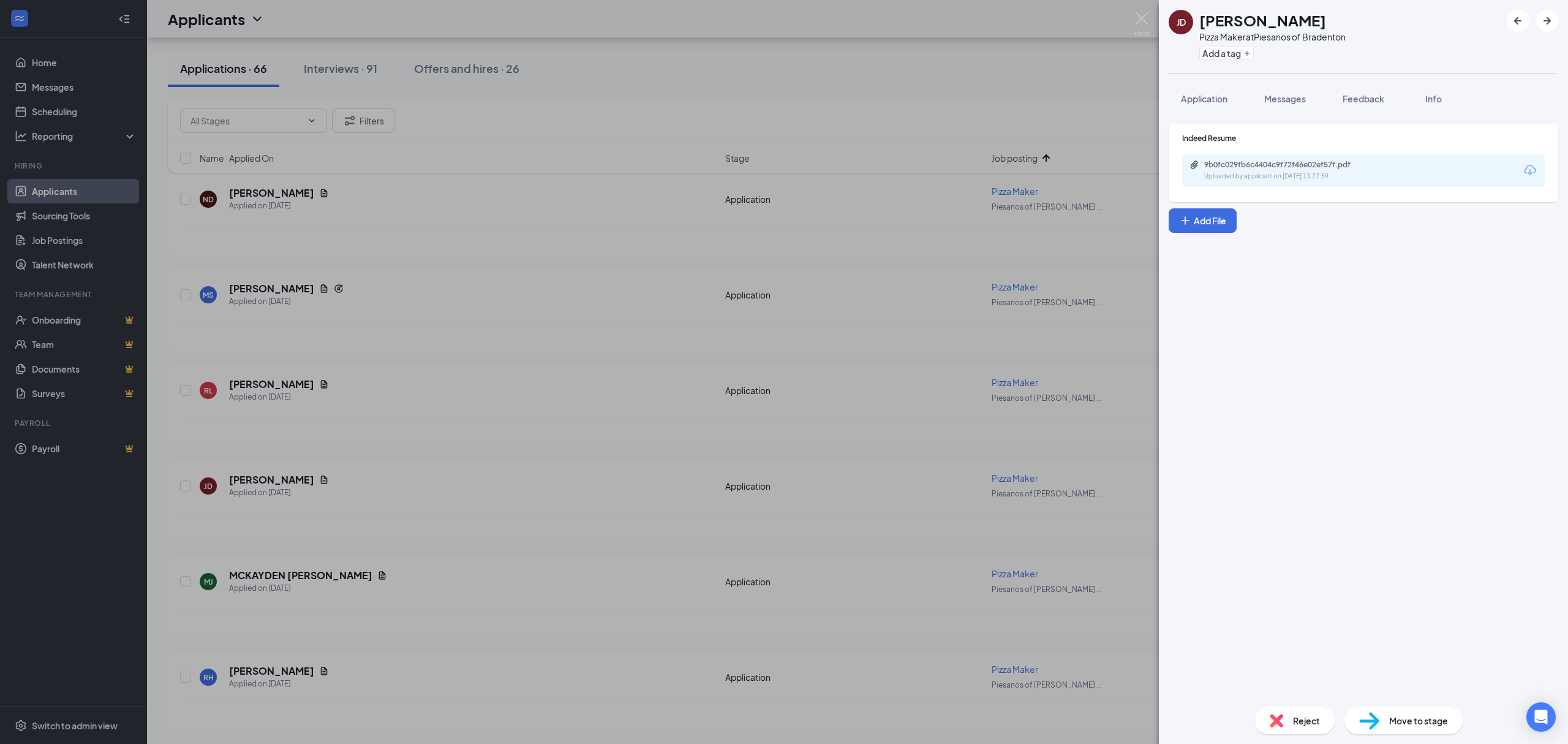
click at [1286, 182] on div "9b0fc029fb6c4404c9f72f46e02ef57f.pdf Uploaded by applicant on [DATE] 13:27:59" at bounding box center [1363, 170] width 362 height 33
click at [1287, 182] on div "9b0fc029fb6c4404c9f72f46e02ef57f.pdf Uploaded by applicant on [DATE] 13:27:59" at bounding box center [1363, 170] width 362 height 33
click at [1290, 173] on div "Uploaded by applicant on [DATE] 13:27:59" at bounding box center [1295, 176] width 184 height 10
click at [665, 233] on div "[PERSON_NAME] Pizza Maker at Piesanos of Bradenton Add a tag Application Messag…" at bounding box center [784, 372] width 1568 height 744
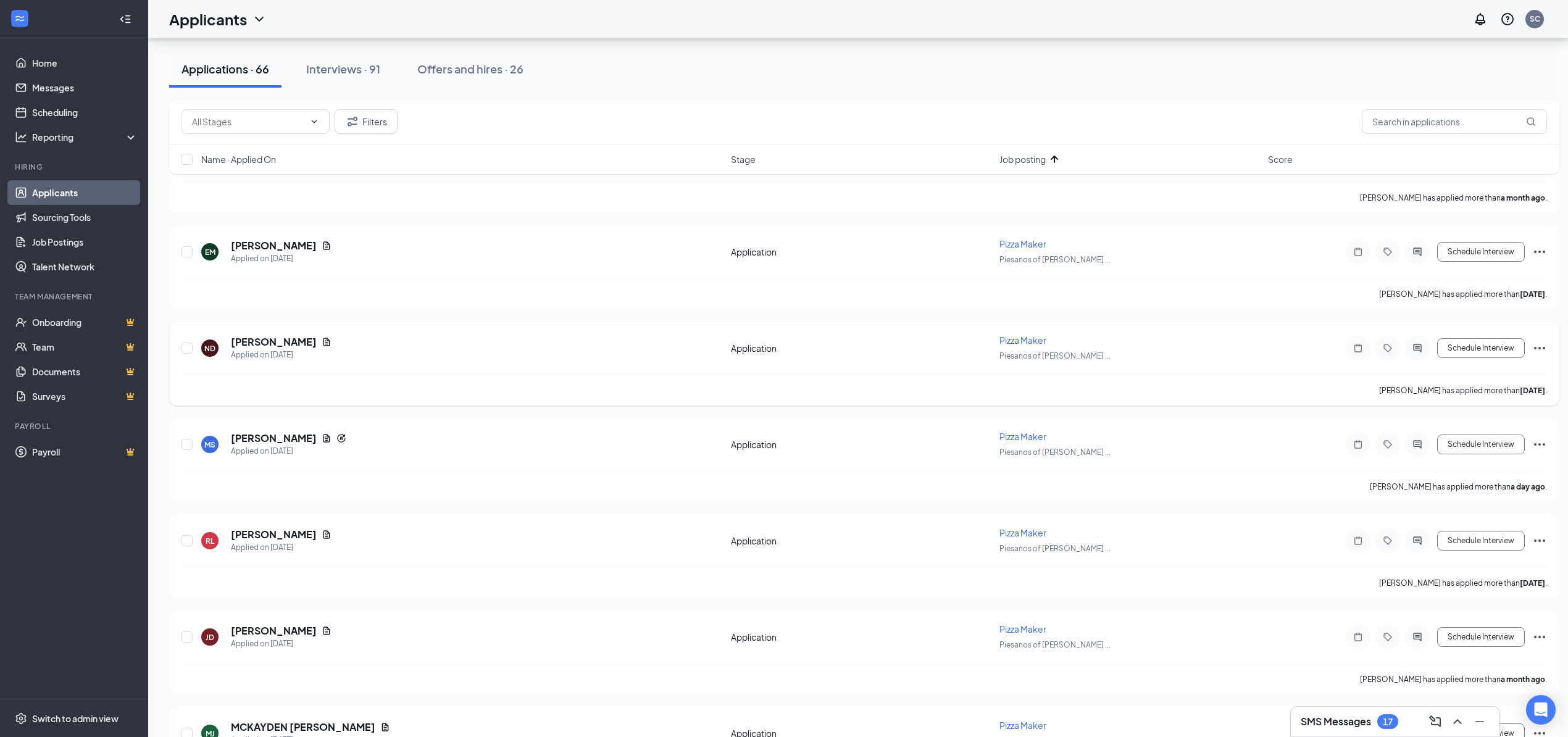
scroll to position [3540, 0]
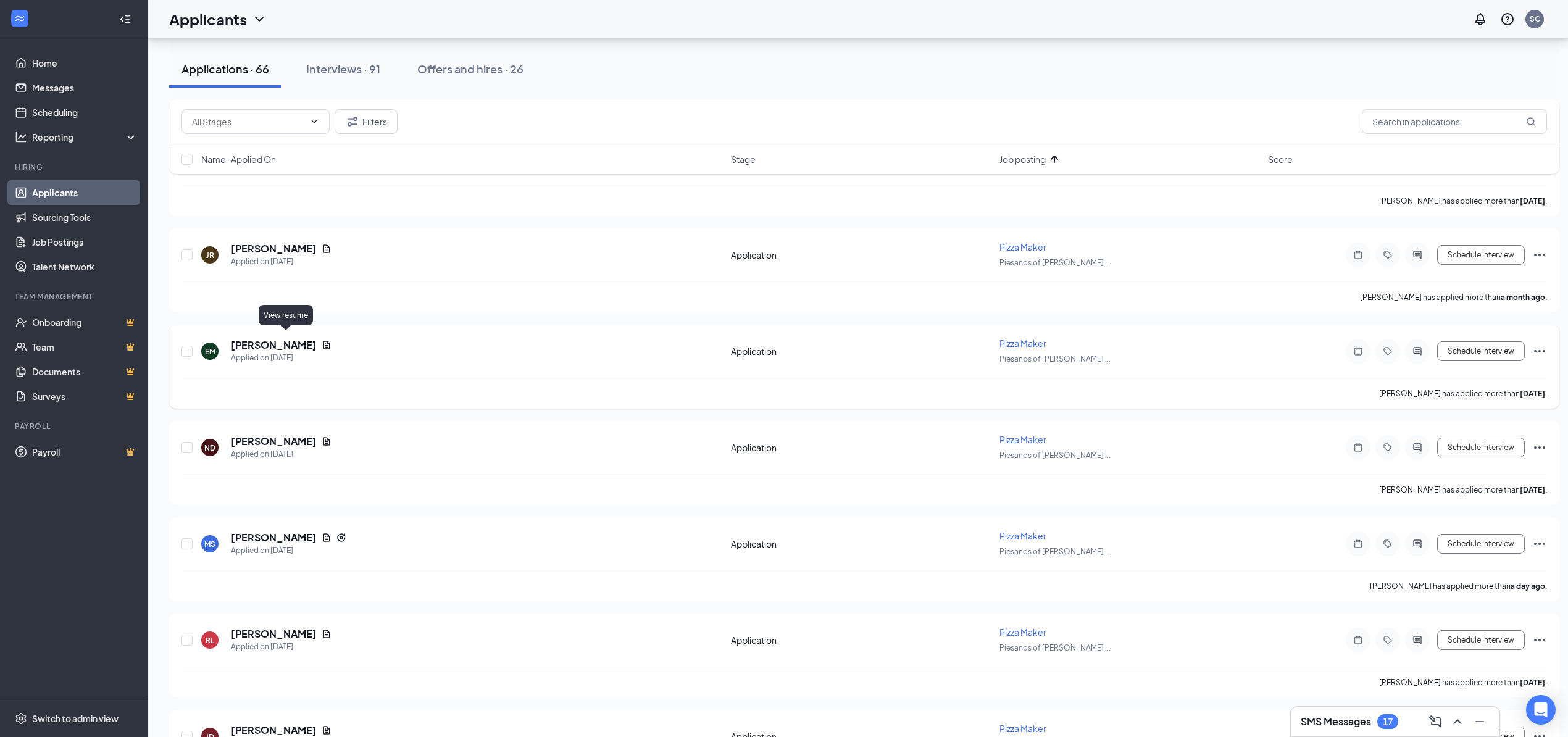
drag, startPoint x: 287, startPoint y: 340, endPoint x: 289, endPoint y: 350, distance: 10.2
click at [323, 341] on icon "Document" at bounding box center [326, 344] width 6 height 8
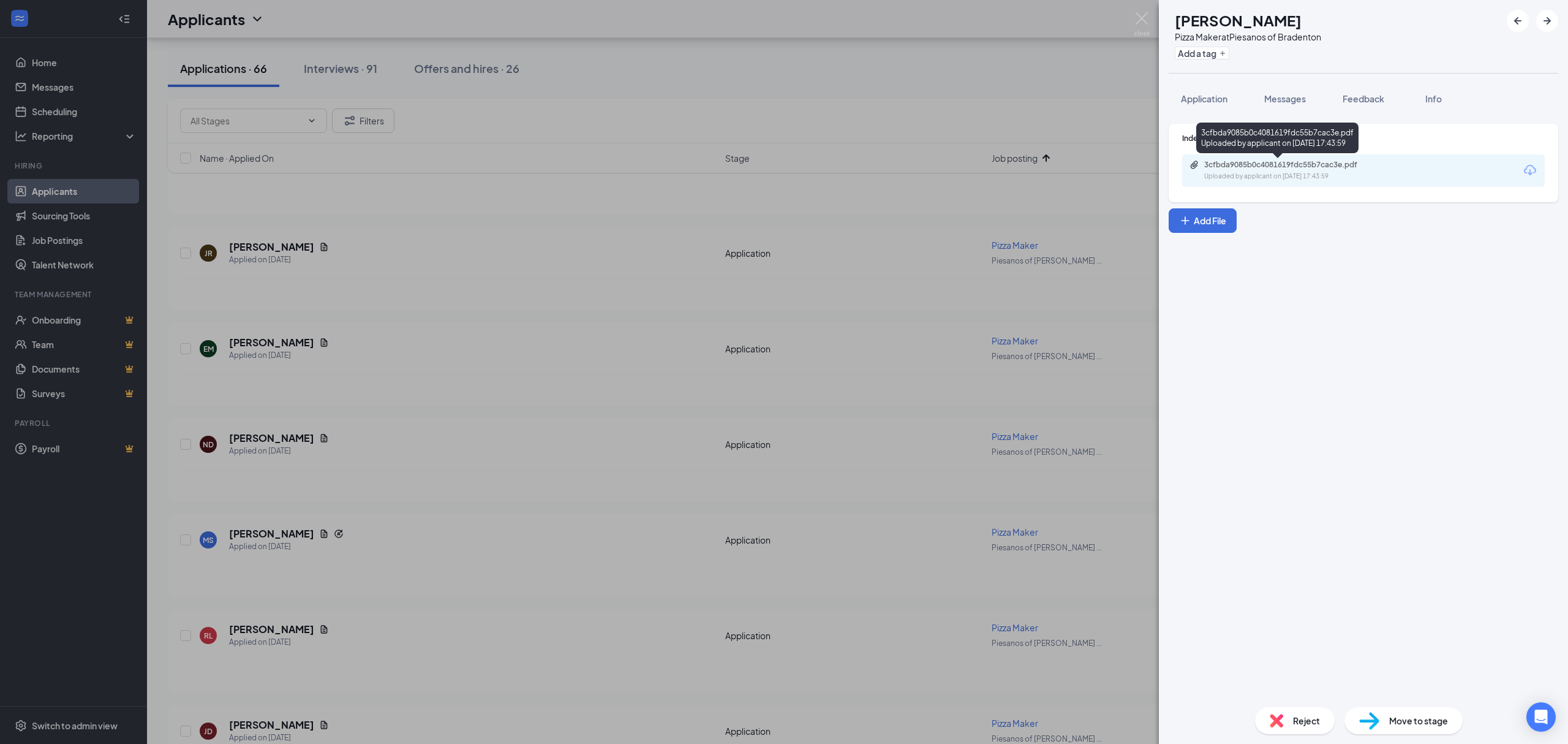
click at [1309, 180] on div "Uploaded by applicant on [DATE] 17:43:59" at bounding box center [1295, 176] width 184 height 10
click at [517, 343] on div "EM Egi Muhaj Pizza Maker at Piesanos of Bradenton Add a tag Application Message…" at bounding box center [784, 372] width 1568 height 744
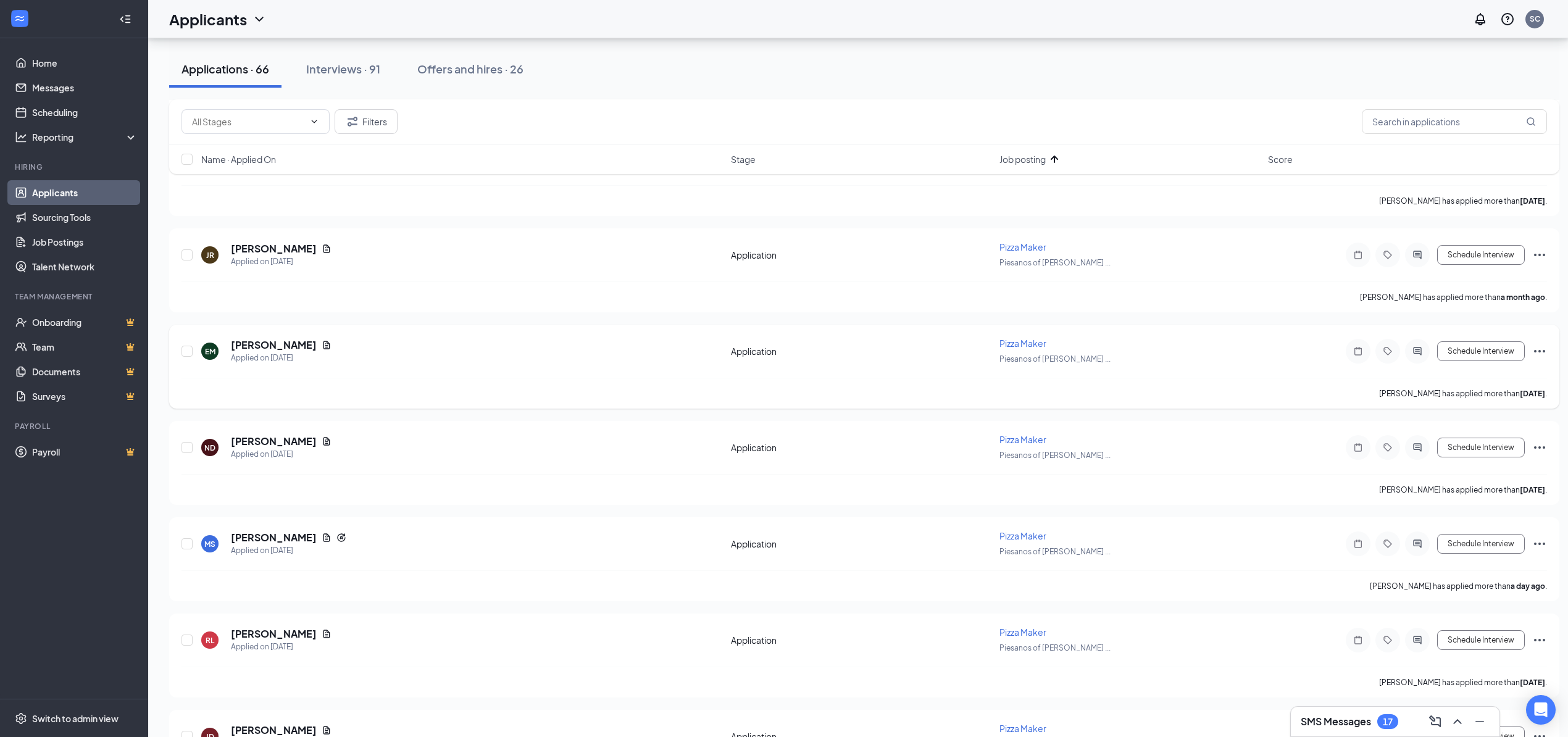
click at [1414, 346] on icon "ActiveChat" at bounding box center [1417, 351] width 15 height 10
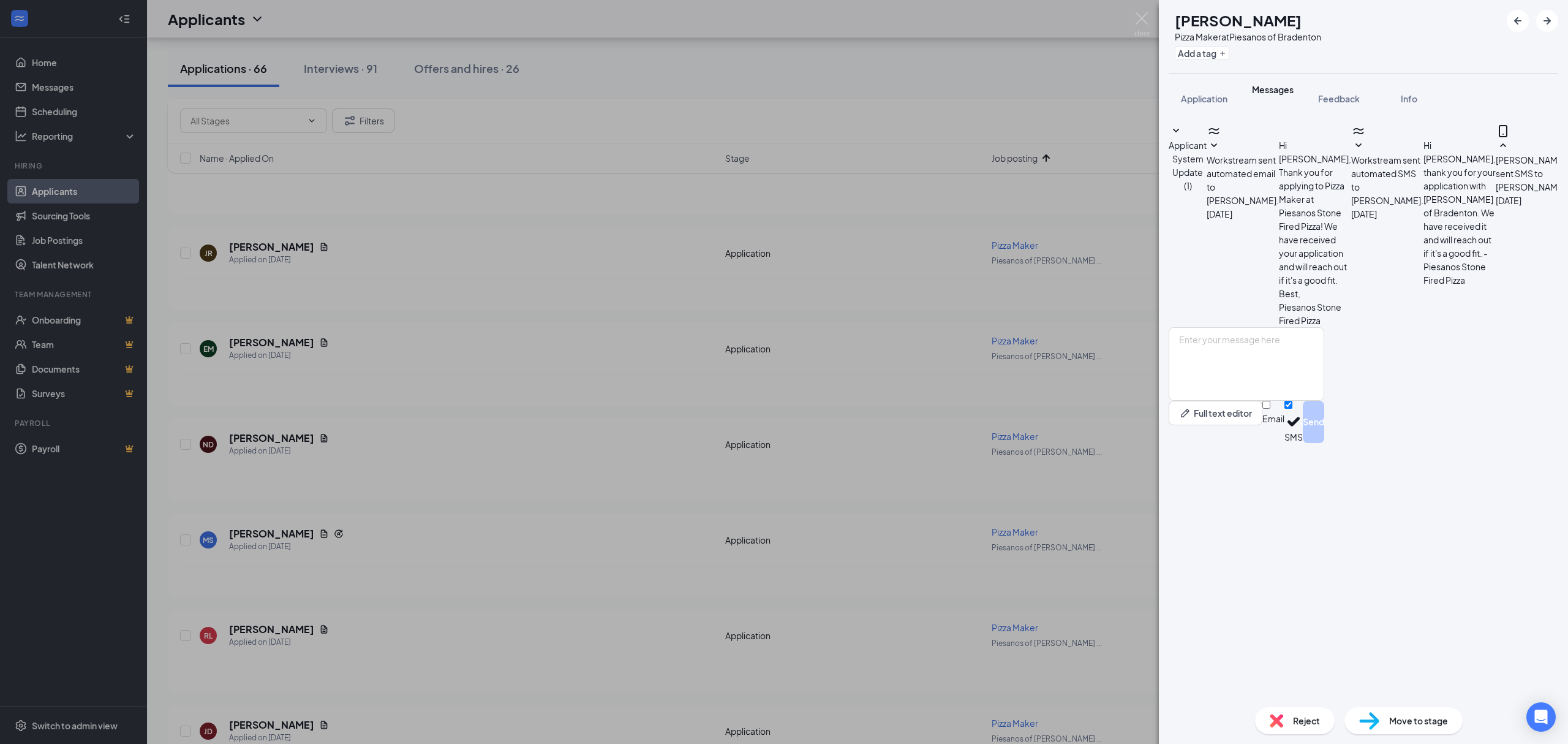
click at [296, 358] on div "EM Egi Muhaj Pizza Maker at Piesanos of Bradenton Add a tag Application Message…" at bounding box center [784, 372] width 1568 height 744
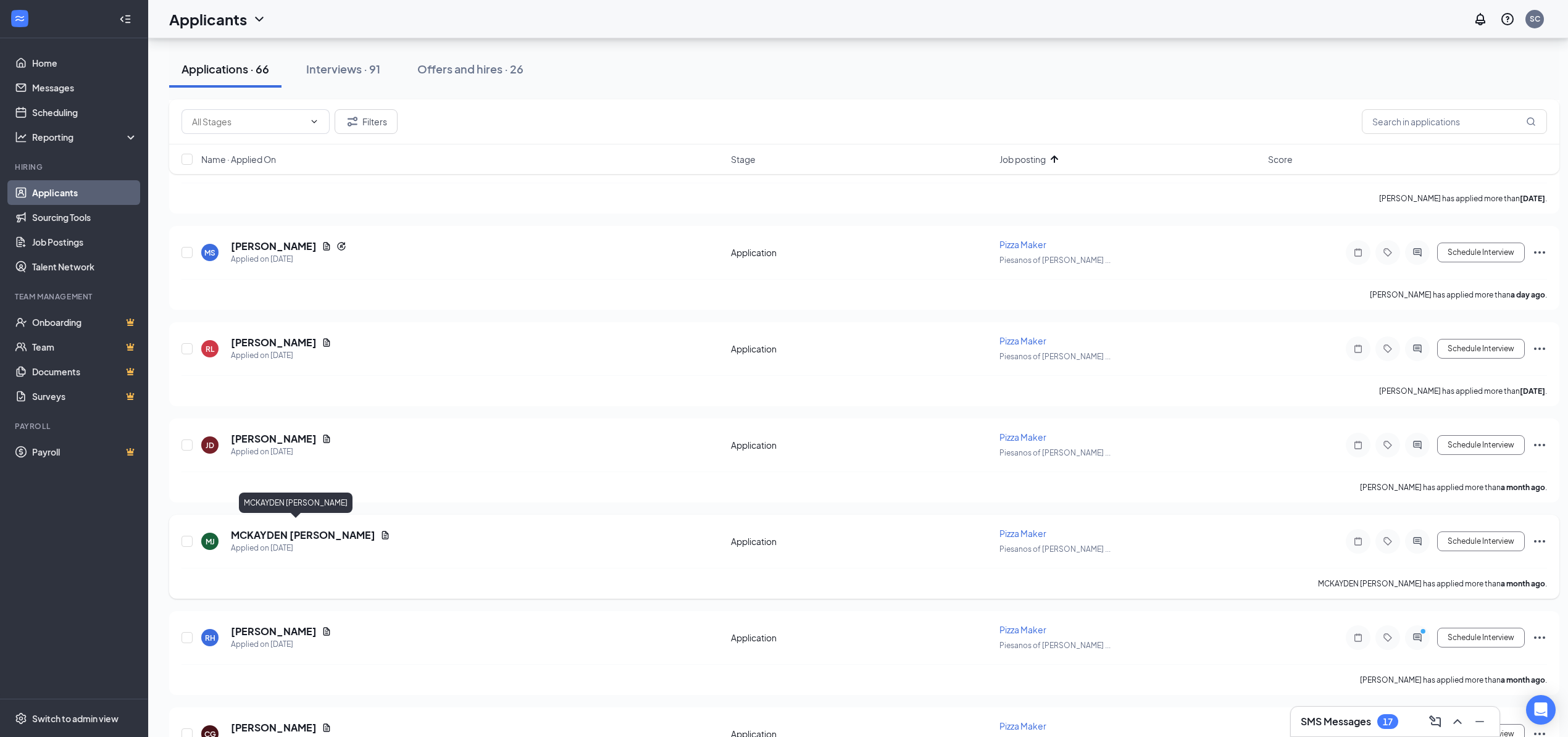
scroll to position [3869, 0]
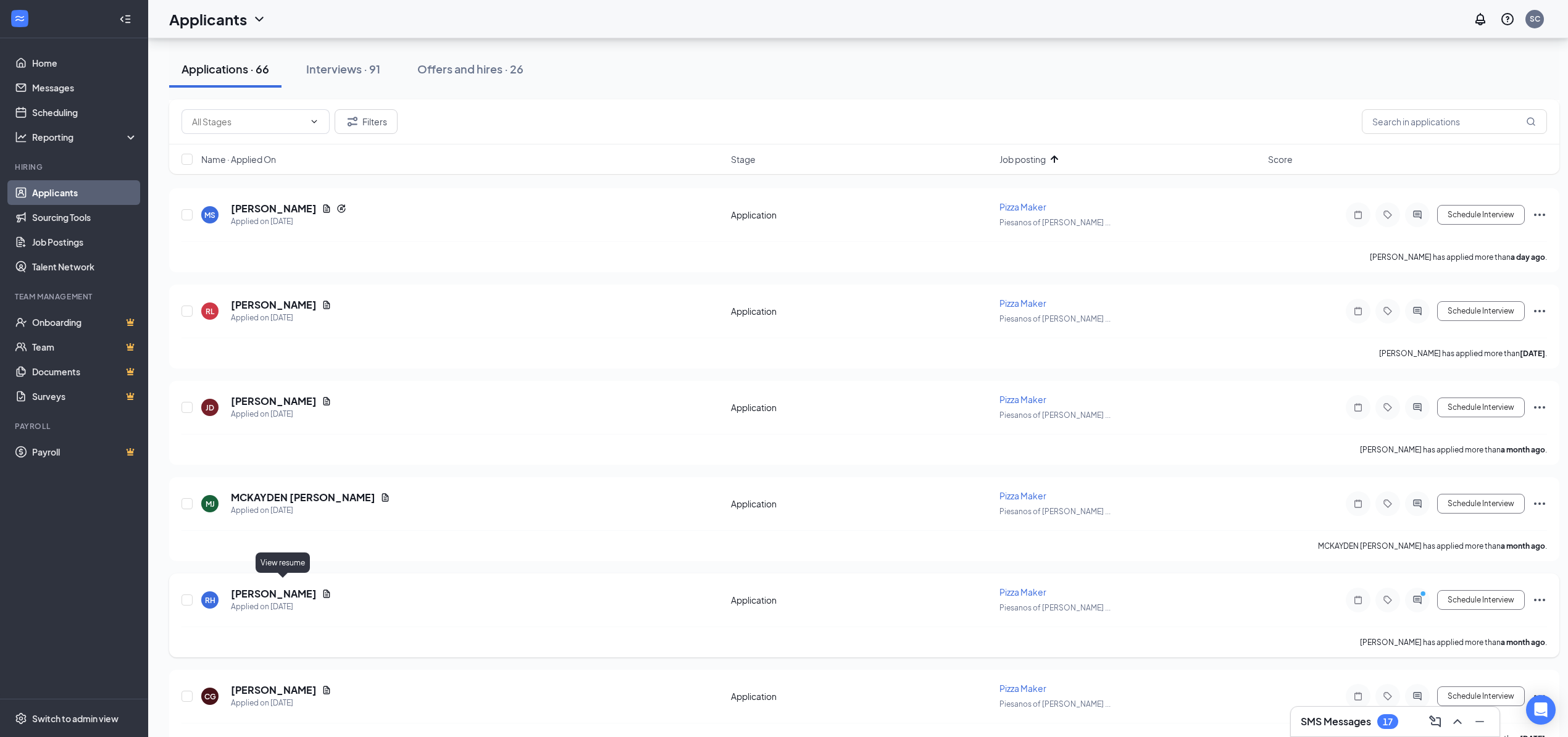
click at [281, 590] on div "[PERSON_NAME]" at bounding box center [281, 594] width 100 height 14
click at [323, 590] on icon "Document" at bounding box center [326, 594] width 6 height 8
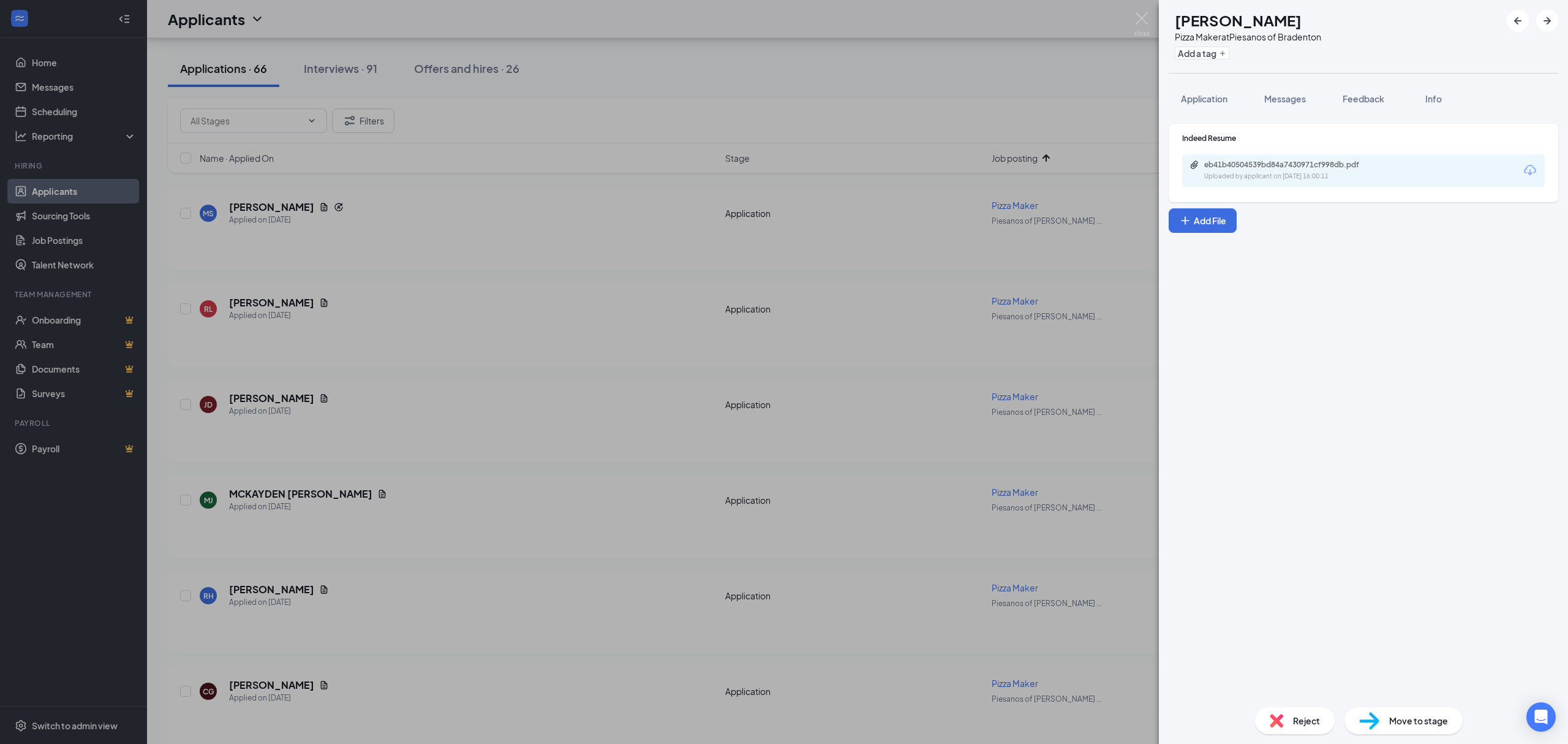
click at [1290, 182] on div "eb41b40504539bd84a7430971cf998db.pdf Uploaded by applicant on [DATE] 16:00:11" at bounding box center [1363, 170] width 362 height 33
click at [1290, 175] on div "Uploaded by applicant on [DATE] 16:00:11" at bounding box center [1295, 176] width 184 height 10
click at [581, 280] on div "RH [PERSON_NAME] Pizza Maker at Piesanos of Bradenton Add a tag Application Mes…" at bounding box center [784, 372] width 1568 height 744
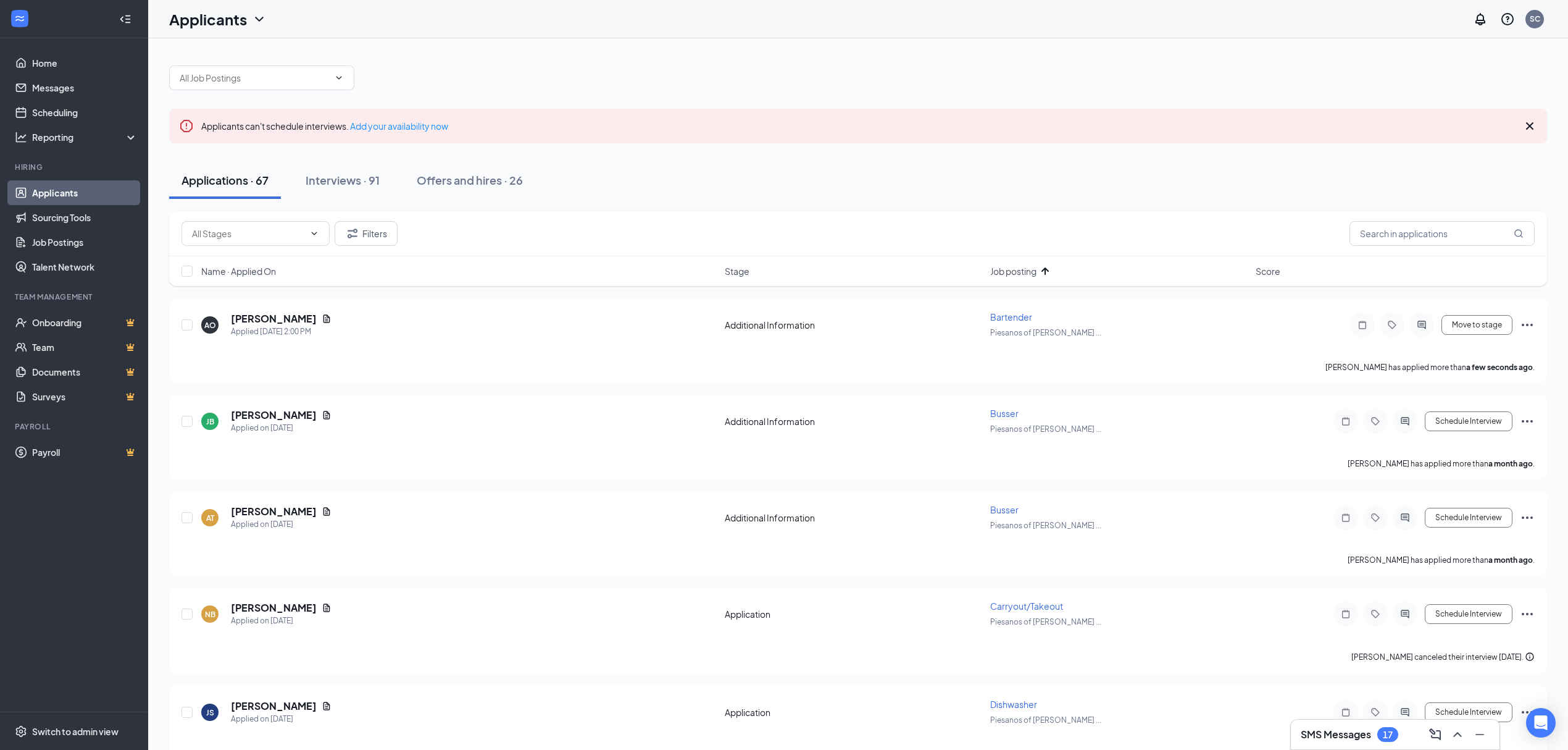
click at [348, 269] on div "Name · Applied On" at bounding box center [458, 271] width 516 height 13
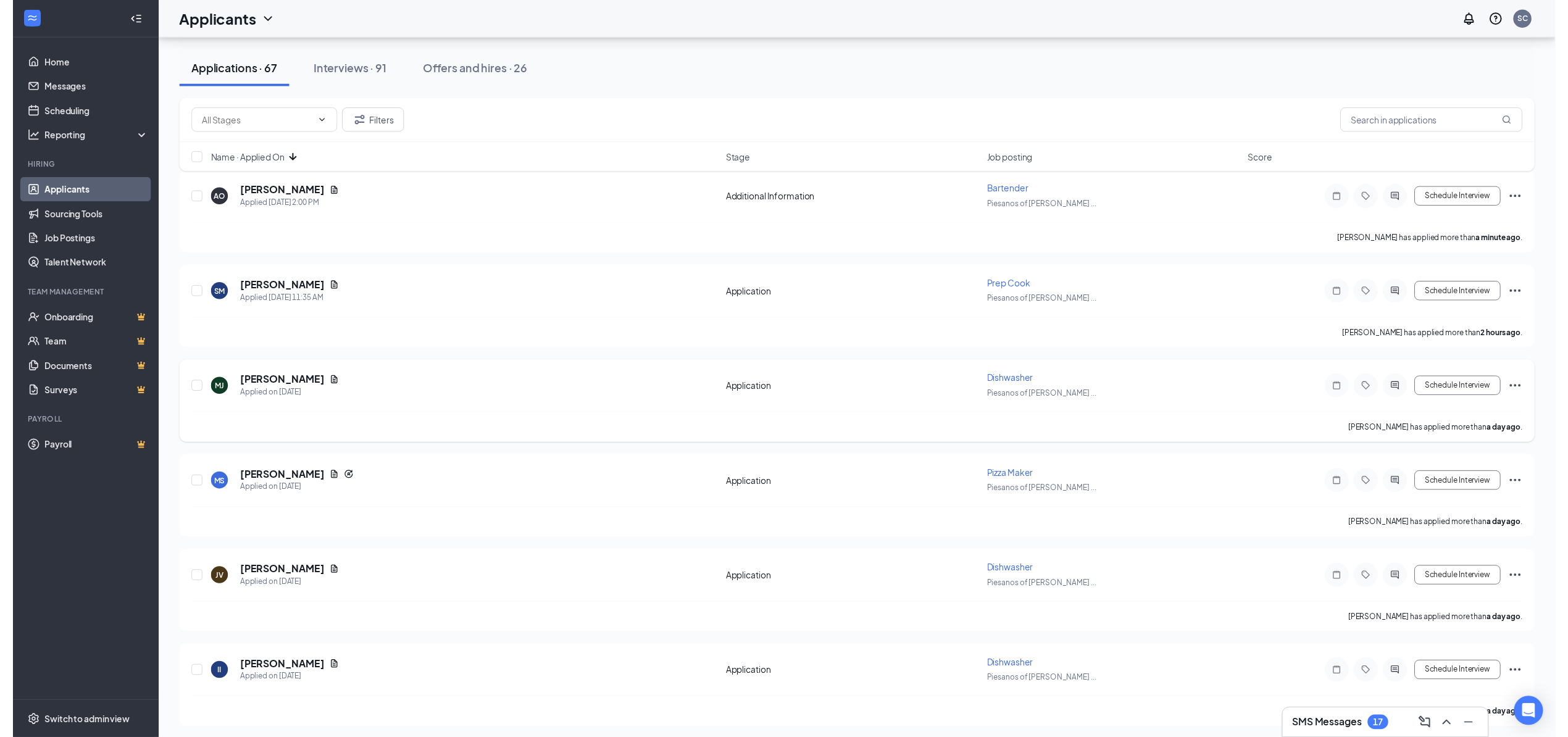
scroll to position [164, 0]
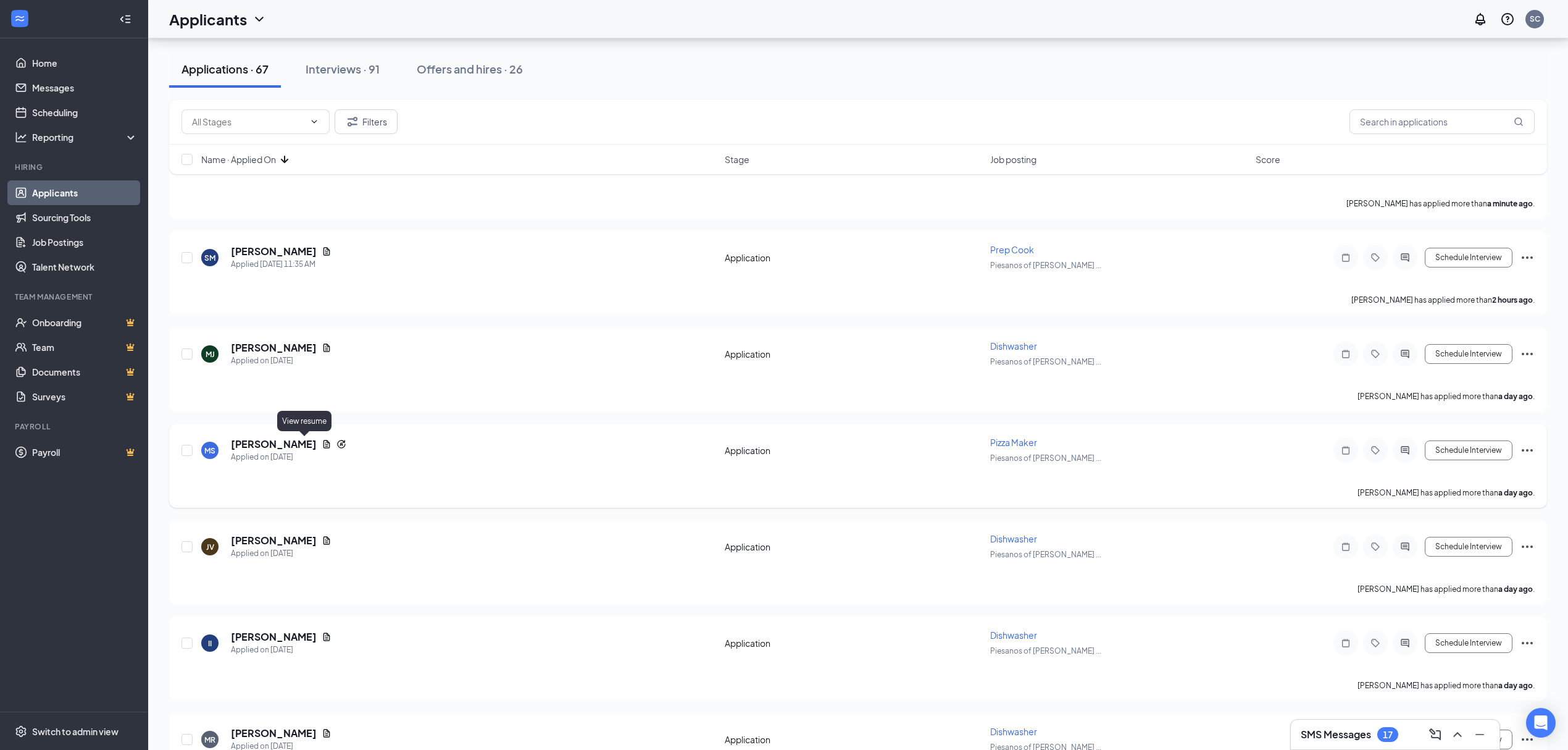
click at [321, 445] on icon "Document" at bounding box center [326, 444] width 10 height 10
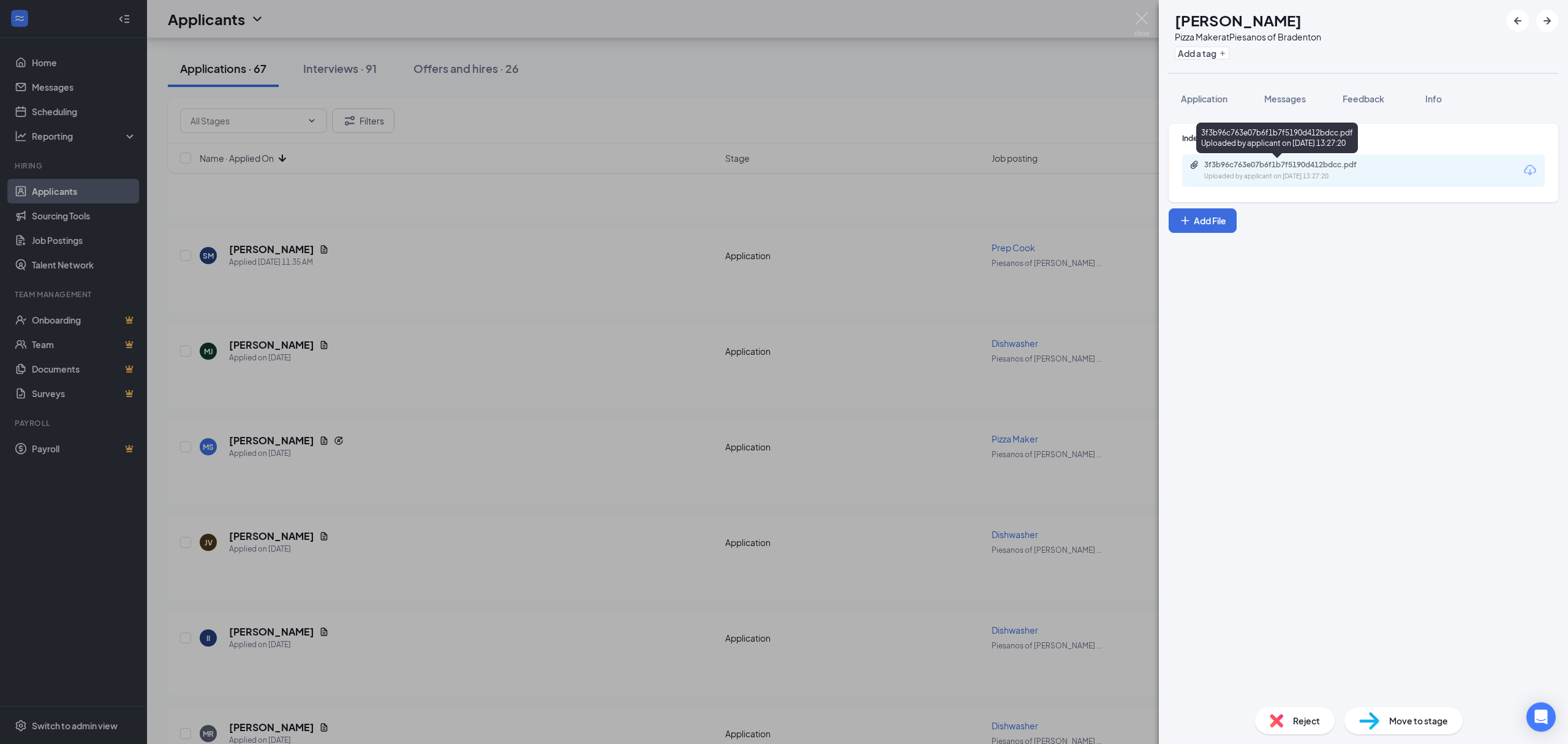
click at [1294, 159] on div "3f3b96c763e07b6f1b7f5190d412bdcc.pdf Uploaded by applicant on [DATE] 13:27:20" at bounding box center [1363, 170] width 362 height 33
click at [1279, 177] on div "Uploaded by applicant on [DATE] 13:27:20" at bounding box center [1295, 176] width 184 height 10
click at [441, 316] on div "MS [PERSON_NAME] Pizza Maker at Piesanos of Bradenton Add a tag Application Mes…" at bounding box center [784, 372] width 1568 height 744
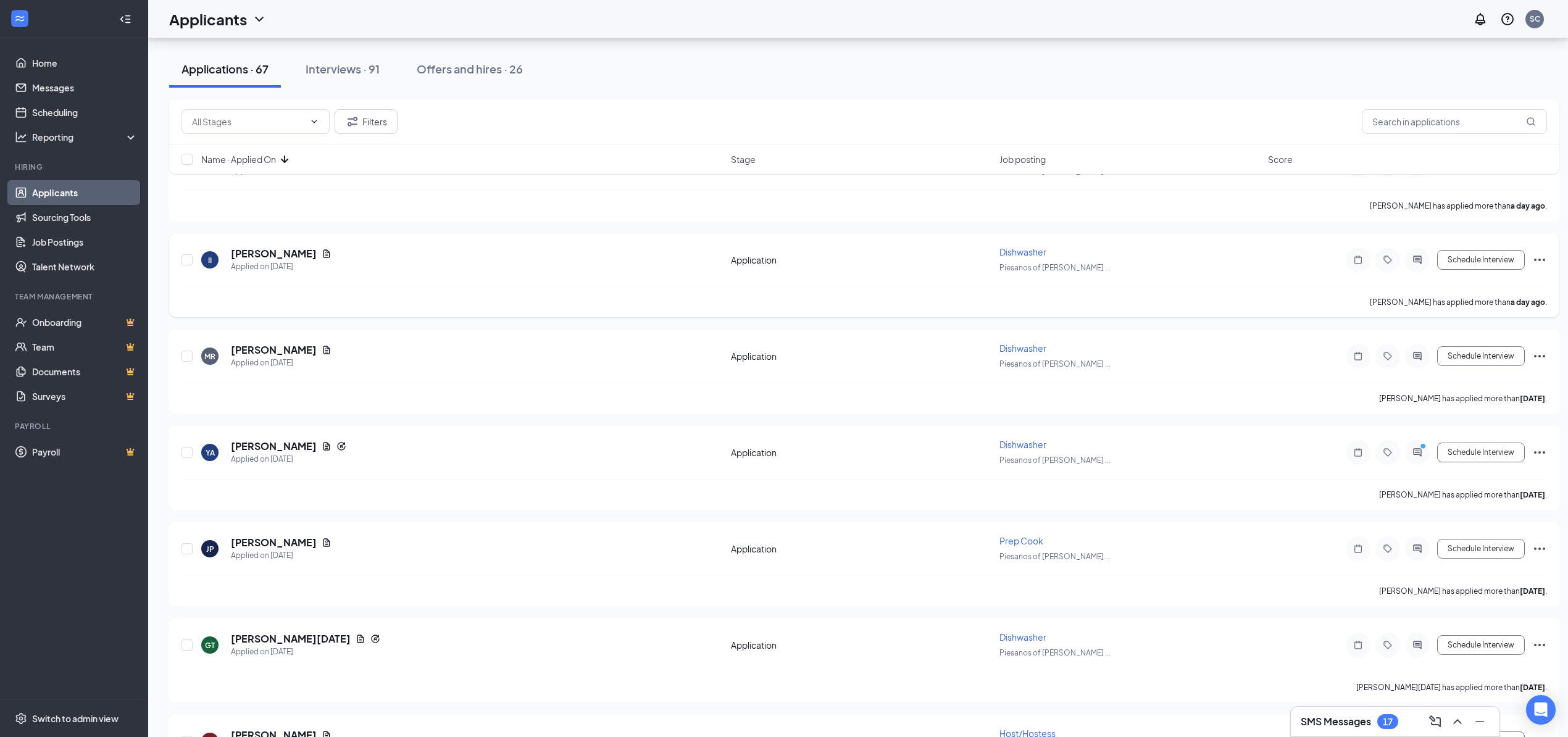
scroll to position [576, 0]
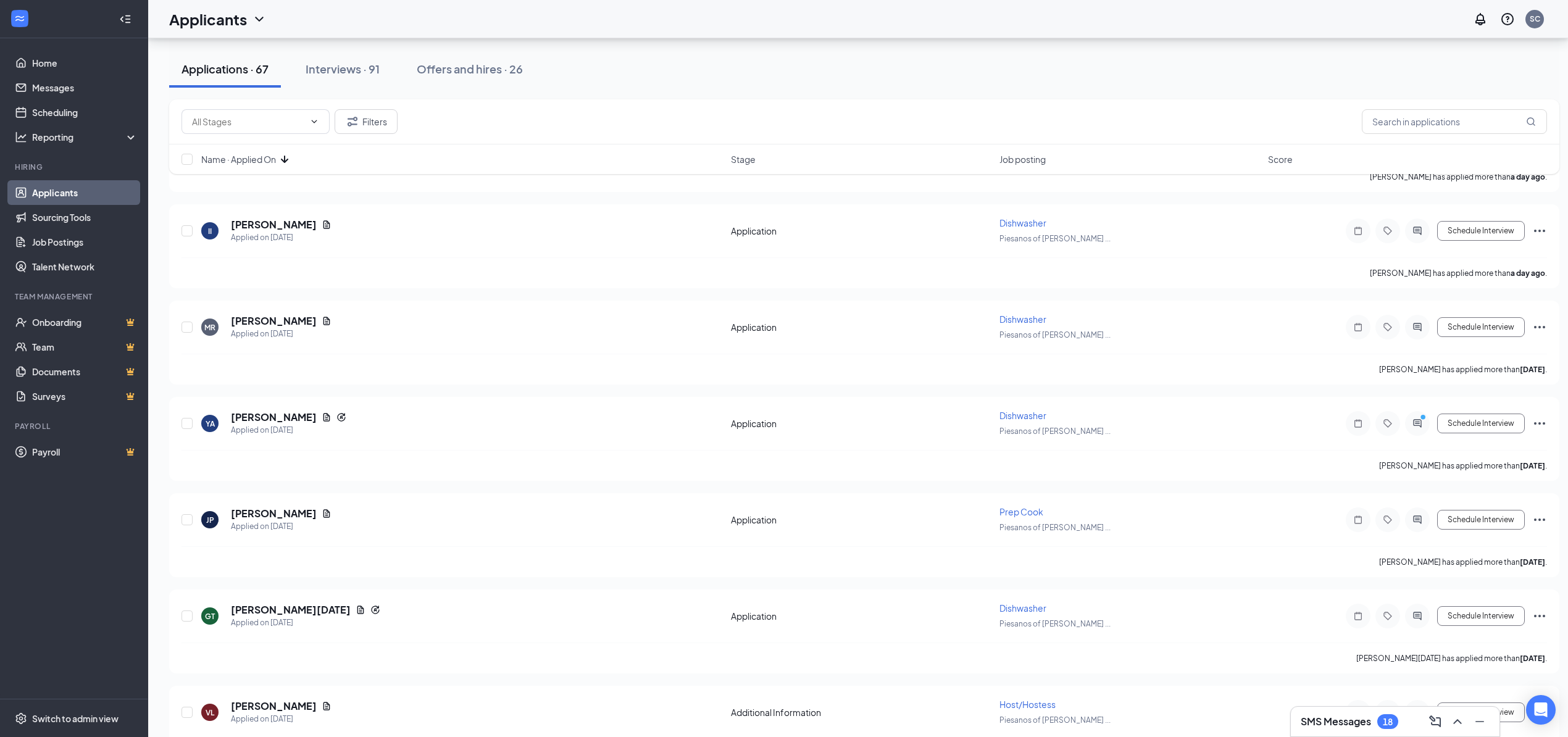
click at [1333, 719] on h3 "SMS Messages" at bounding box center [1335, 721] width 70 height 14
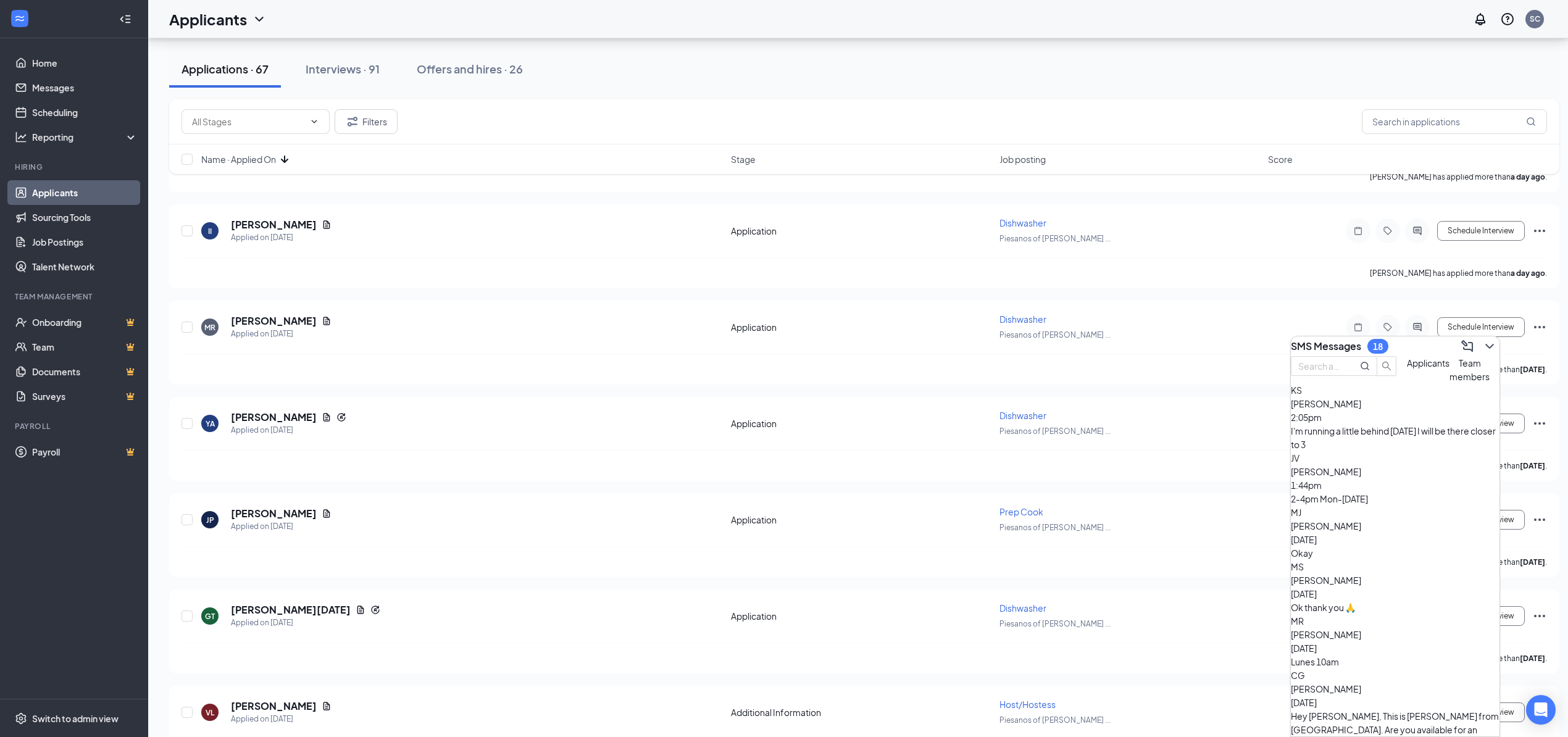
click at [1390, 424] on div "[PERSON_NAME] 2:05pm" at bounding box center [1395, 411] width 208 height 27
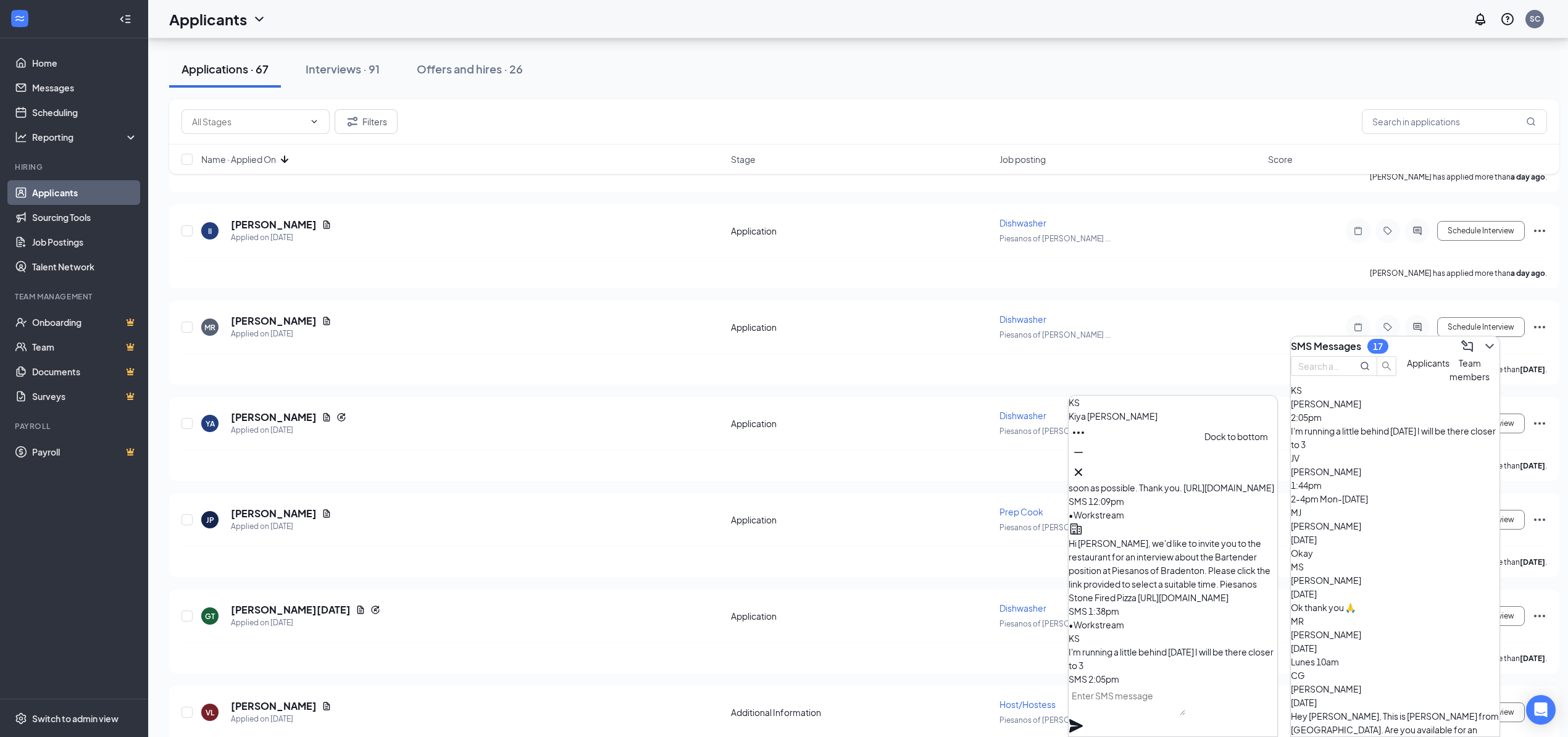
click at [1083, 453] on icon "Minimize" at bounding box center [1078, 452] width 8 height 1
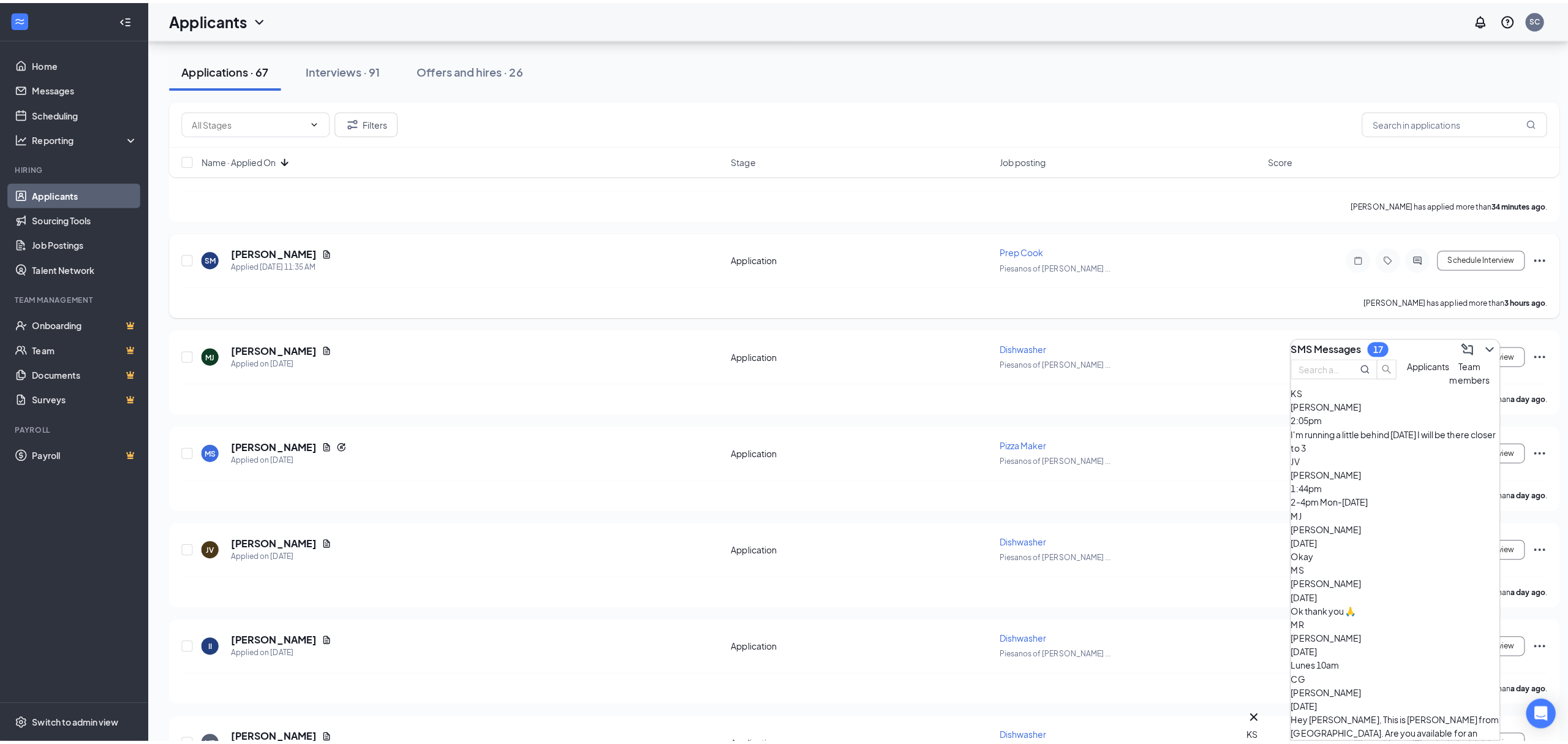
scroll to position [0, 0]
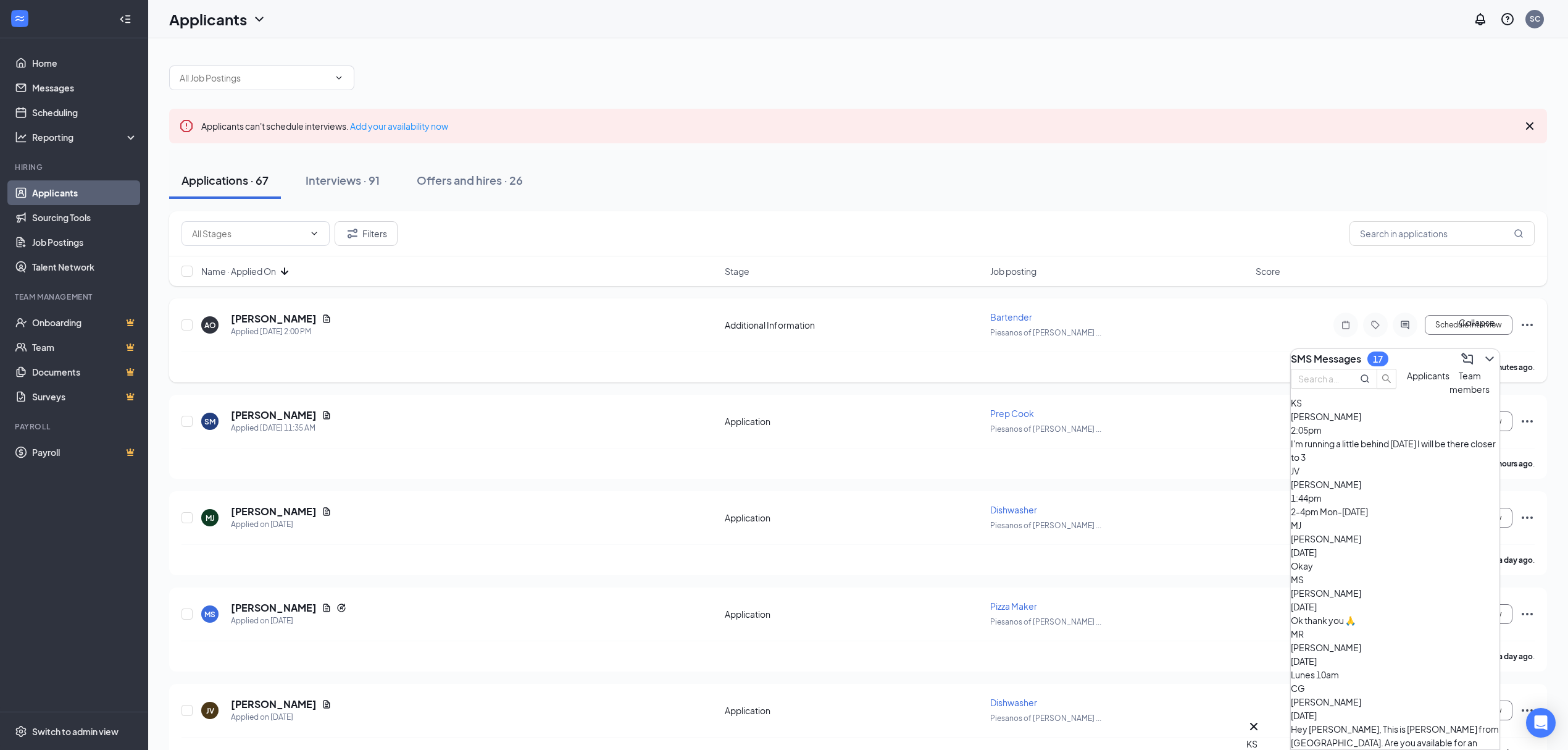
drag, startPoint x: 1482, startPoint y: 356, endPoint x: 1457, endPoint y: 364, distance: 26.2
click at [1482, 356] on icon "ChevronDown" at bounding box center [1489, 359] width 15 height 15
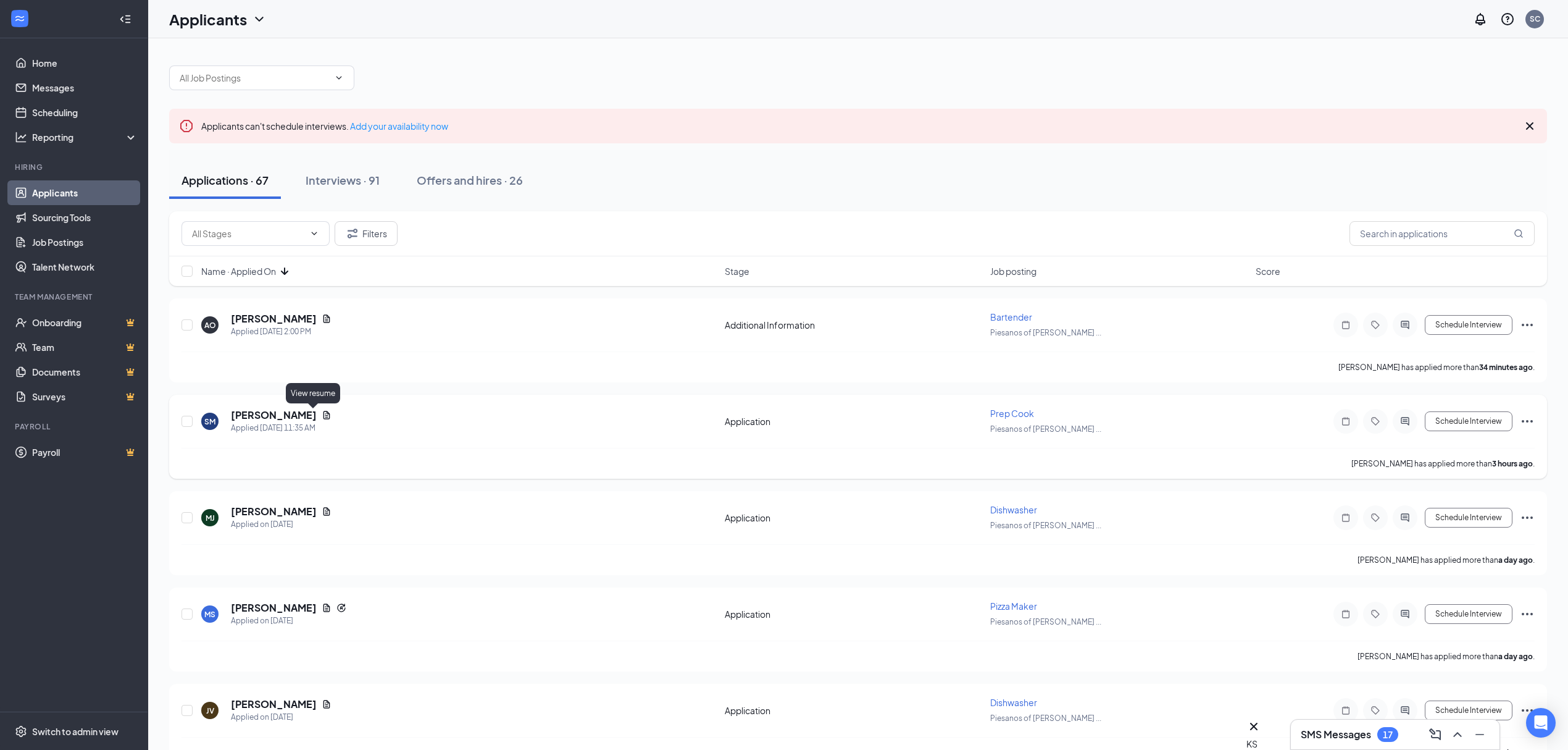
click at [321, 416] on icon "Document" at bounding box center [326, 415] width 10 height 10
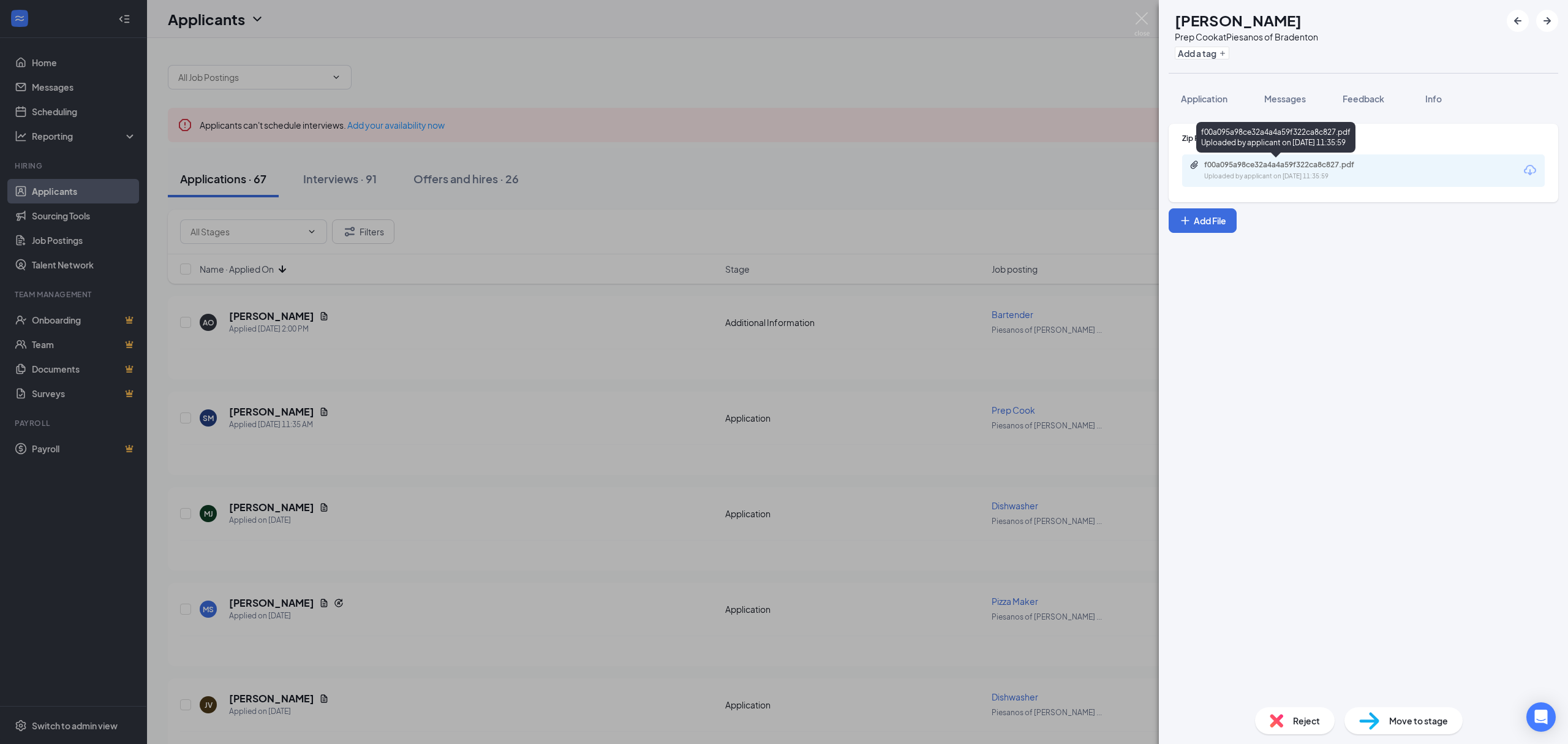
click at [1255, 172] on div "Uploaded by applicant on [DATE] 11:35:59" at bounding box center [1295, 176] width 184 height 10
